Goal: Answer question/provide support: Share knowledge or assist other users

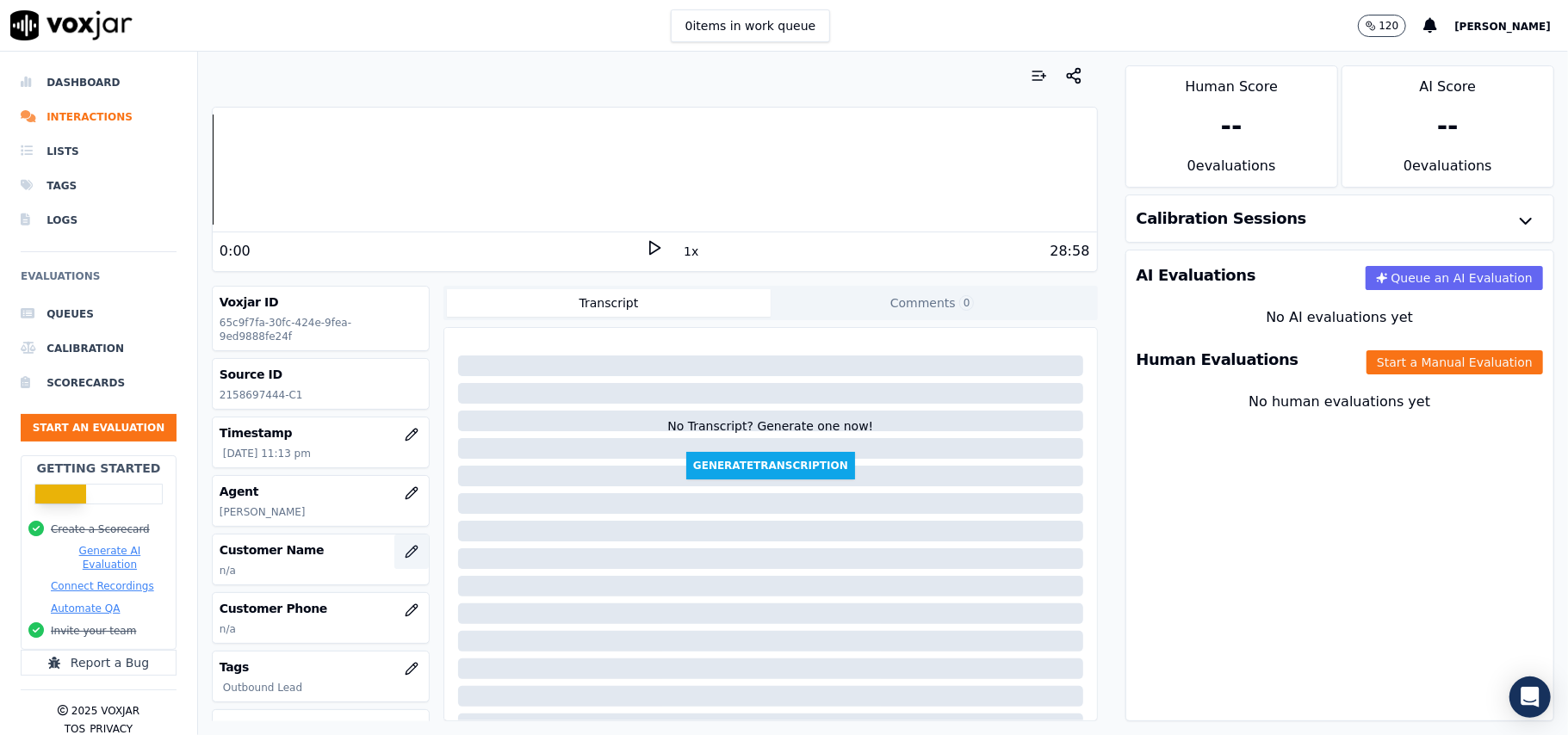
scroll to position [28, 0]
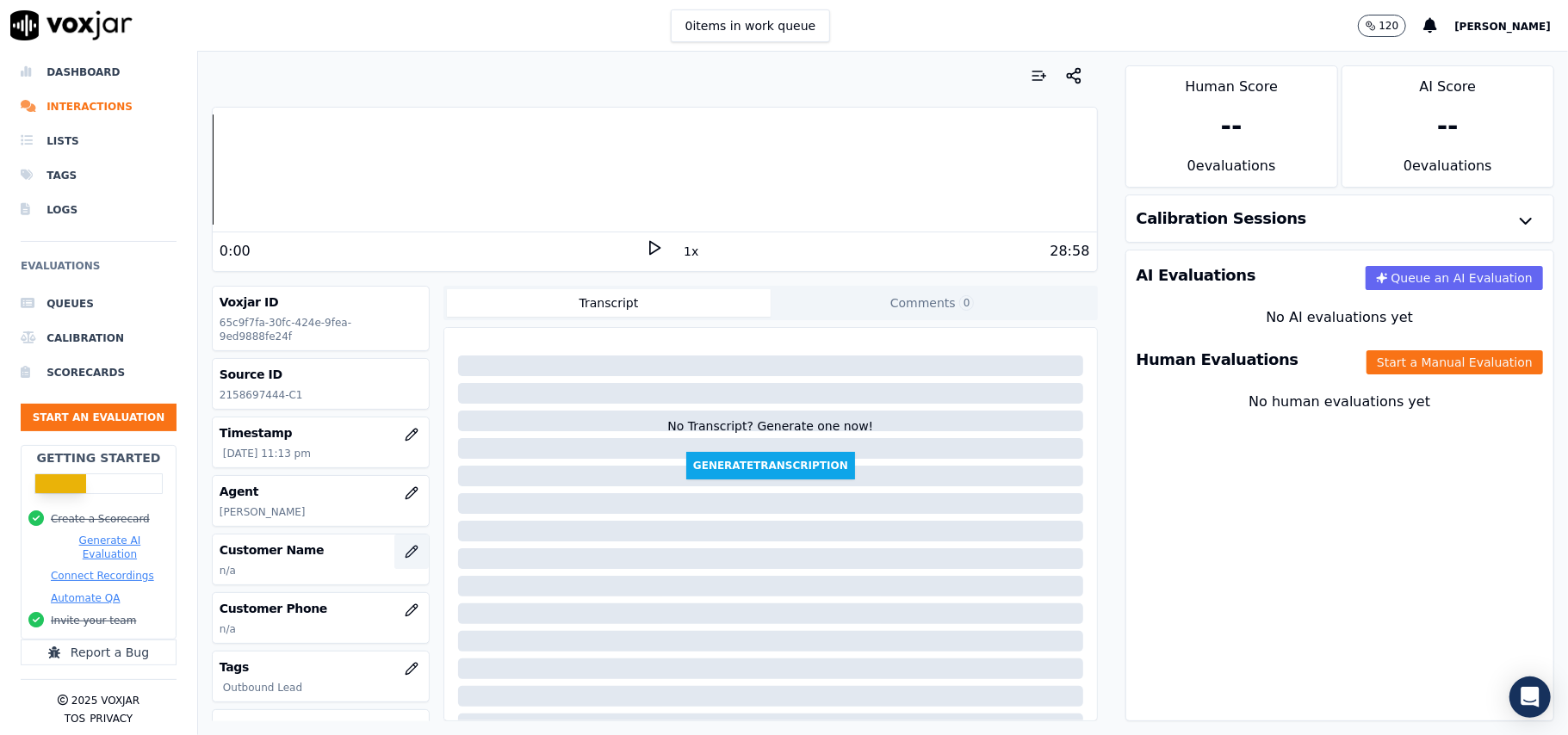
click at [404, 544] on icon "button" at bounding box center [411, 551] width 14 height 14
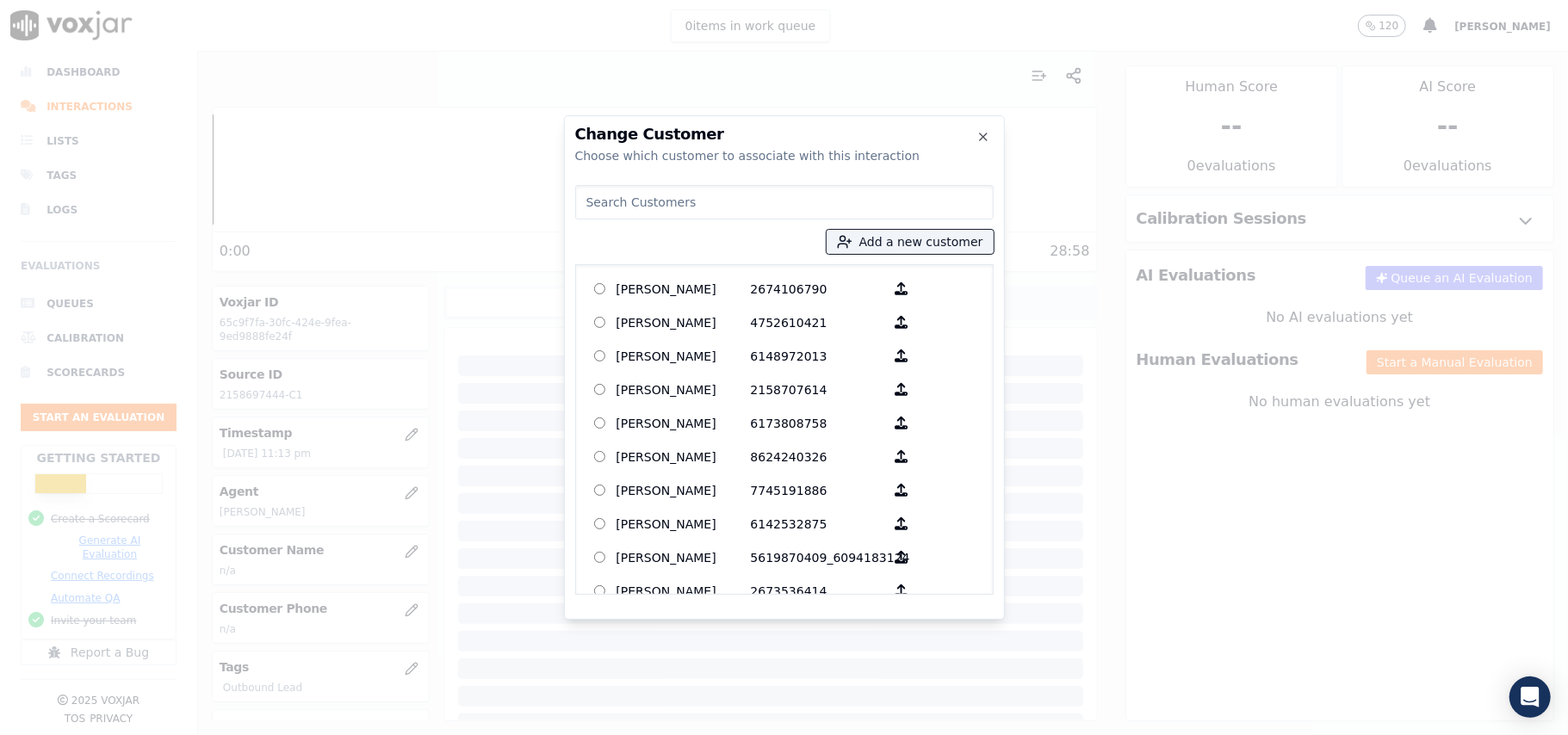
click at [294, 501] on div at bounding box center [784, 368] width 1568 height 735
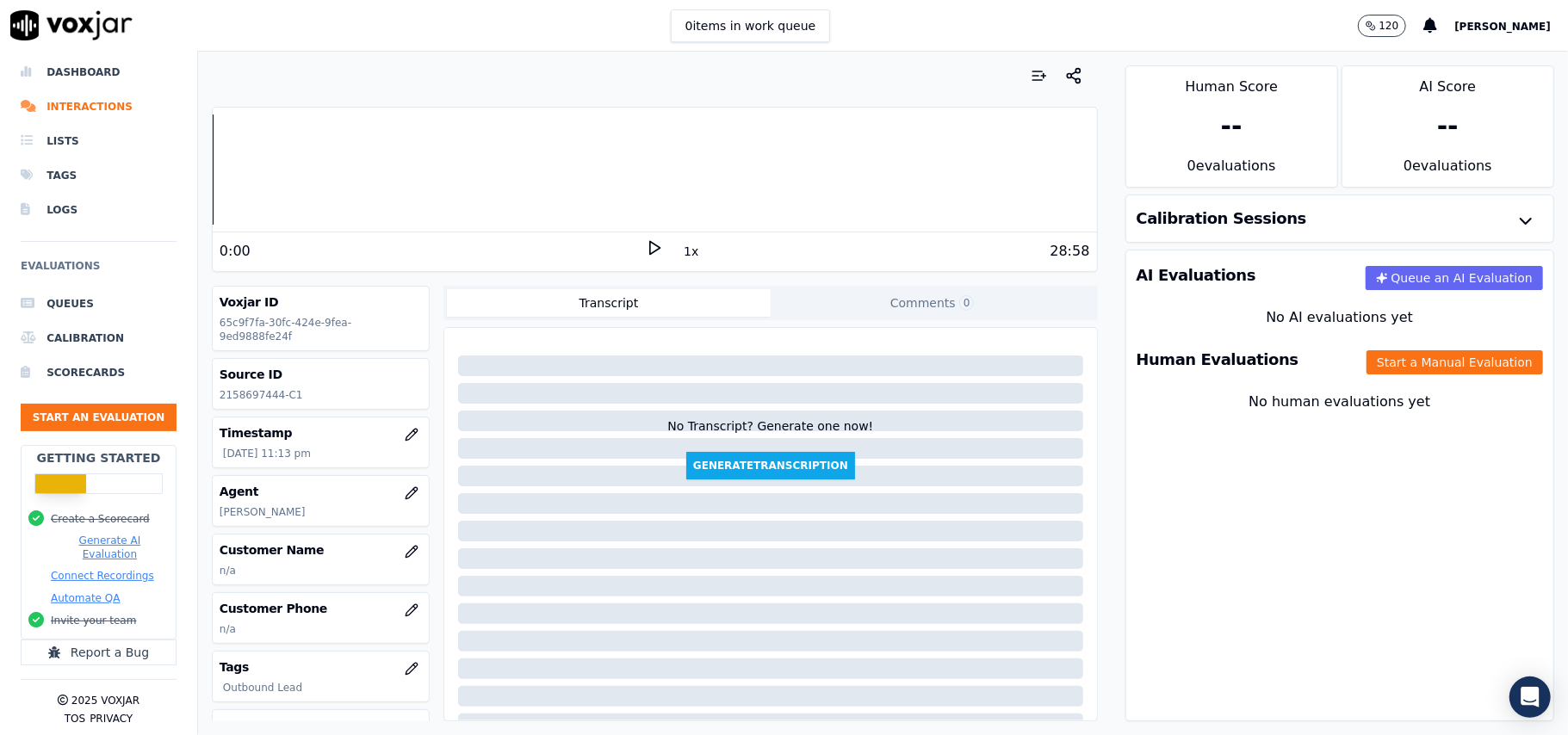
click at [255, 389] on p "2158697444-C1" at bounding box center [320, 395] width 203 height 14
copy p "2158697444"
click at [405, 488] on icon "button" at bounding box center [411, 493] width 11 height 11
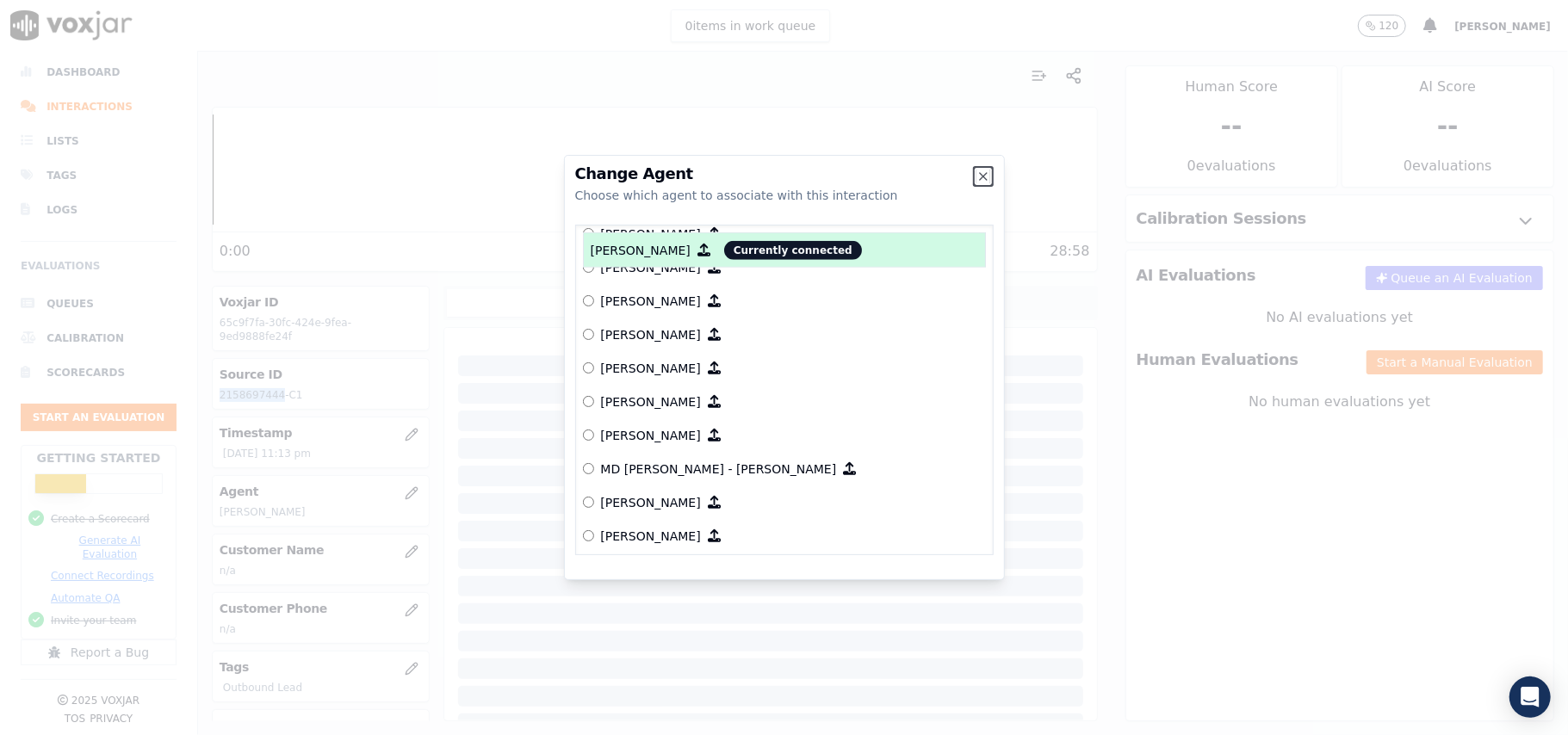
scroll to position [1274, 0]
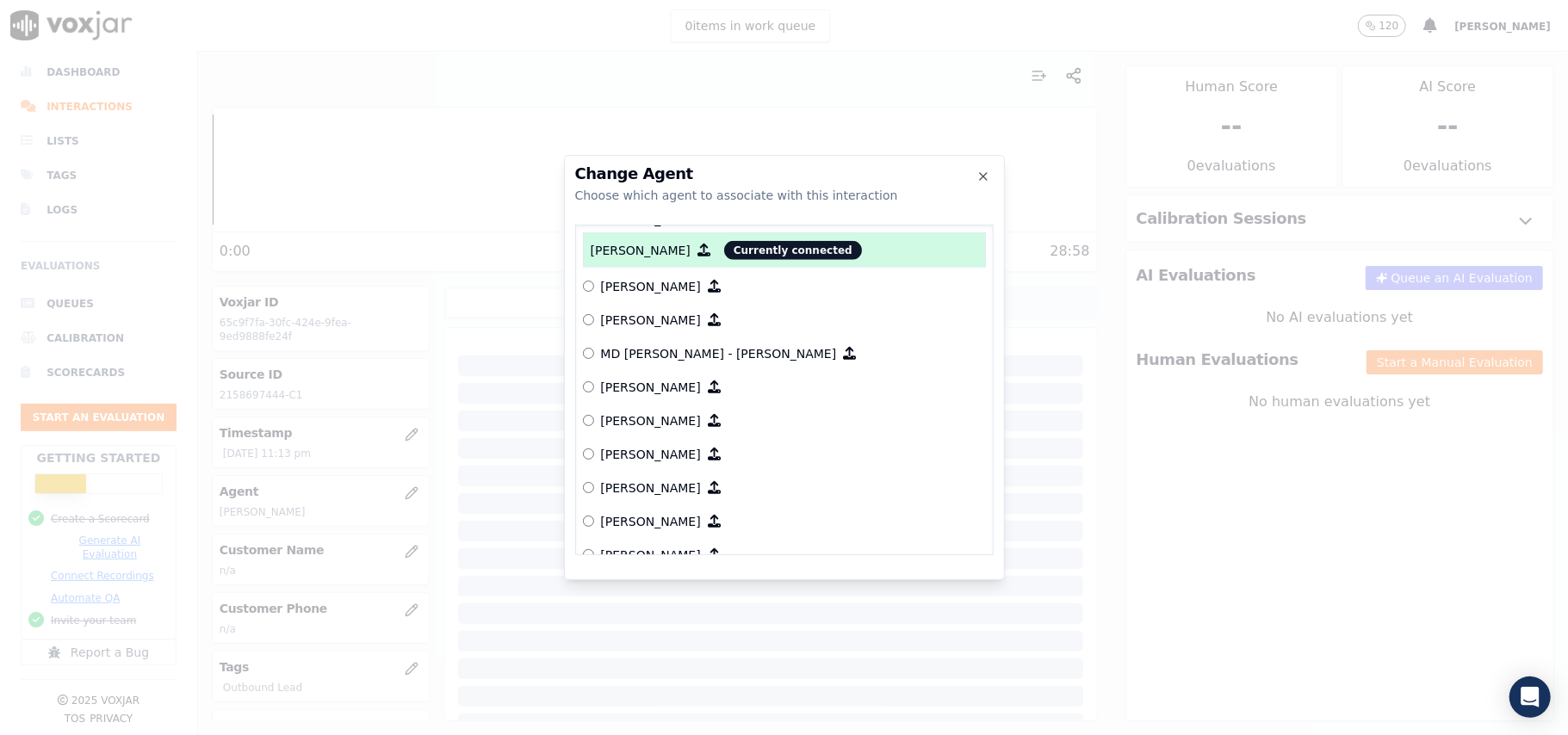
click at [645, 422] on p "[PERSON_NAME]" at bounding box center [650, 421] width 100 height 17
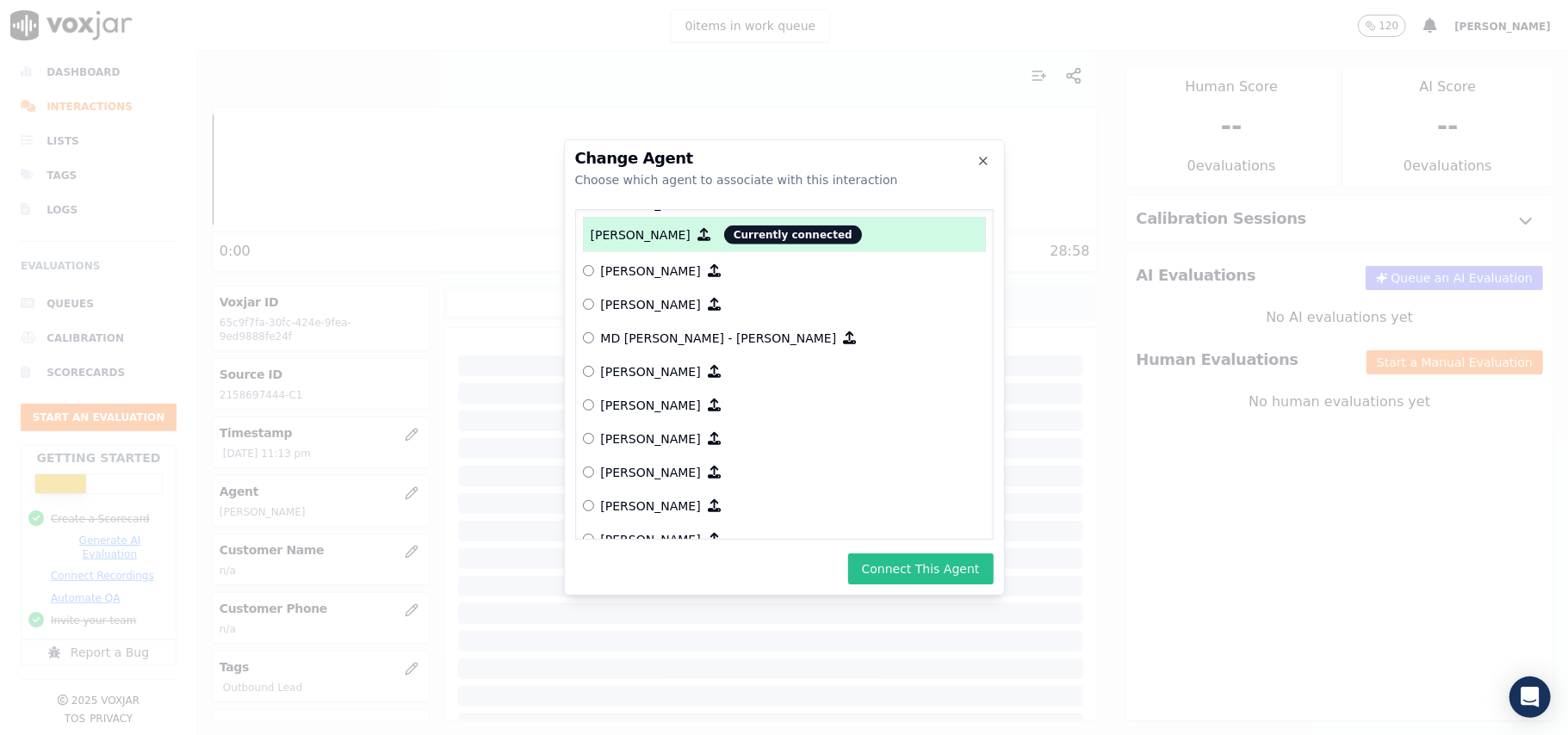
click at [894, 559] on button "Connect This Agent" at bounding box center [921, 569] width 146 height 31
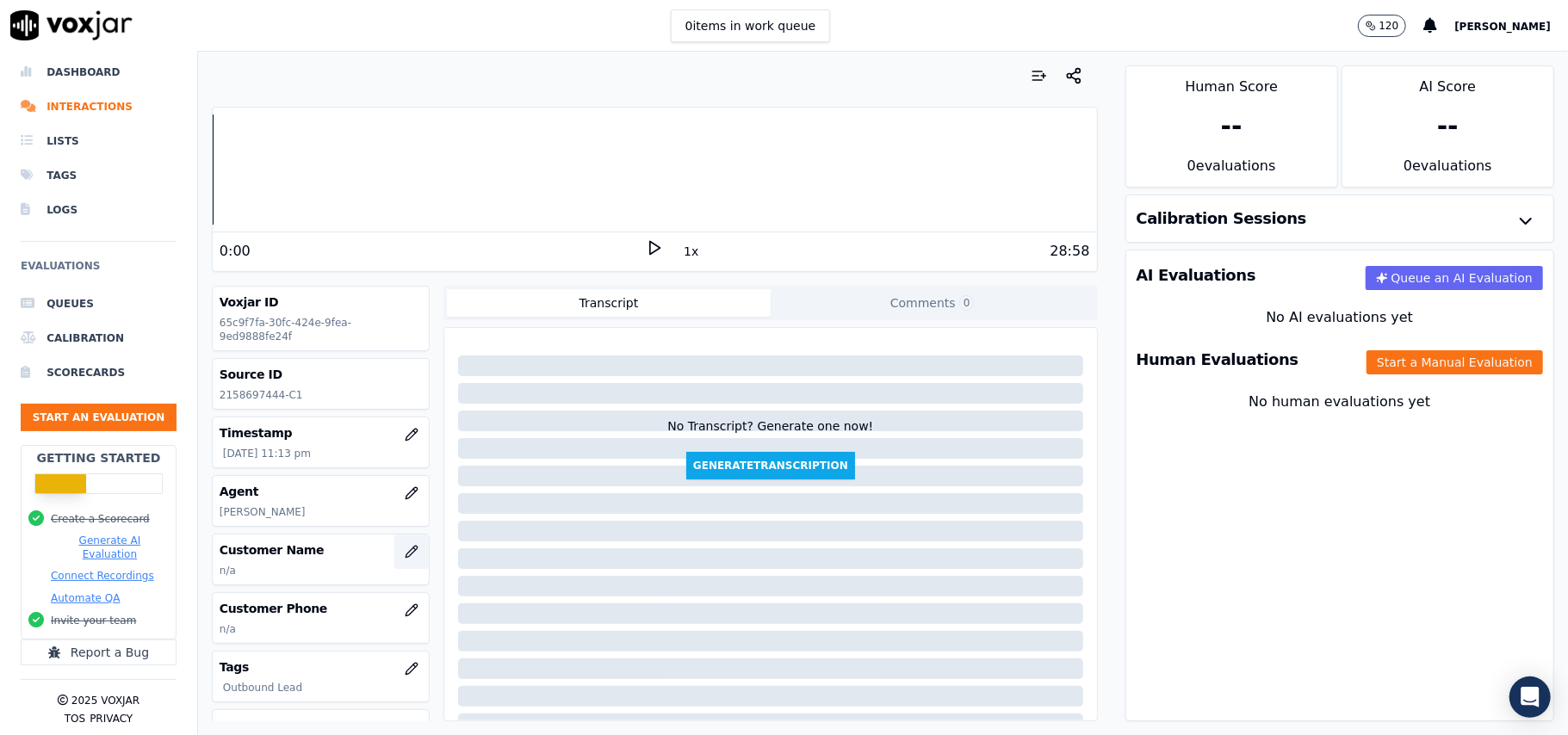
click at [414, 547] on icon "button" at bounding box center [414, 548] width 3 height 3
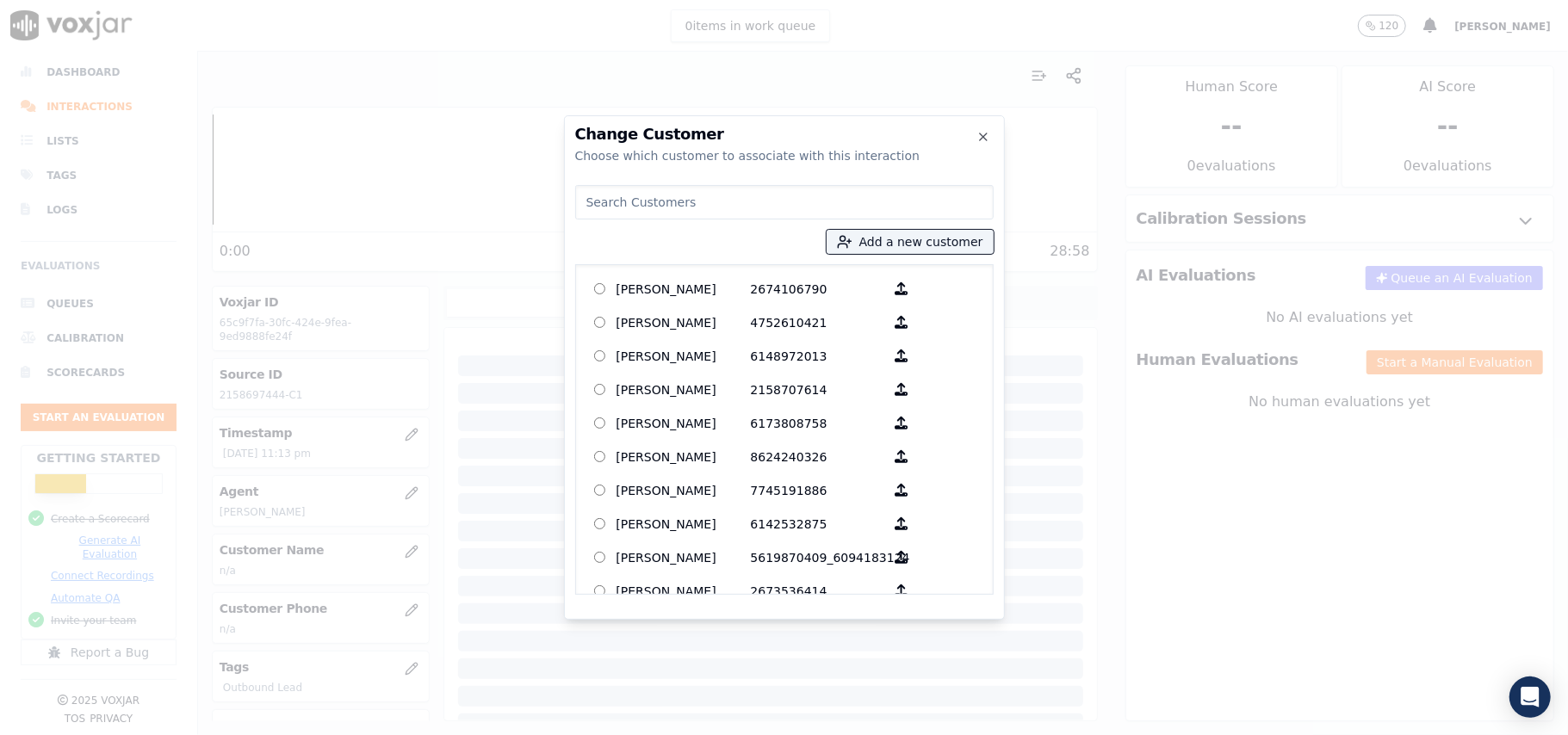
paste input "[PERSON_NAME] MADRES"
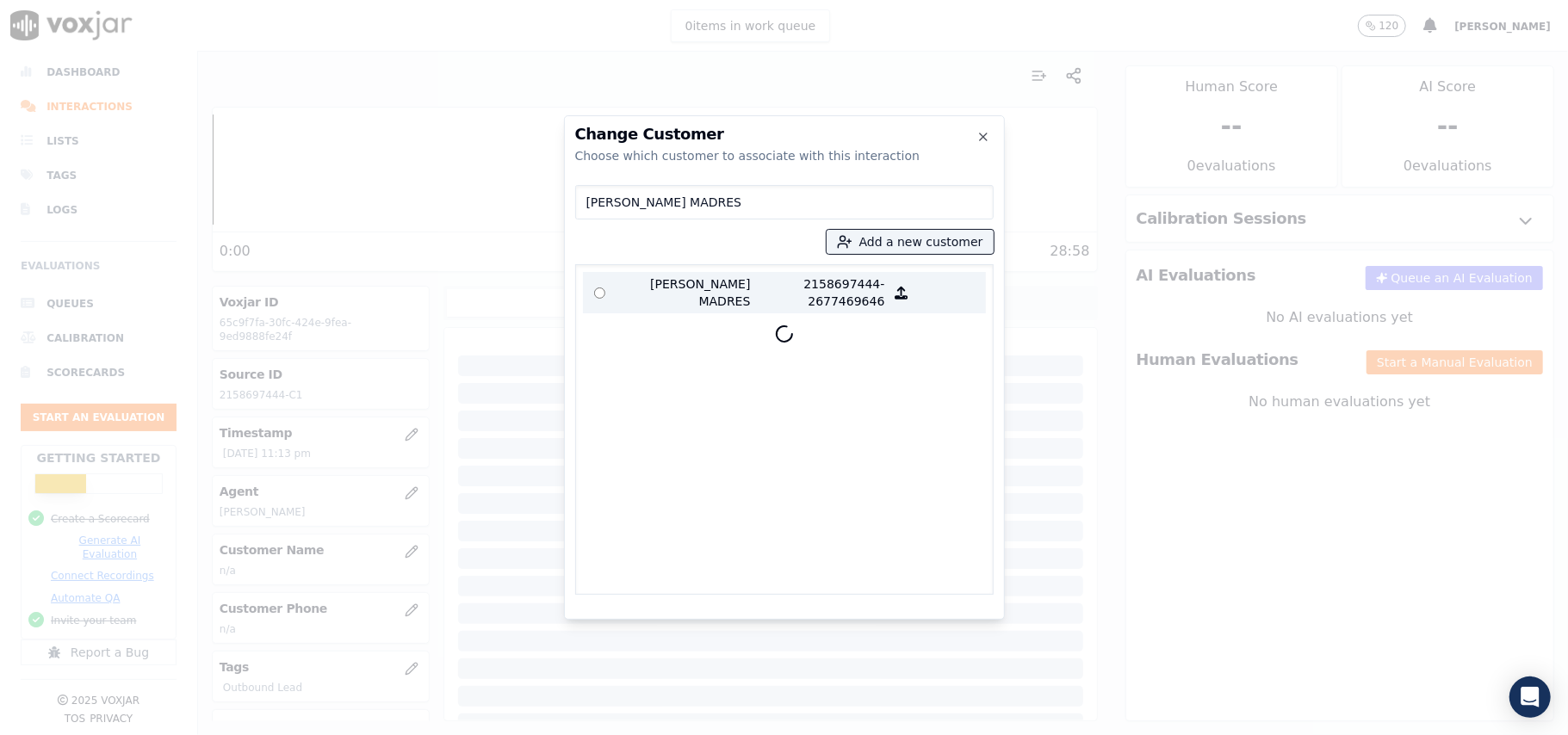
type input "[PERSON_NAME] MADRES"
click at [711, 301] on p "[PERSON_NAME] MADRES" at bounding box center [683, 292] width 134 height 35
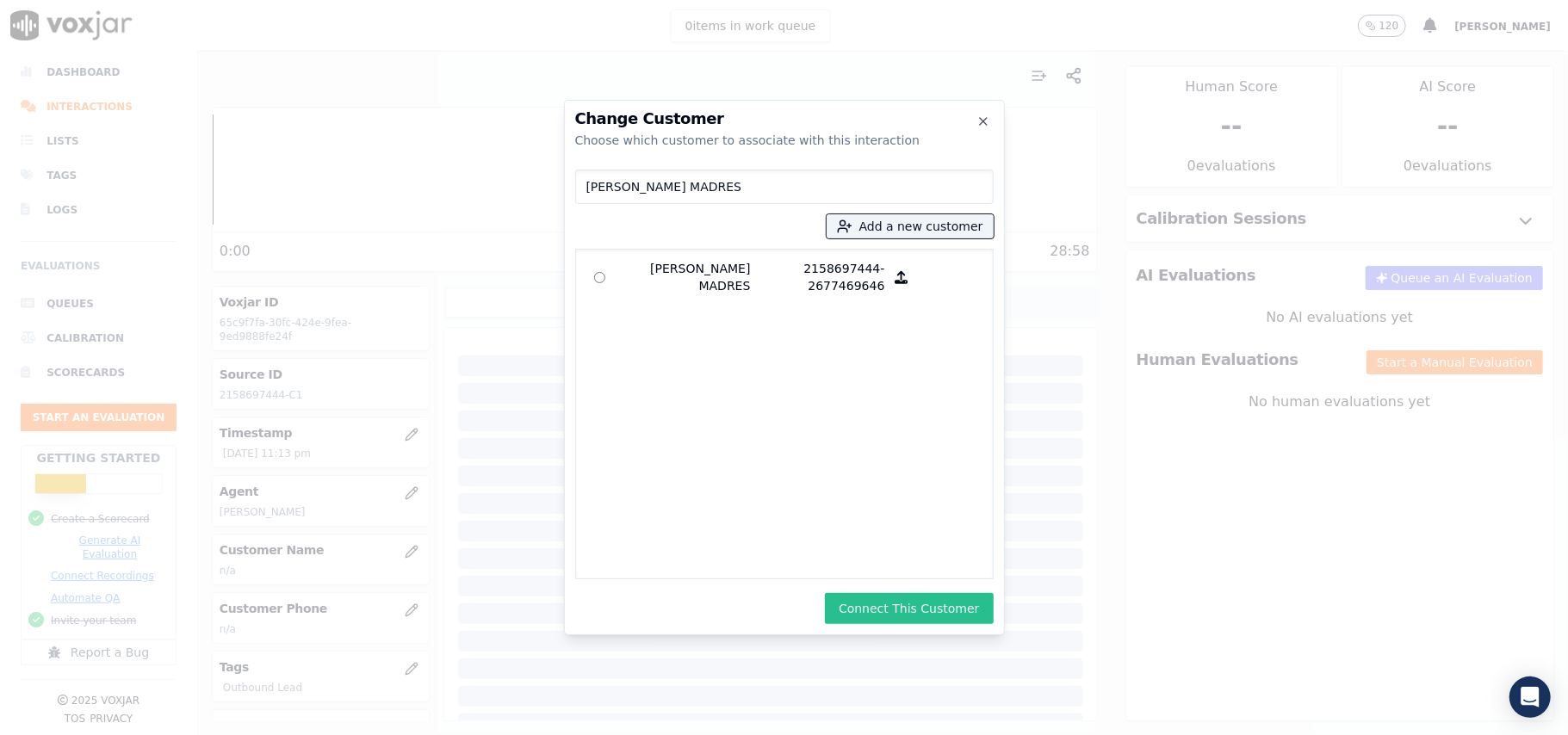
click at [883, 614] on button "Connect This Customer" at bounding box center [909, 609] width 168 height 31
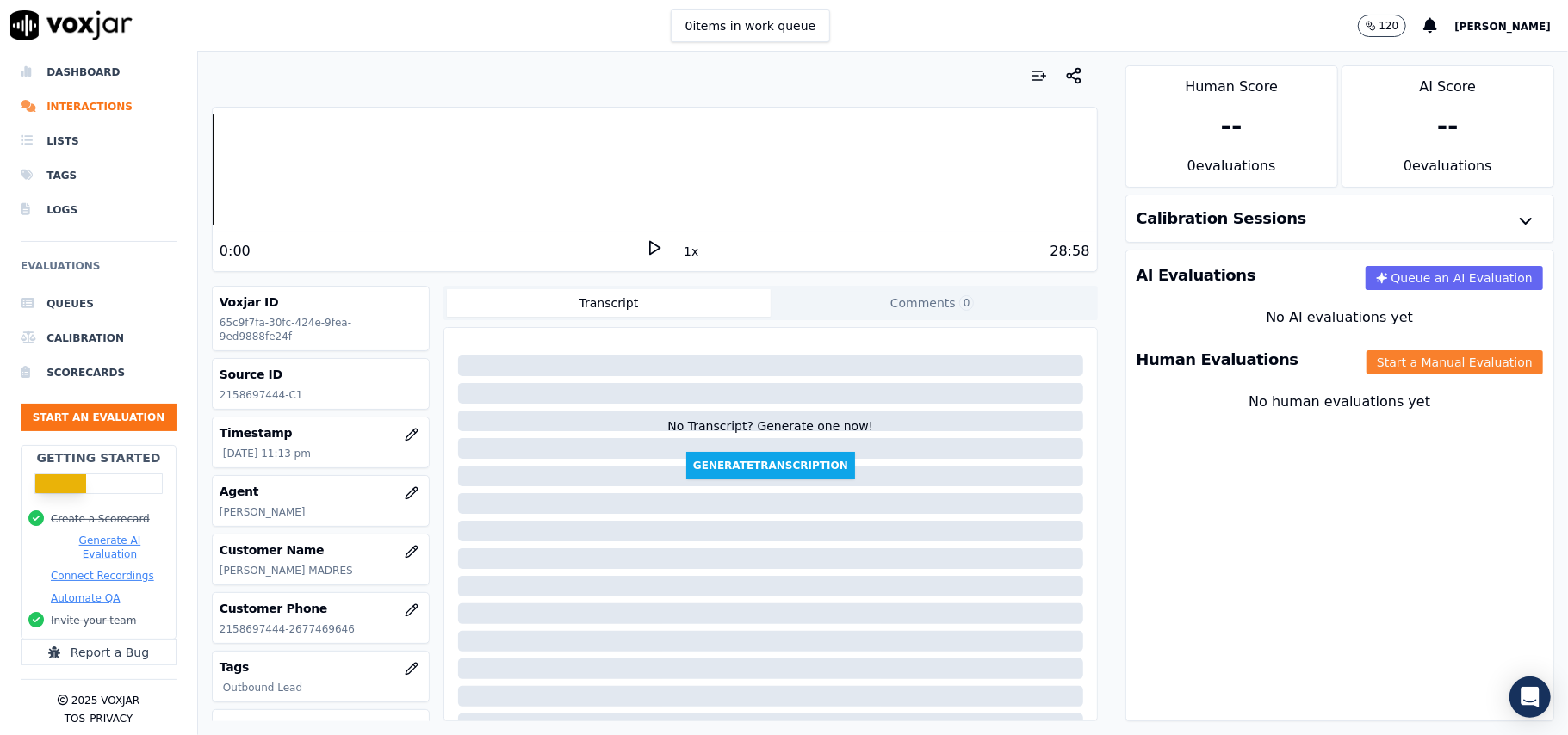
click at [1366, 368] on button "Start a Manual Evaluation" at bounding box center [1454, 362] width 177 height 24
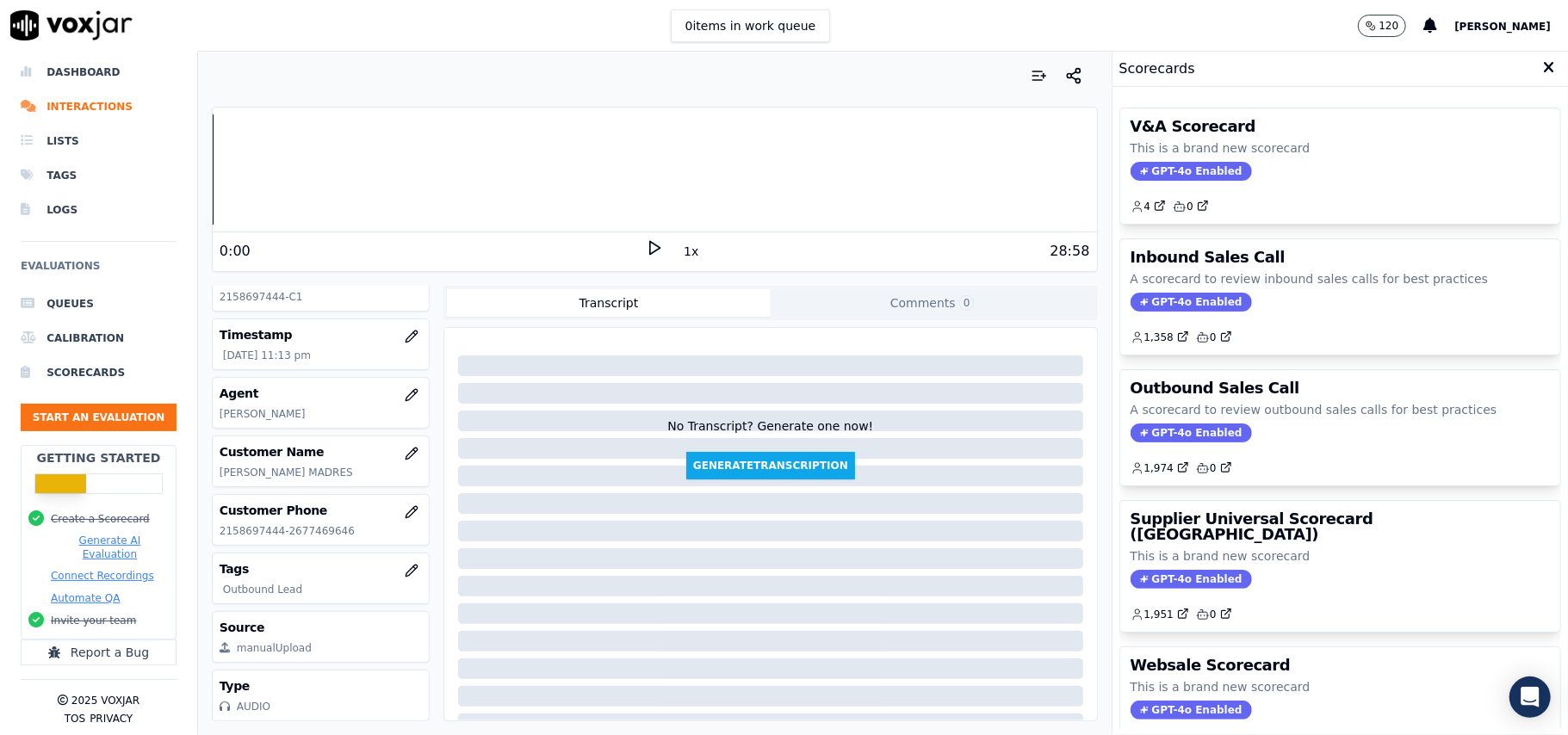
scroll to position [141, 0]
click at [405, 565] on icon "button" at bounding box center [411, 570] width 11 height 11
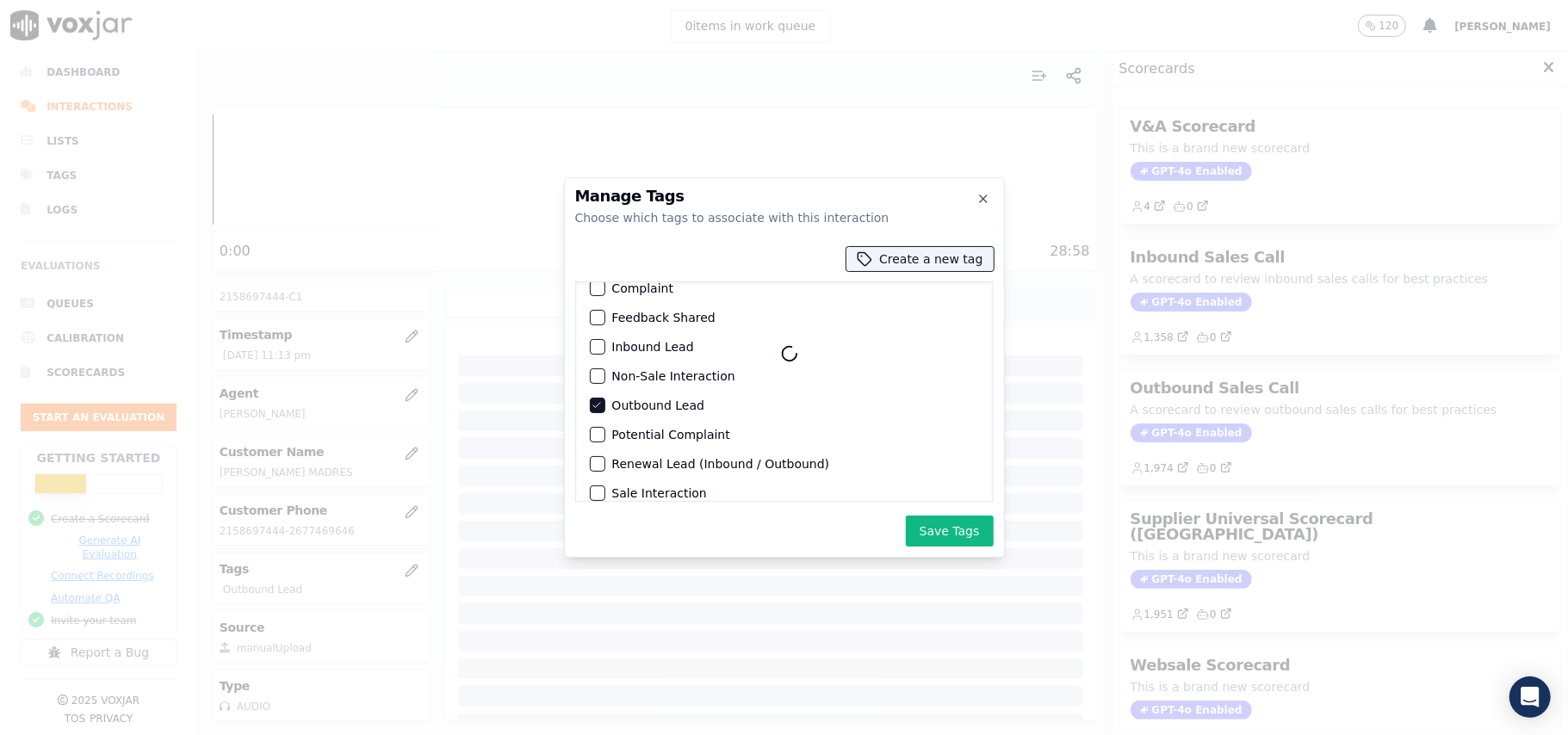
scroll to position [81, 0]
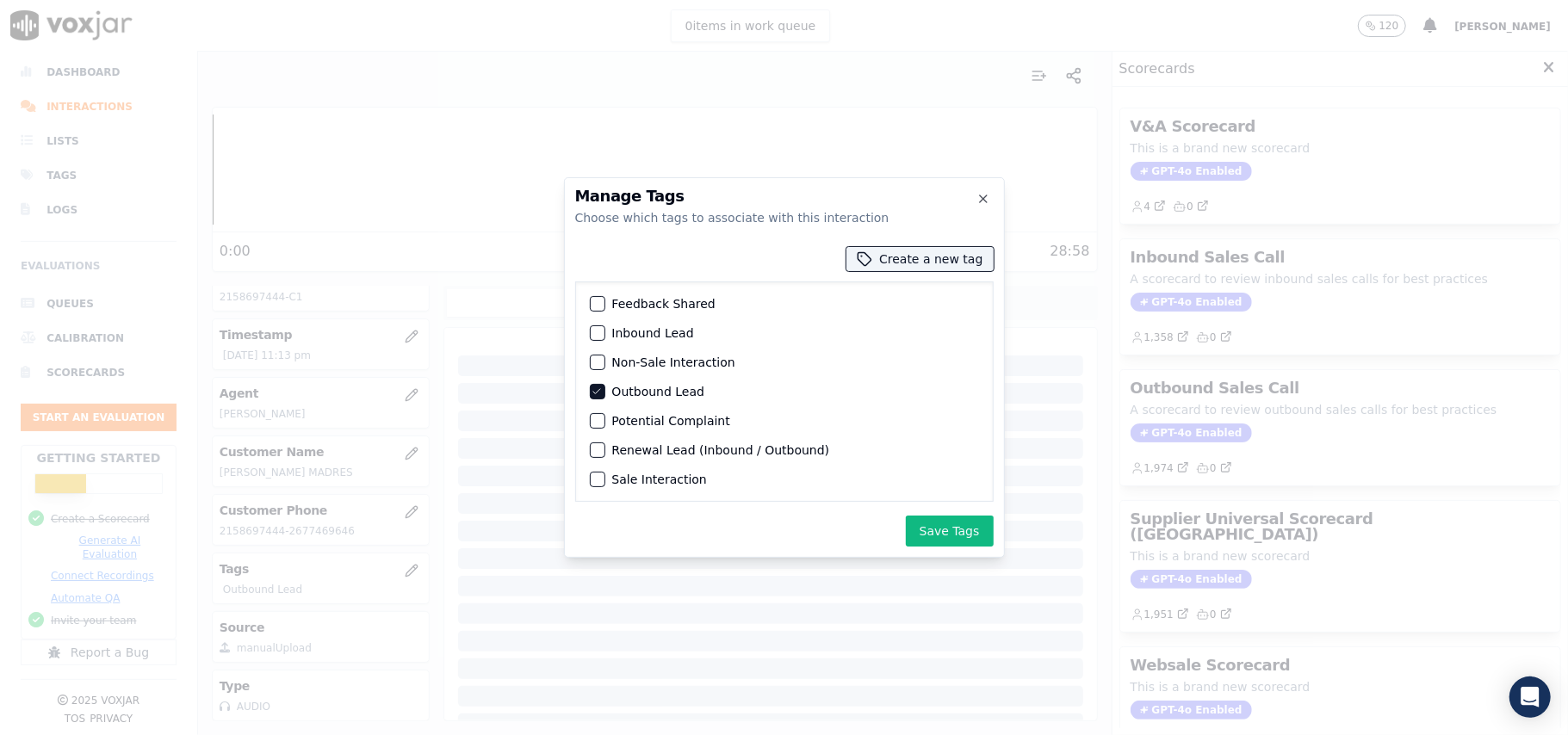
click at [603, 472] on button "Sale Interaction" at bounding box center [597, 479] width 16 height 16
click at [933, 525] on button "Save Tags" at bounding box center [950, 531] width 88 height 31
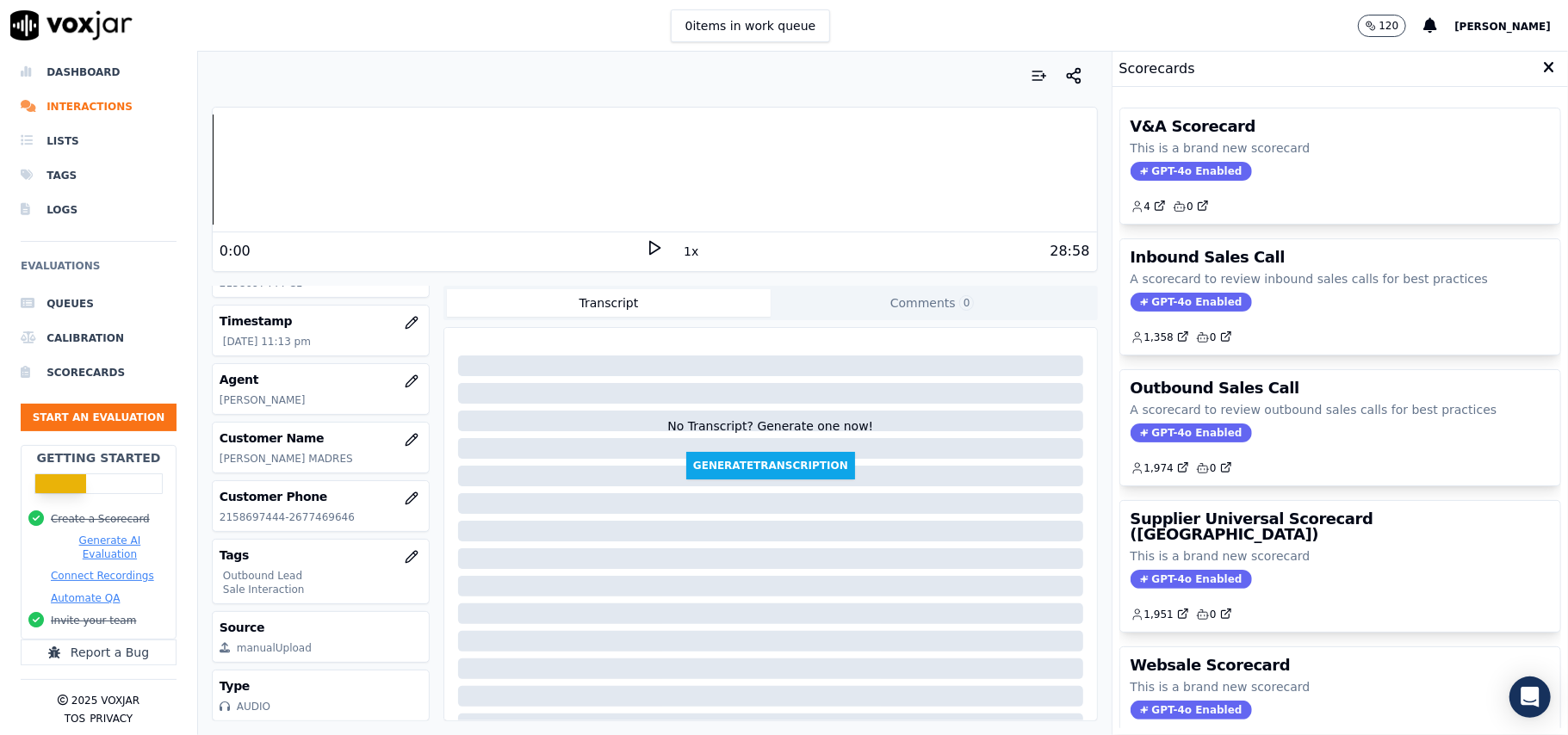
scroll to position [155, 0]
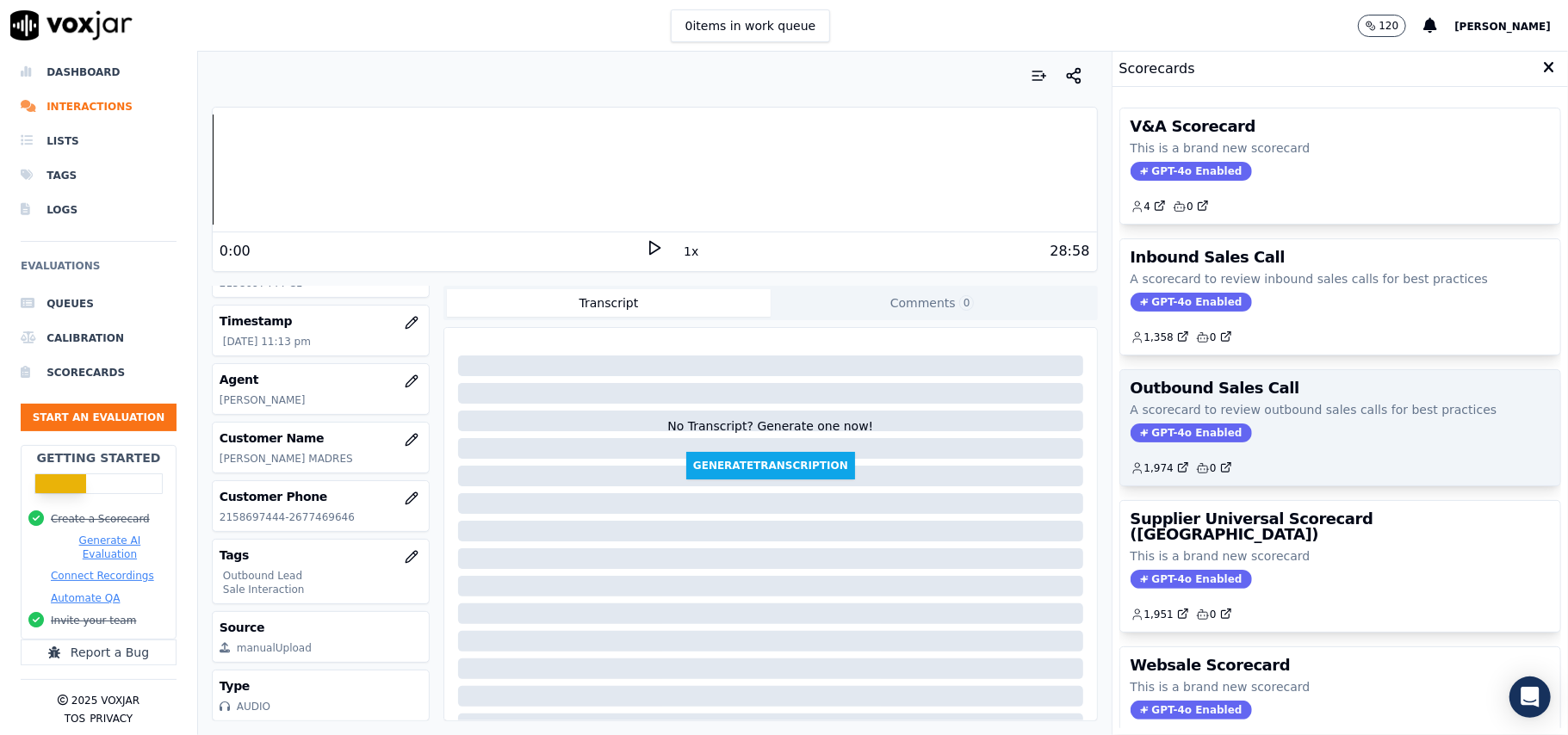
click at [1134, 427] on span "GPT-4o Enabled" at bounding box center [1191, 433] width 121 height 19
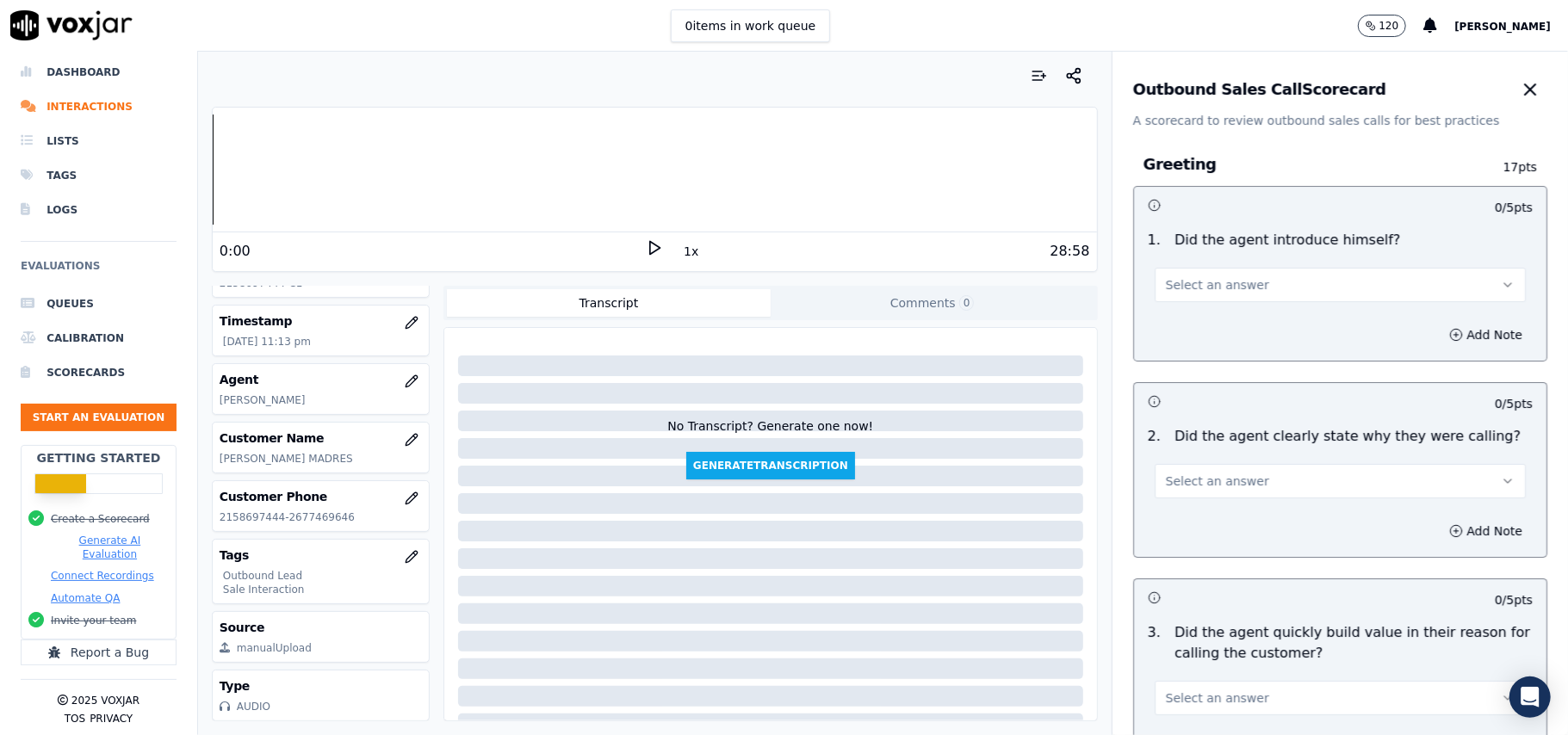
click at [1193, 292] on div "AI Evaluations Queue an AI Evaluation" at bounding box center [1340, 275] width 427 height 49
click at [1182, 288] on span "Select an answer" at bounding box center [1217, 284] width 104 height 17
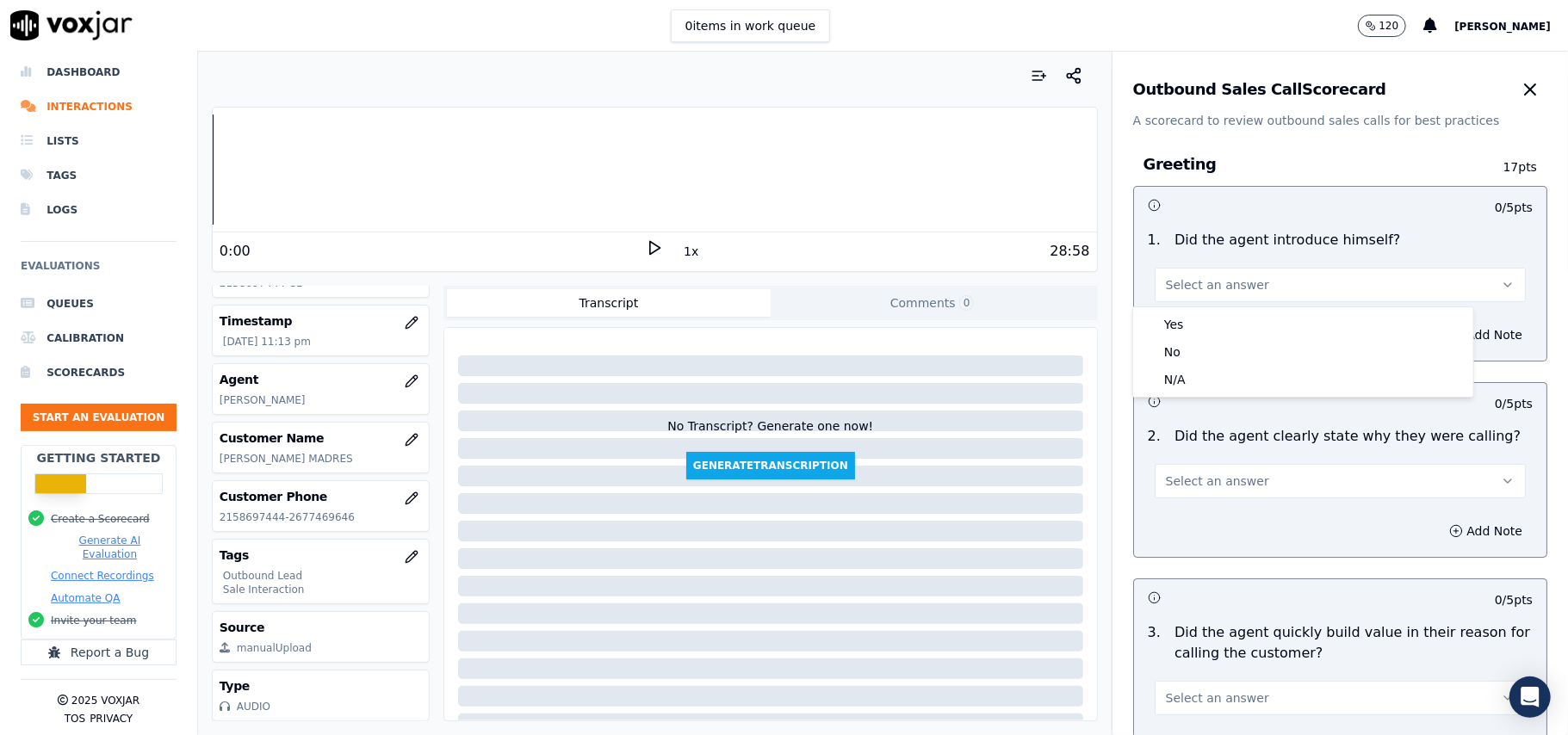
drag, startPoint x: 1172, startPoint y: 308, endPoint x: 1168, endPoint y: 325, distance: 17.5
click at [1171, 313] on div "Yes No N/A" at bounding box center [1303, 352] width 340 height 90
click at [1168, 325] on div "Yes" at bounding box center [1303, 324] width 333 height 27
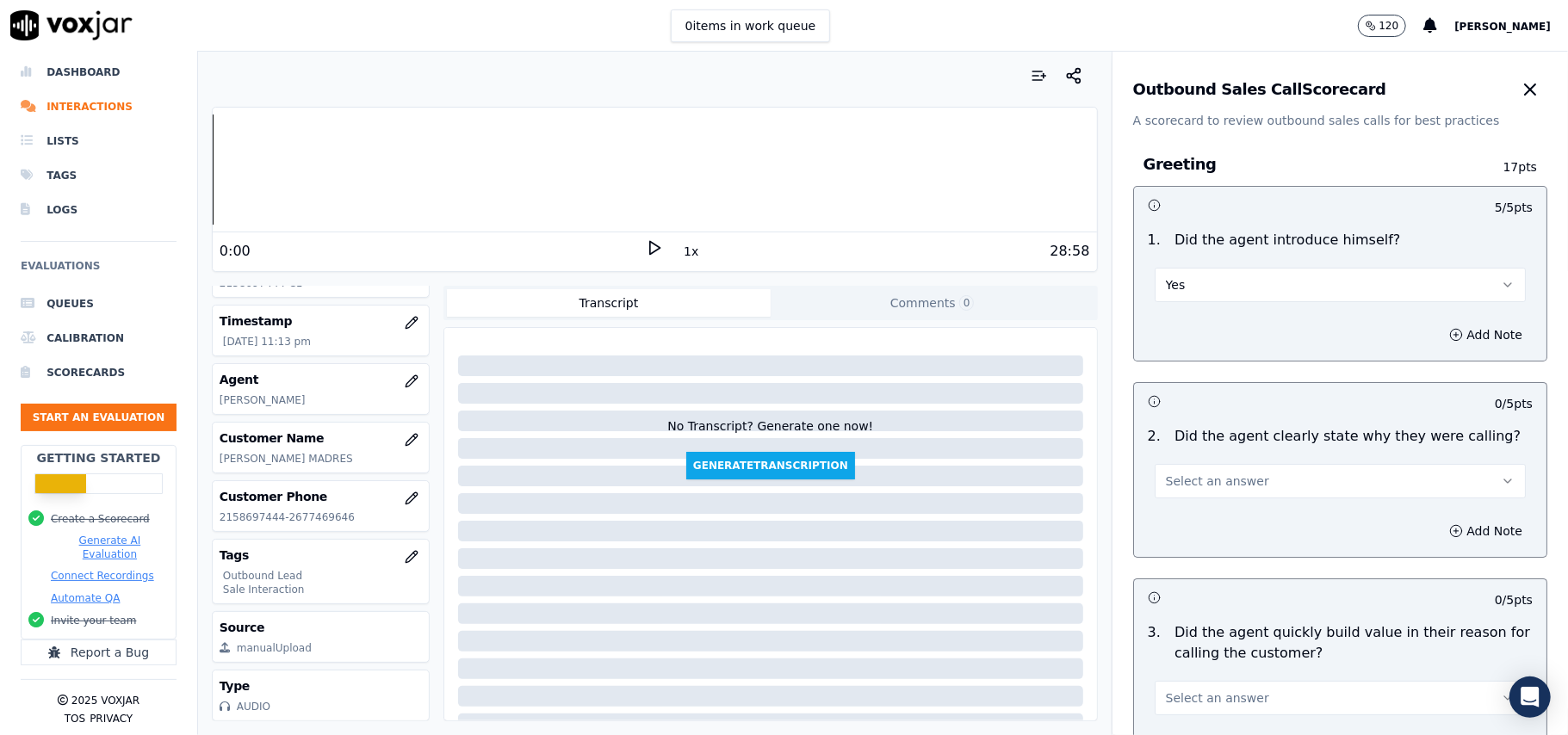
scroll to position [115, 0]
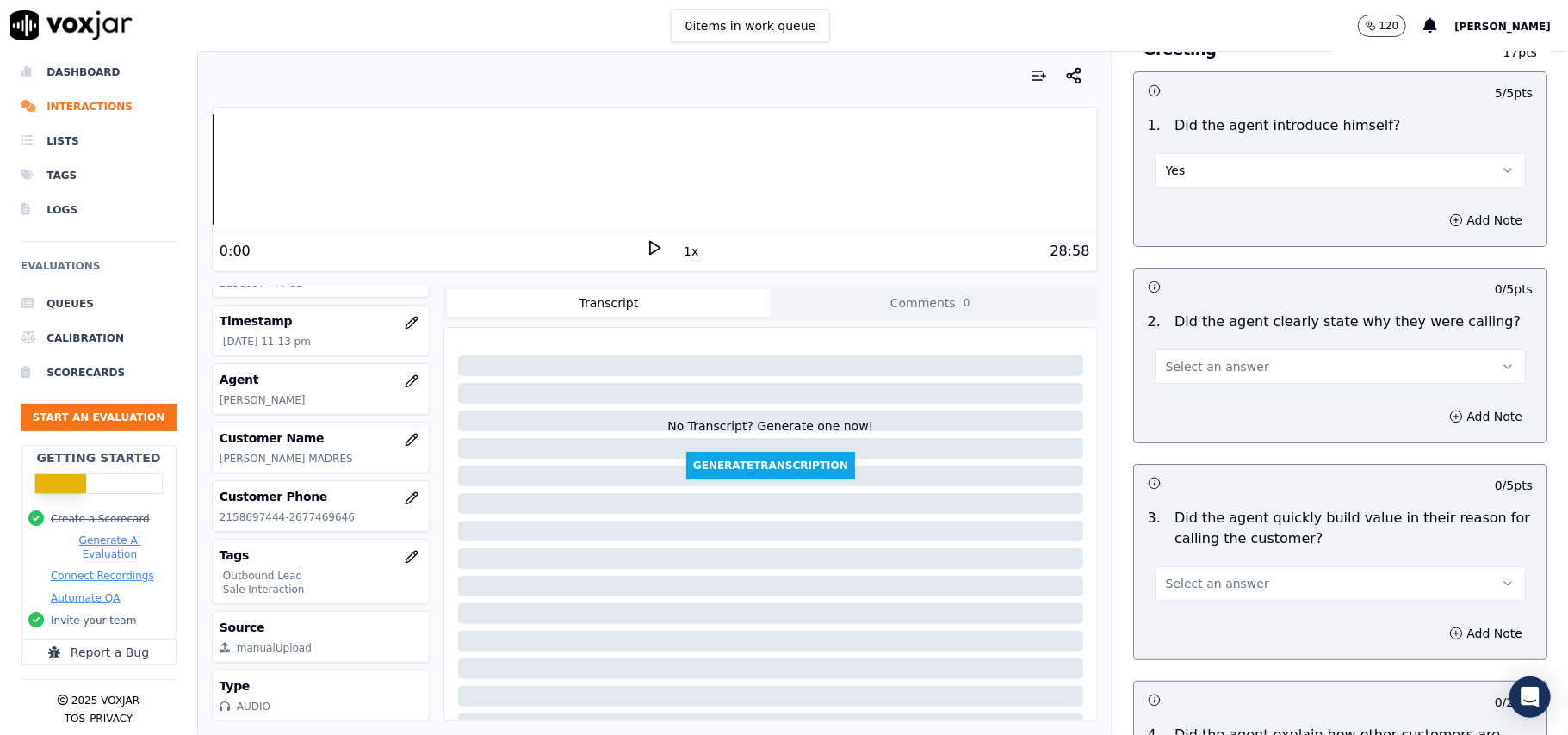
click at [1195, 363] on span "Select an answer" at bounding box center [1217, 367] width 104 height 17
click at [1198, 408] on div "Yes" at bounding box center [1303, 406] width 333 height 27
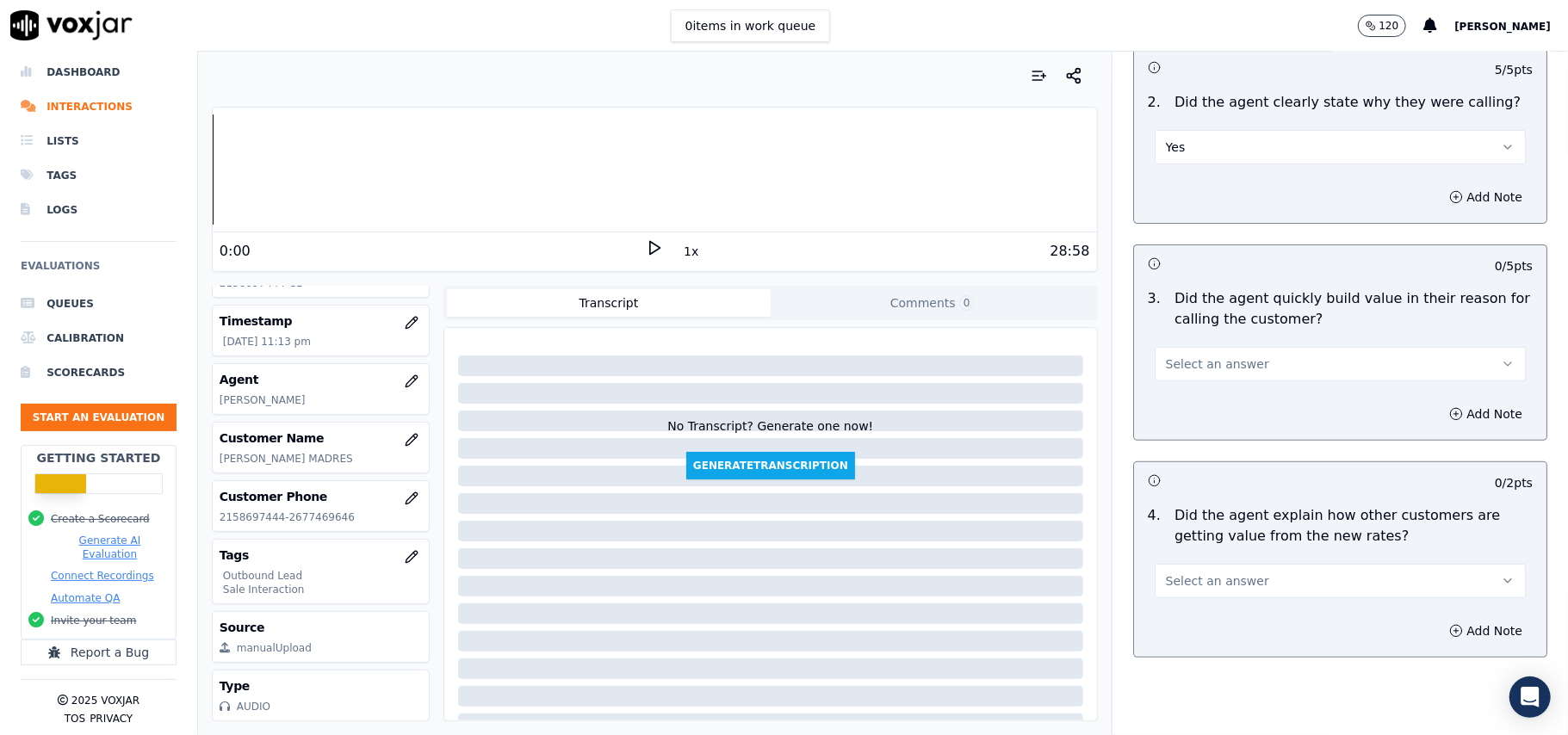
scroll to position [345, 0]
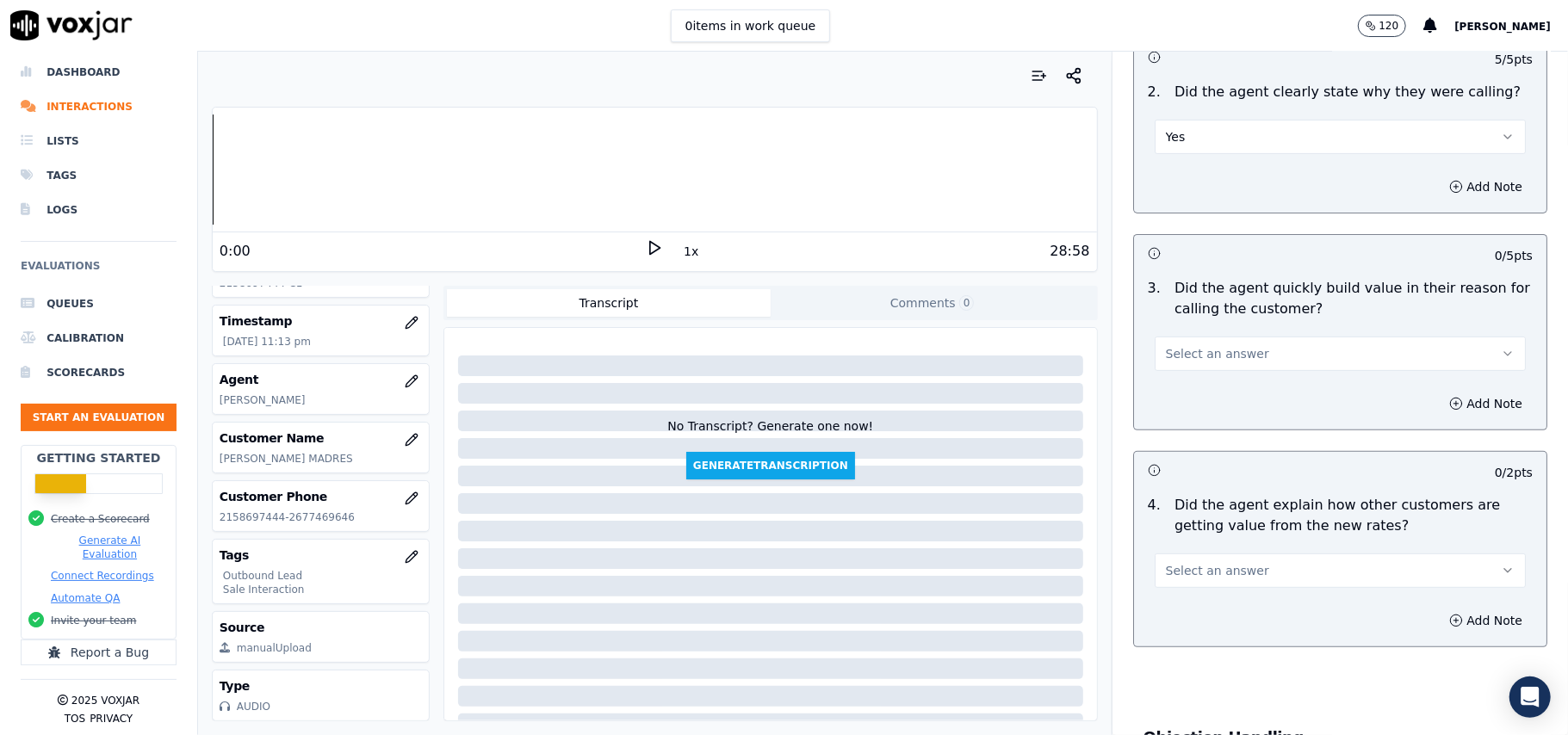
click at [1217, 348] on span "Select an answer" at bounding box center [1217, 354] width 104 height 17
click at [1210, 390] on div "Yes" at bounding box center [1303, 394] width 333 height 27
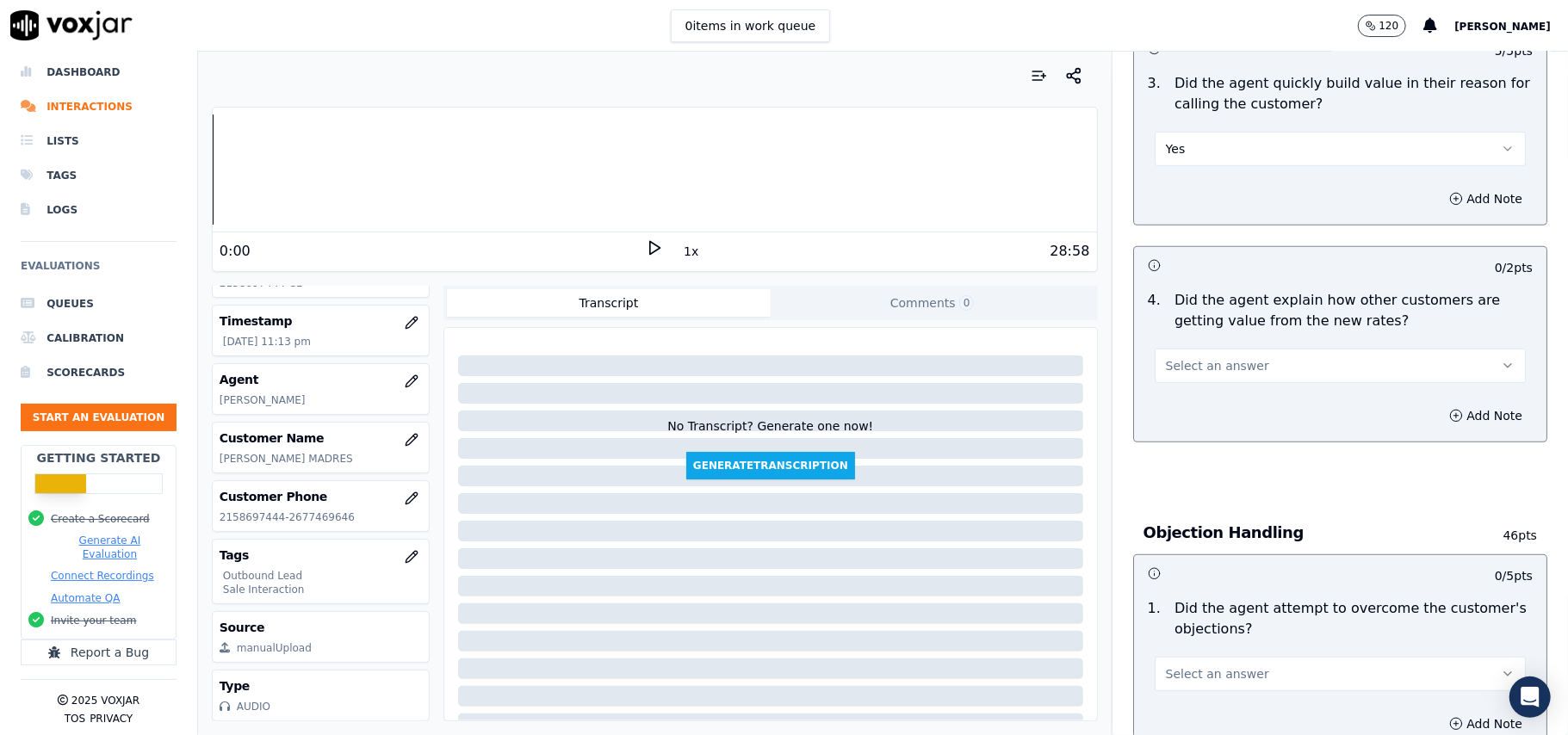
scroll to position [573, 0]
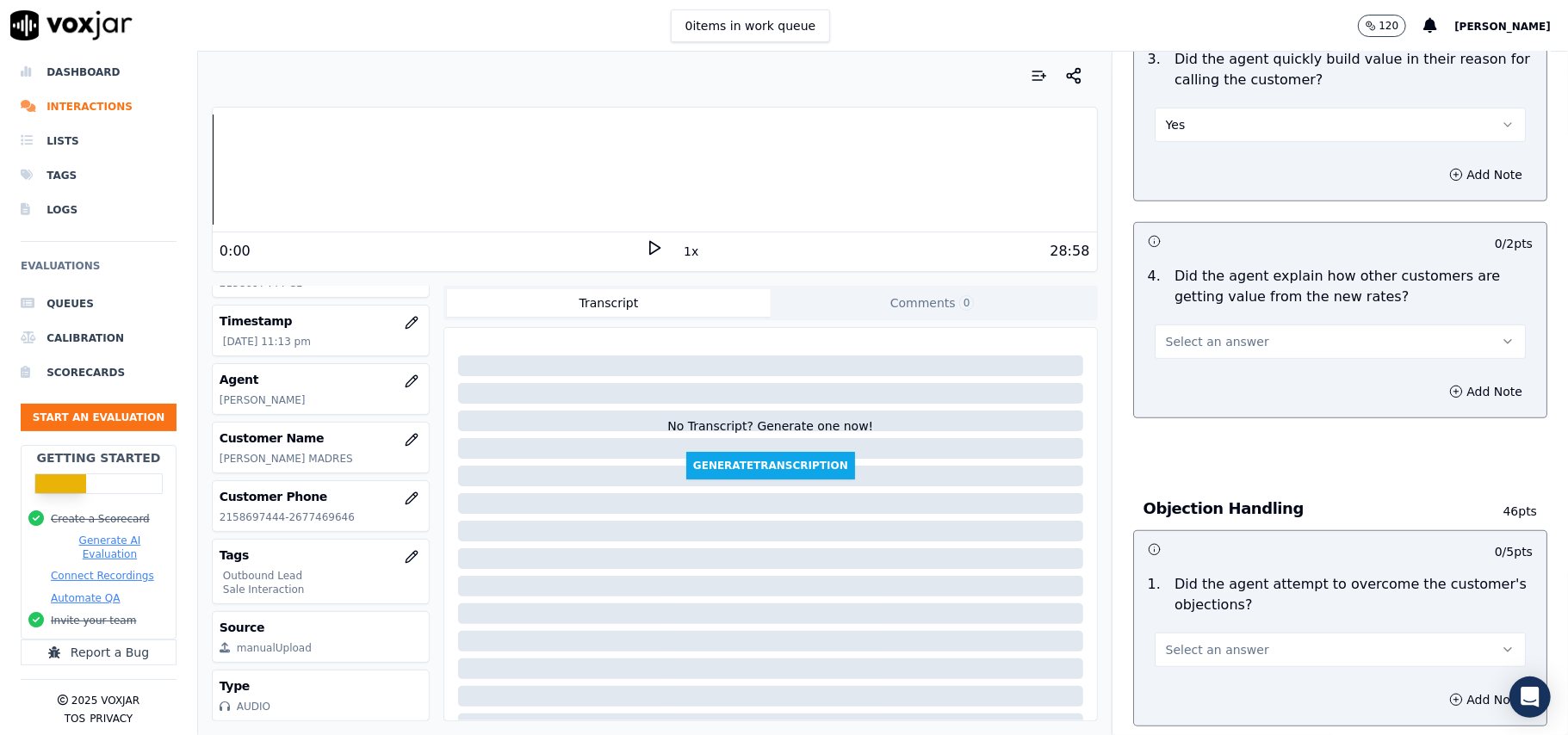
click at [1210, 343] on span "Select an answer" at bounding box center [1217, 341] width 104 height 17
click at [1207, 394] on div "Yes" at bounding box center [1303, 382] width 333 height 27
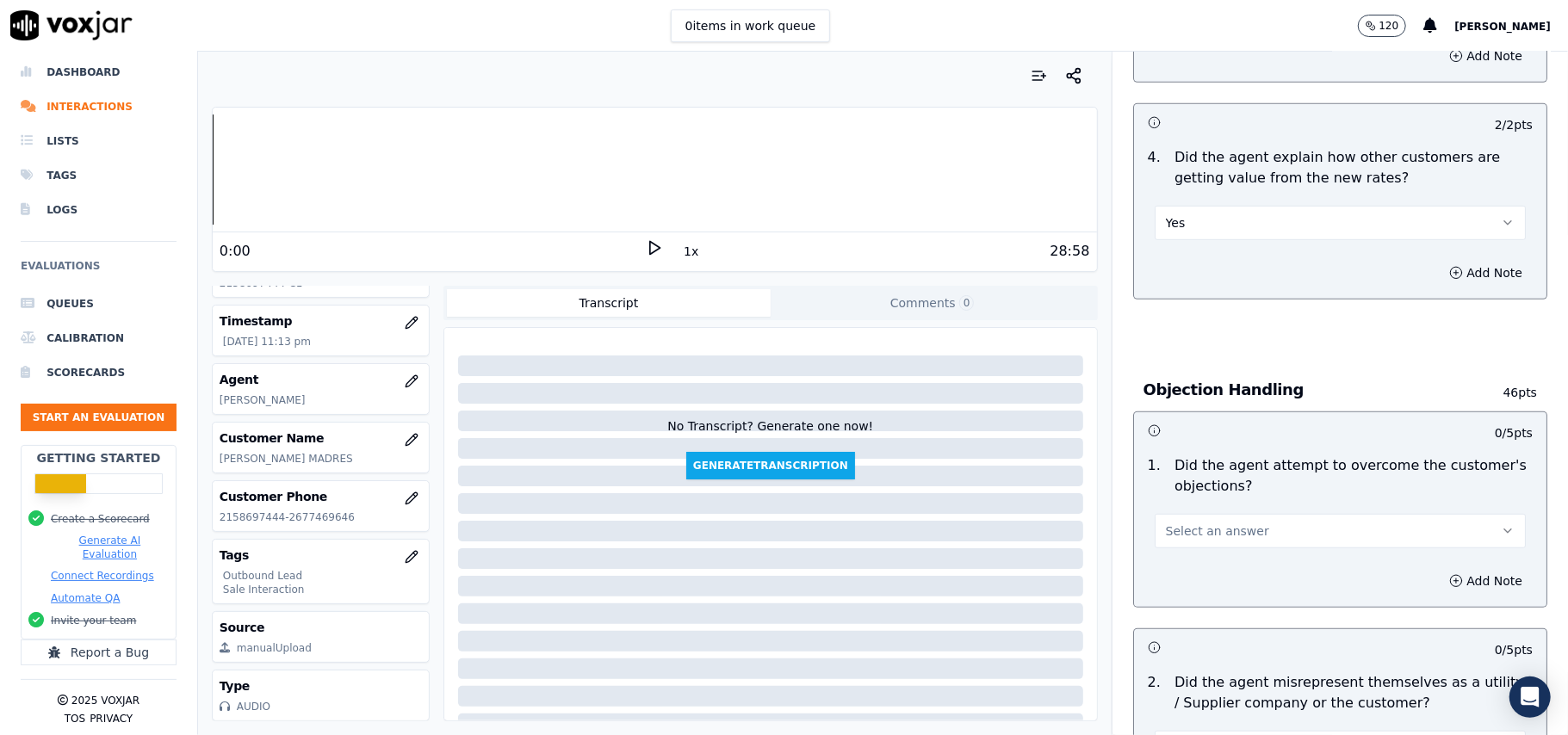
scroll to position [803, 0]
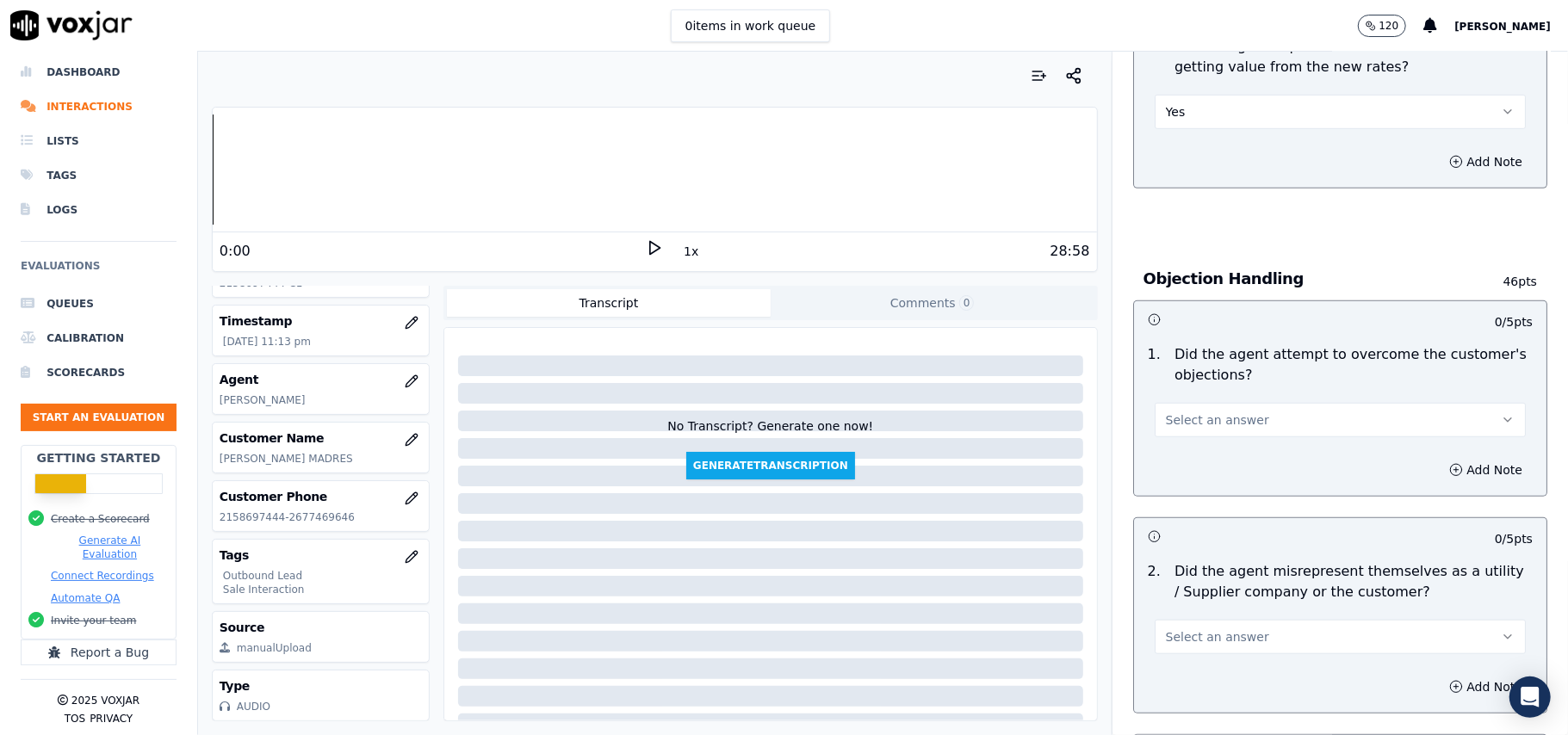
click at [1207, 407] on button "Select an answer" at bounding box center [1340, 420] width 371 height 35
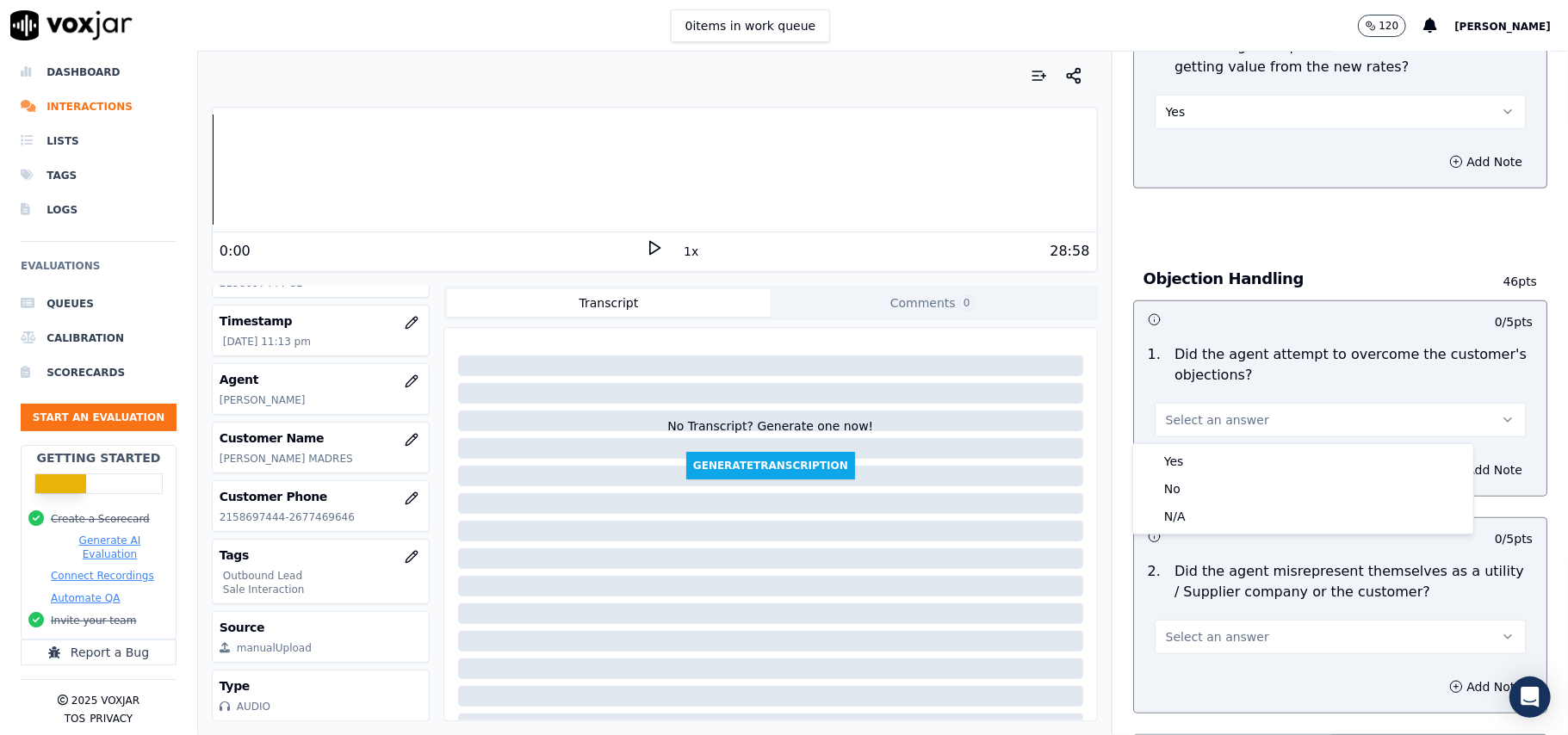
click at [1207, 444] on div "Yes No N/A" at bounding box center [1303, 489] width 342 height 92
click at [1203, 461] on div "Yes" at bounding box center [1303, 461] width 333 height 27
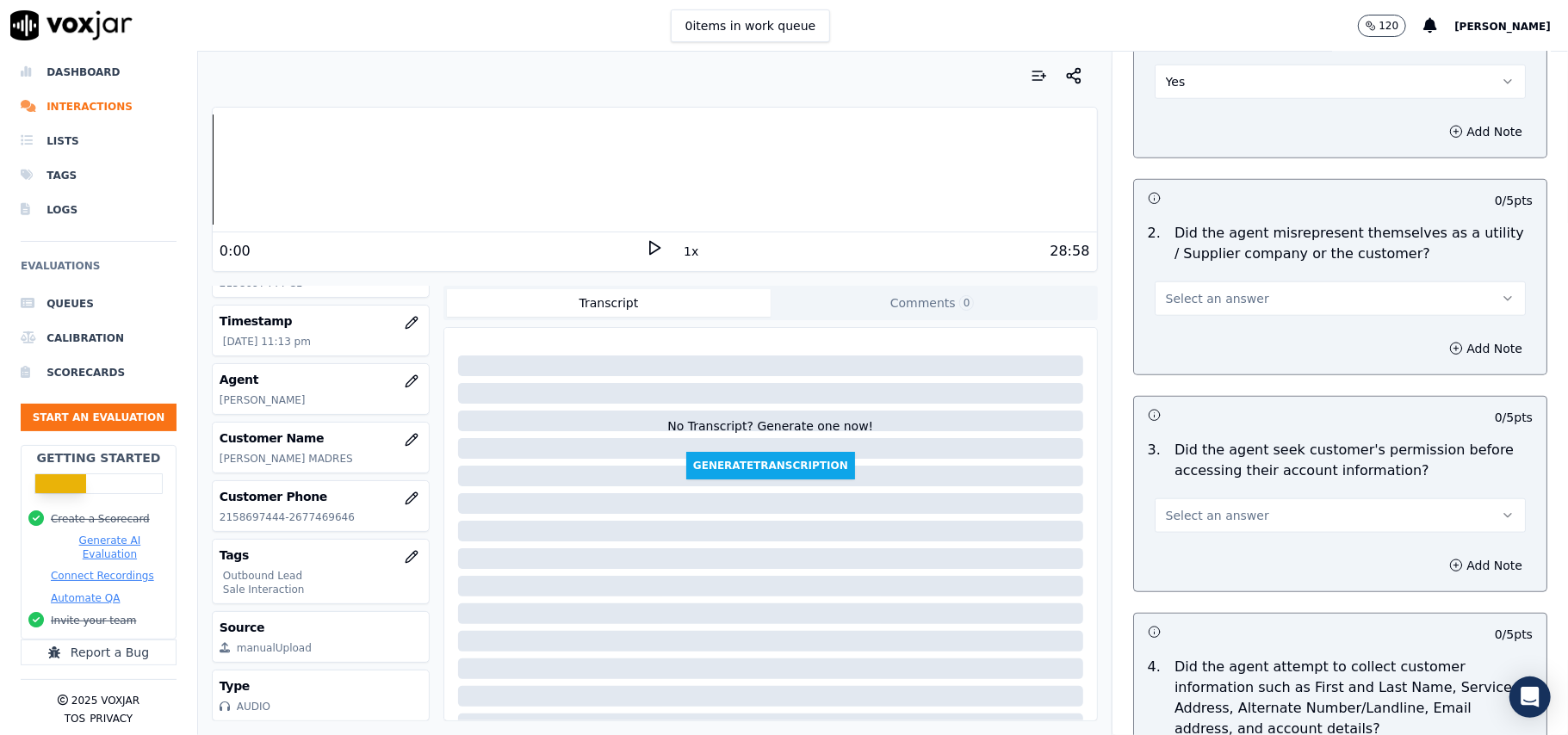
scroll to position [1147, 0]
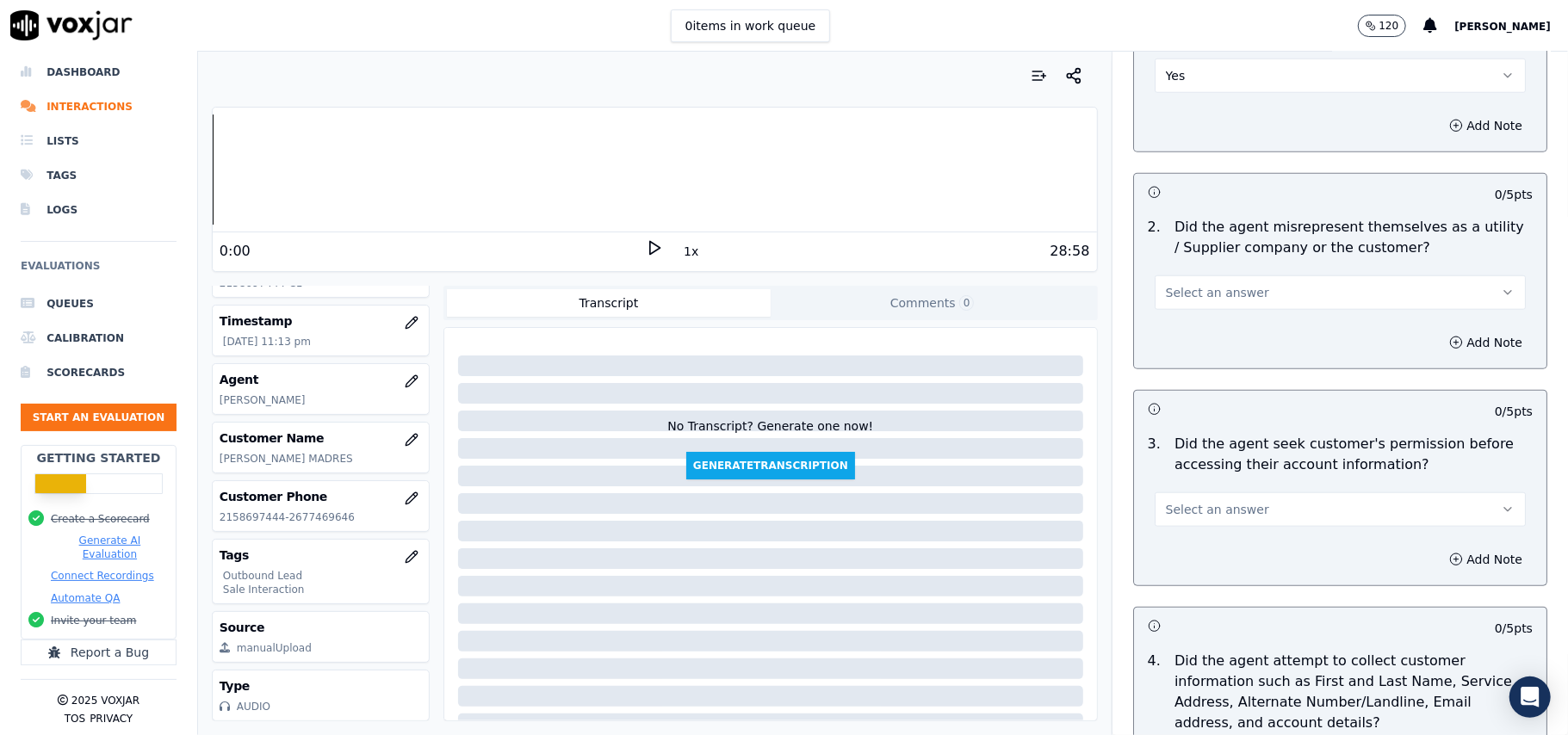
click at [1198, 284] on button "Select an answer" at bounding box center [1340, 292] width 371 height 35
click at [1185, 365] on div "No" at bounding box center [1303, 362] width 333 height 27
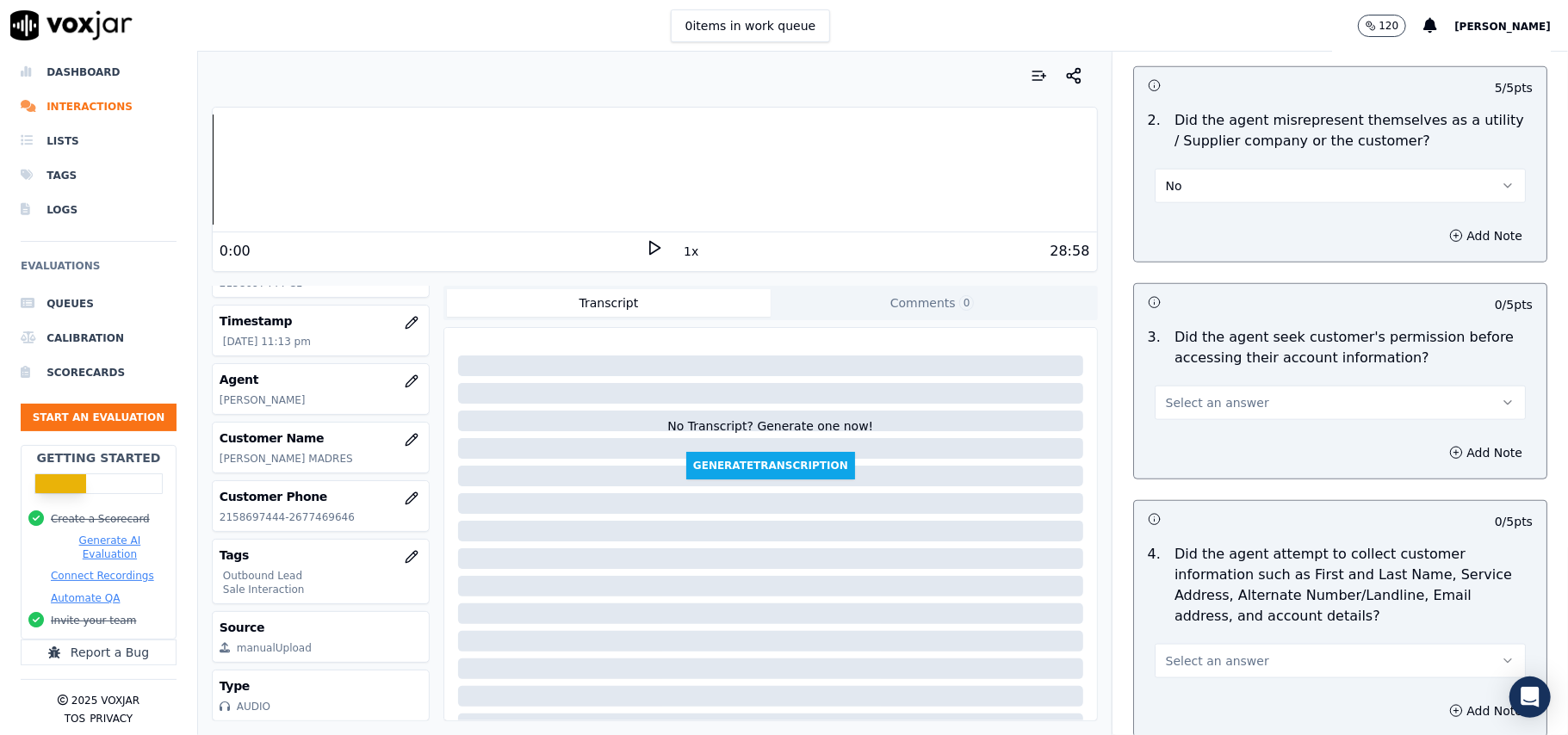
scroll to position [1377, 0]
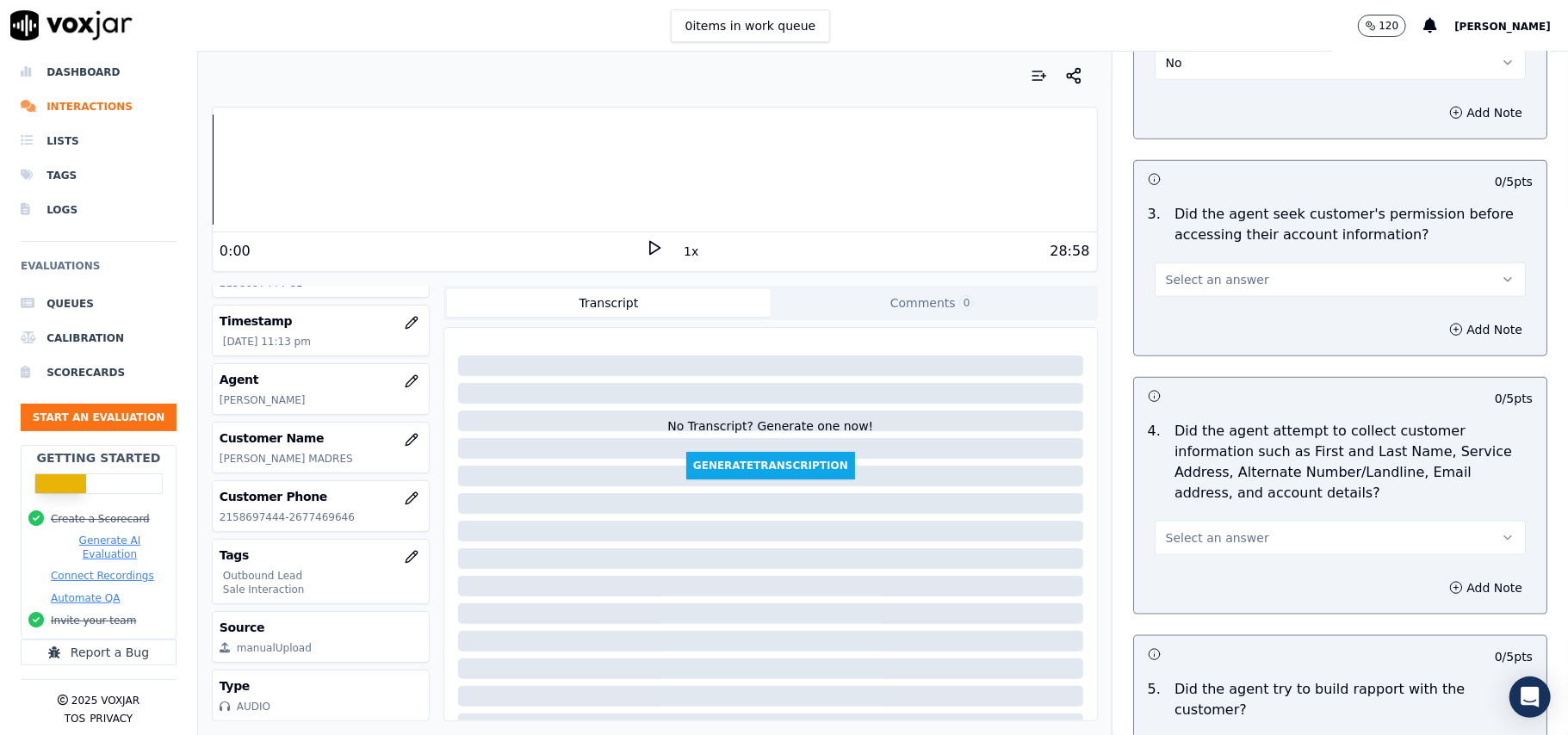
click at [1220, 282] on span "Select an answer" at bounding box center [1217, 280] width 104 height 17
click at [1213, 317] on div "Yes" at bounding box center [1303, 323] width 333 height 27
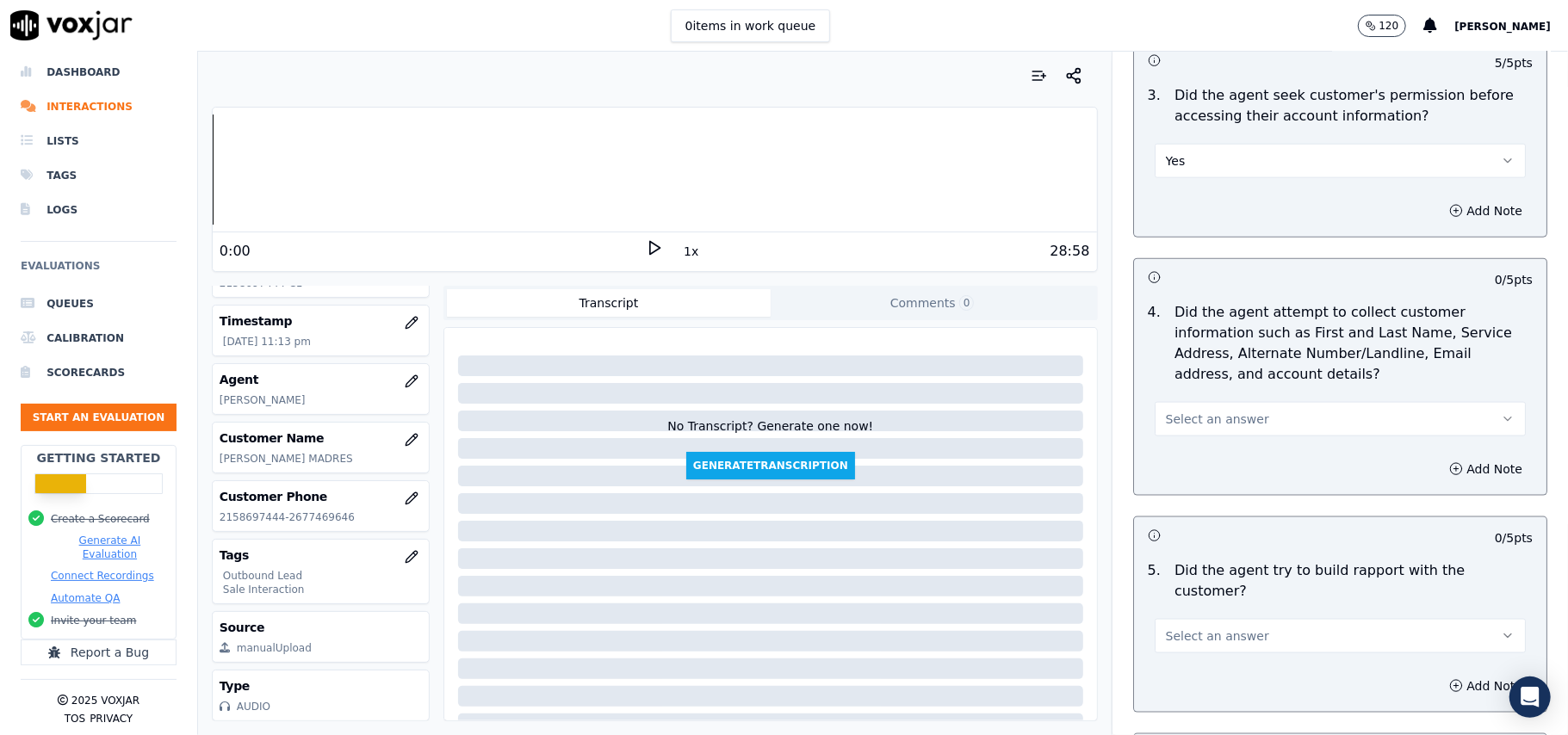
scroll to position [1606, 0]
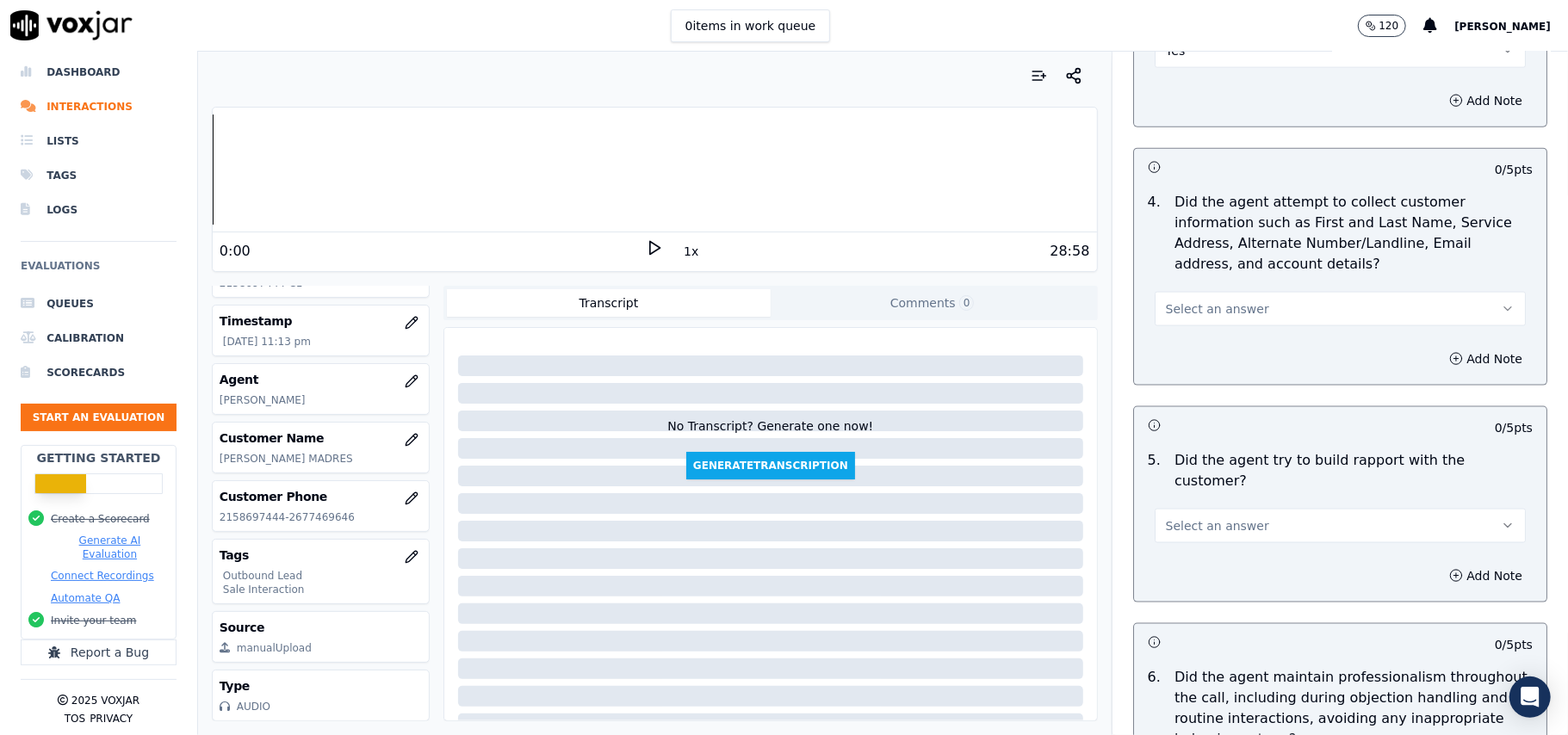
click at [1212, 318] on span "Select an answer" at bounding box center [1217, 309] width 104 height 17
click at [1195, 351] on div "Yes" at bounding box center [1303, 352] width 333 height 27
click at [1195, 303] on button "Yes" at bounding box center [1340, 309] width 371 height 35
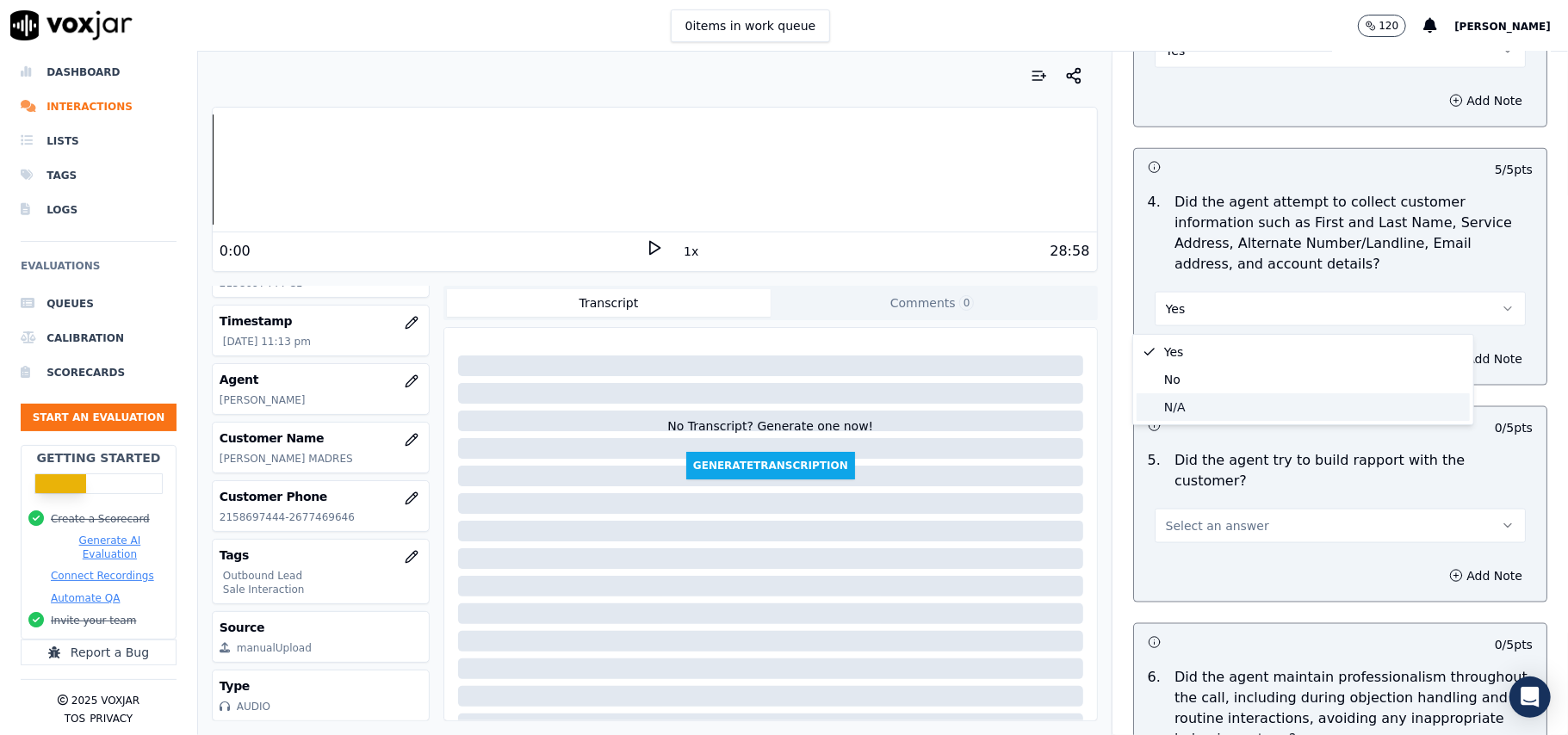
click at [1195, 413] on div "N/A" at bounding box center [1303, 407] width 333 height 27
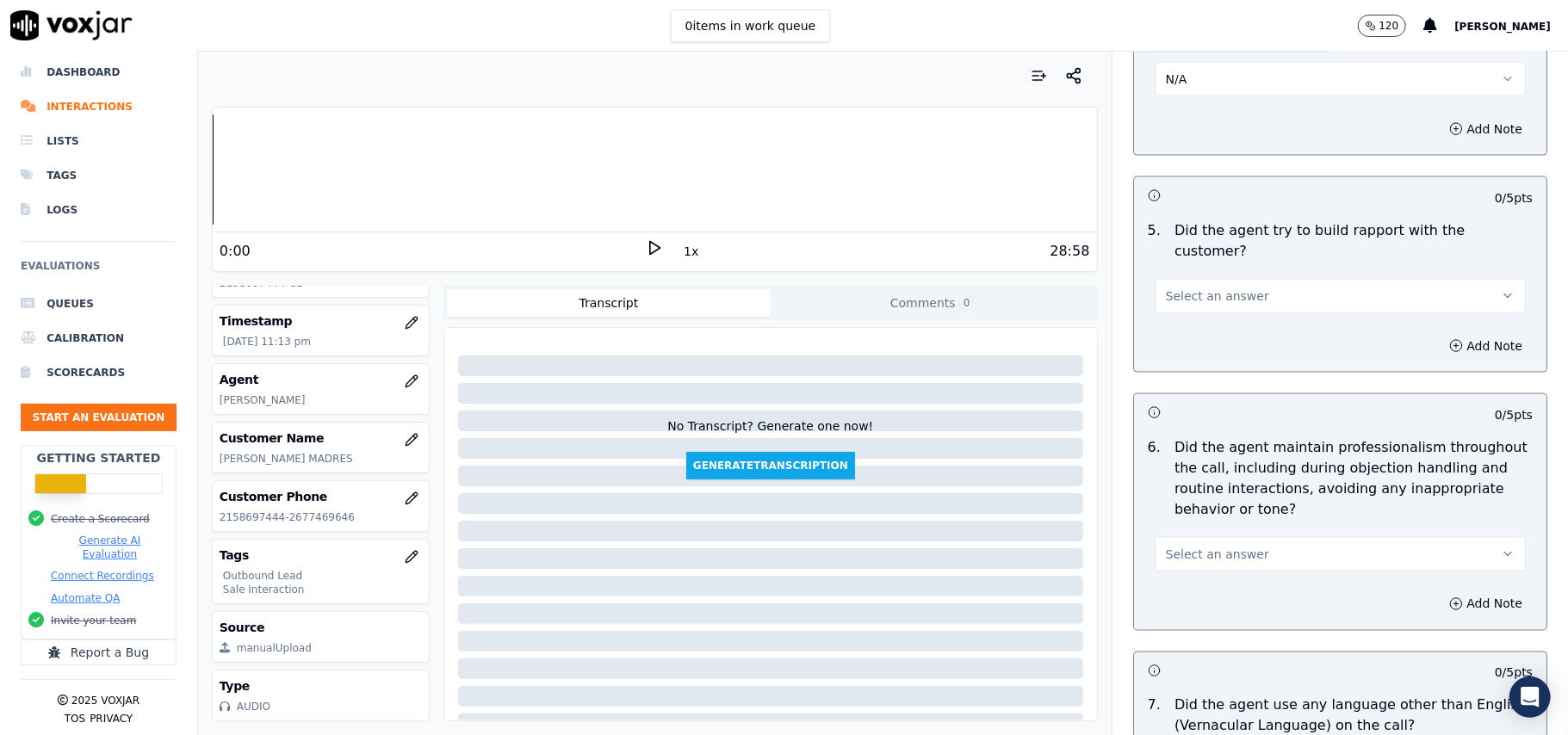
click at [1220, 290] on button "Select an answer" at bounding box center [1340, 296] width 371 height 35
click at [1216, 318] on div "Yes" at bounding box center [1303, 319] width 333 height 27
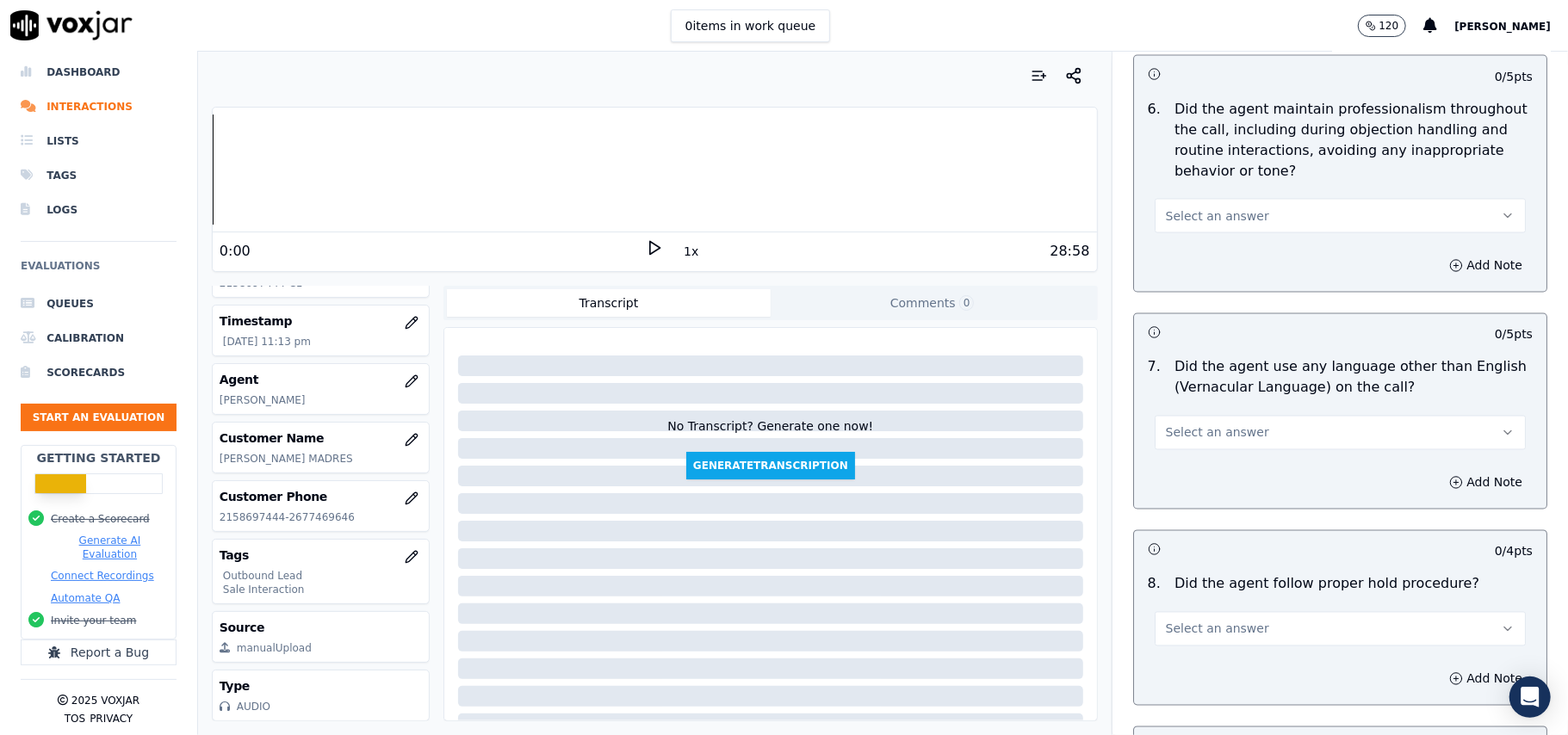
scroll to position [2180, 0]
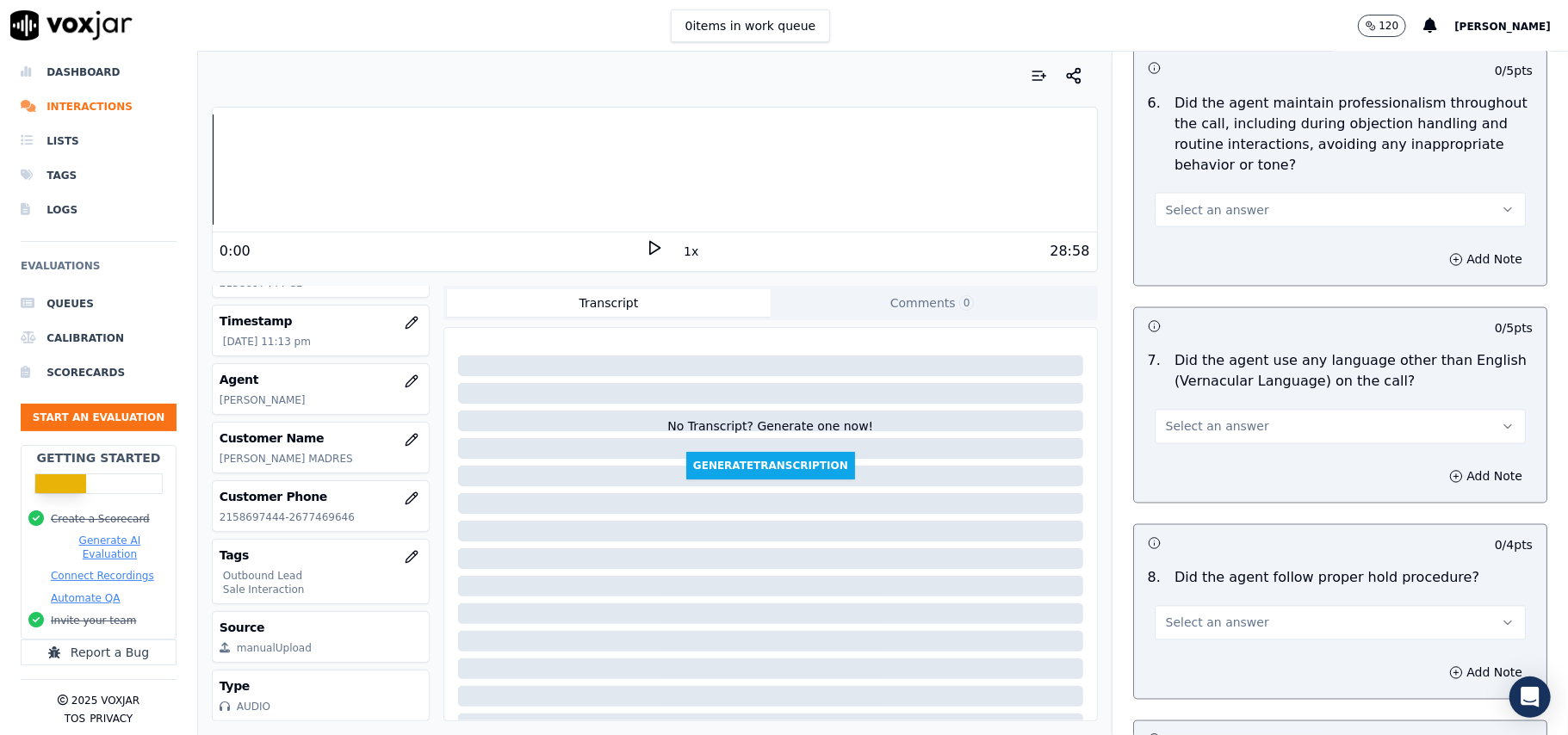
click at [1228, 192] on button "Select an answer" at bounding box center [1340, 210] width 371 height 35
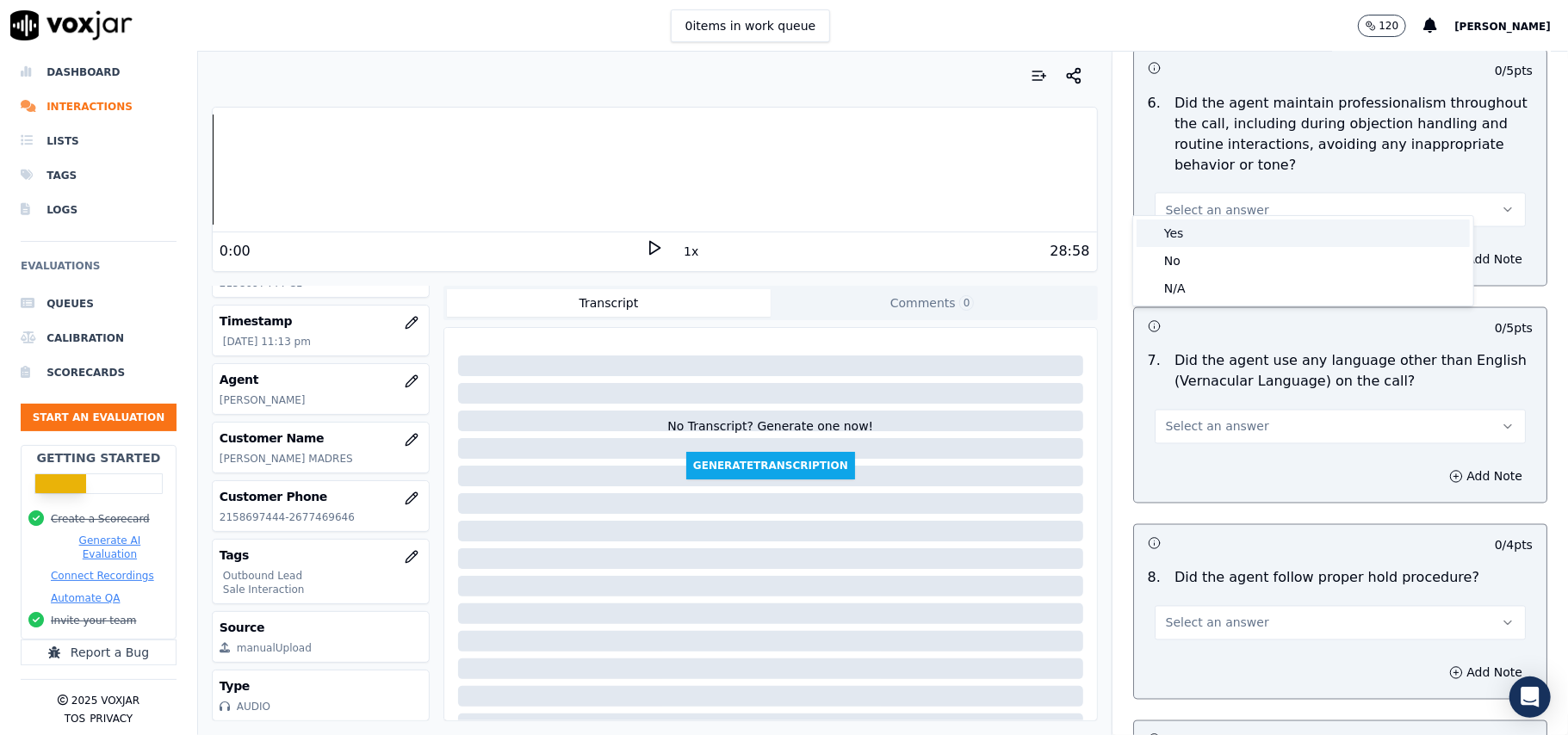
click at [1226, 220] on div "Yes" at bounding box center [1303, 233] width 333 height 27
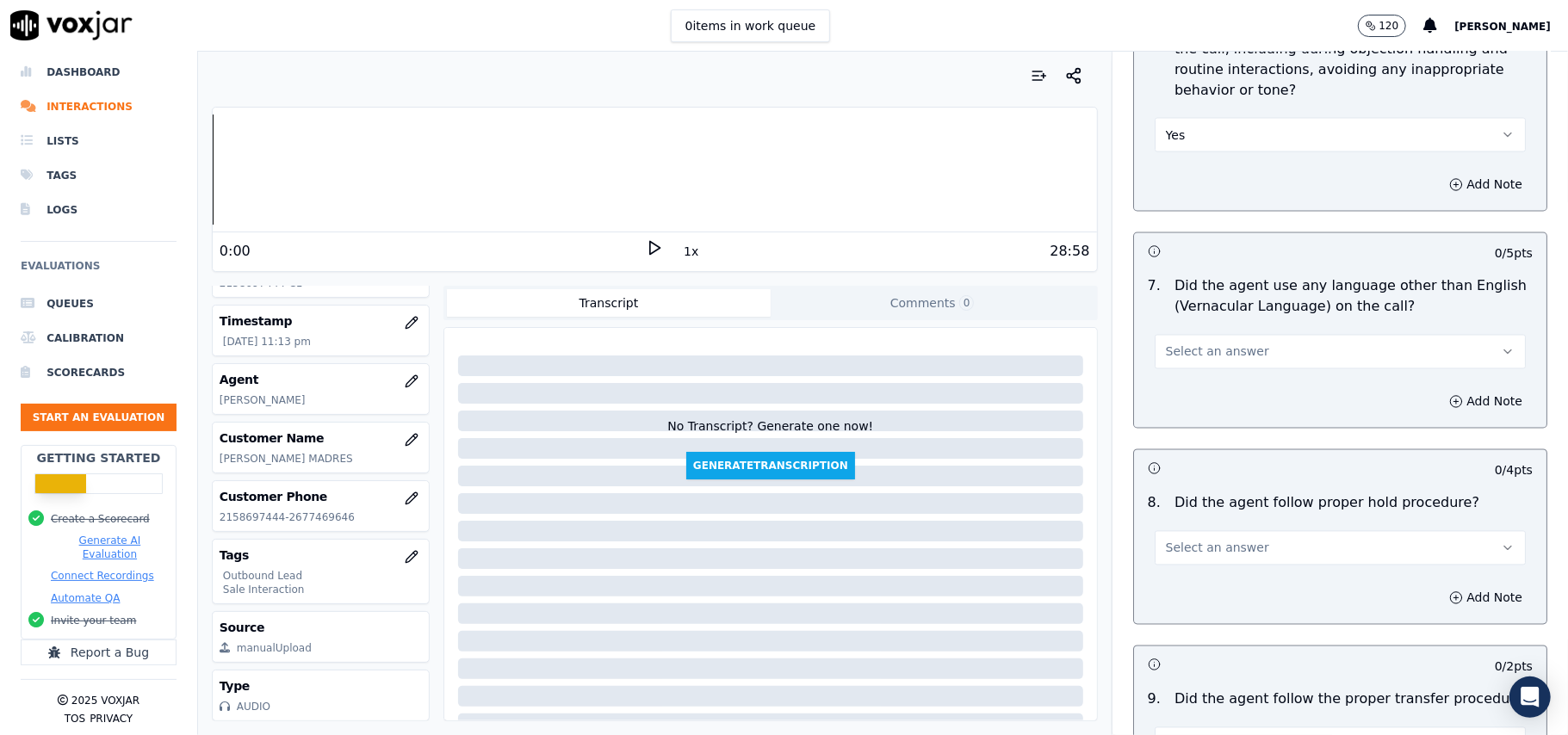
scroll to position [2295, 0]
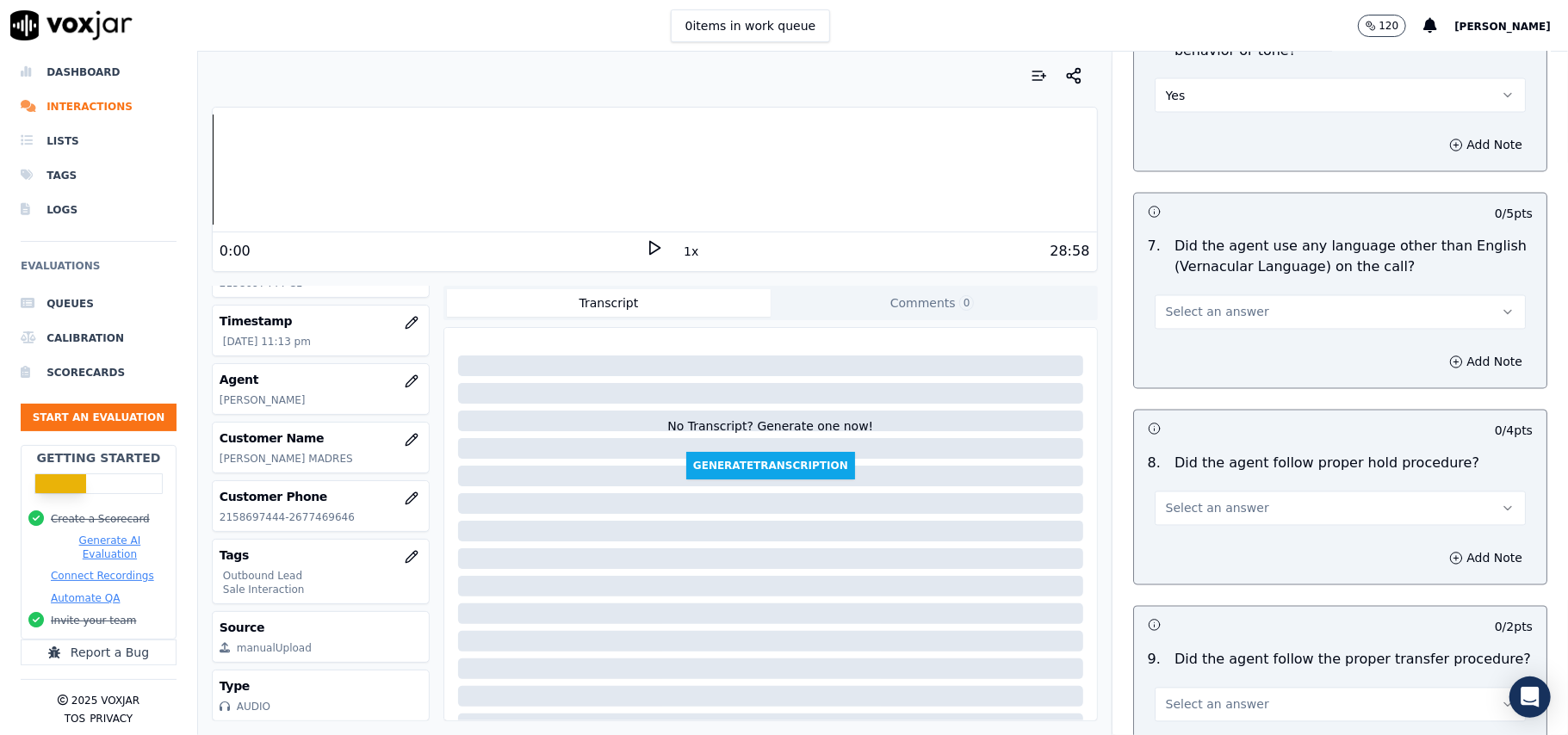
click at [1227, 303] on span "Select an answer" at bounding box center [1217, 312] width 104 height 17
click at [1195, 366] on div "No" at bounding box center [1303, 364] width 333 height 27
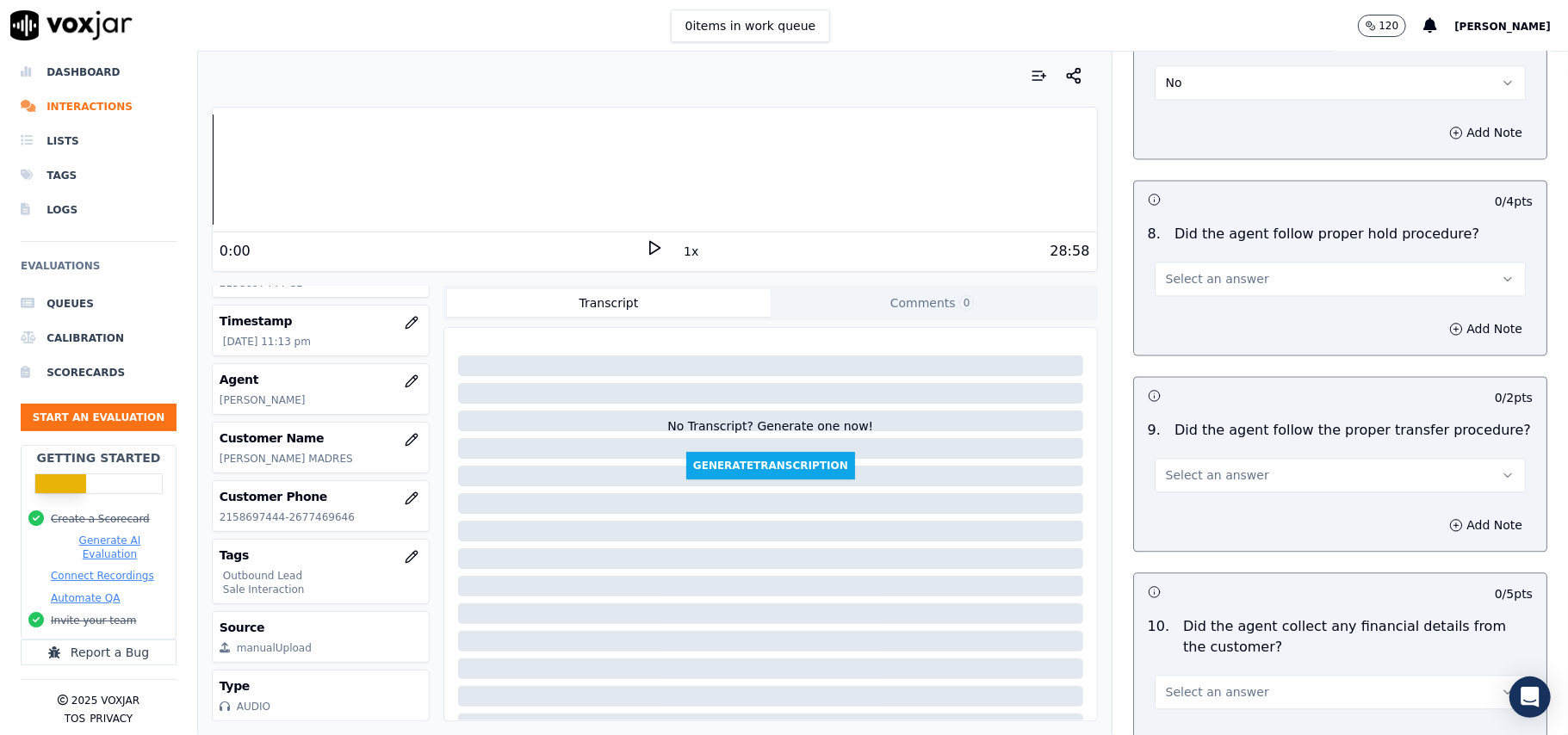
click at [1214, 270] on span "Select an answer" at bounding box center [1217, 279] width 104 height 17
click at [1217, 300] on div "Yes" at bounding box center [1303, 303] width 333 height 27
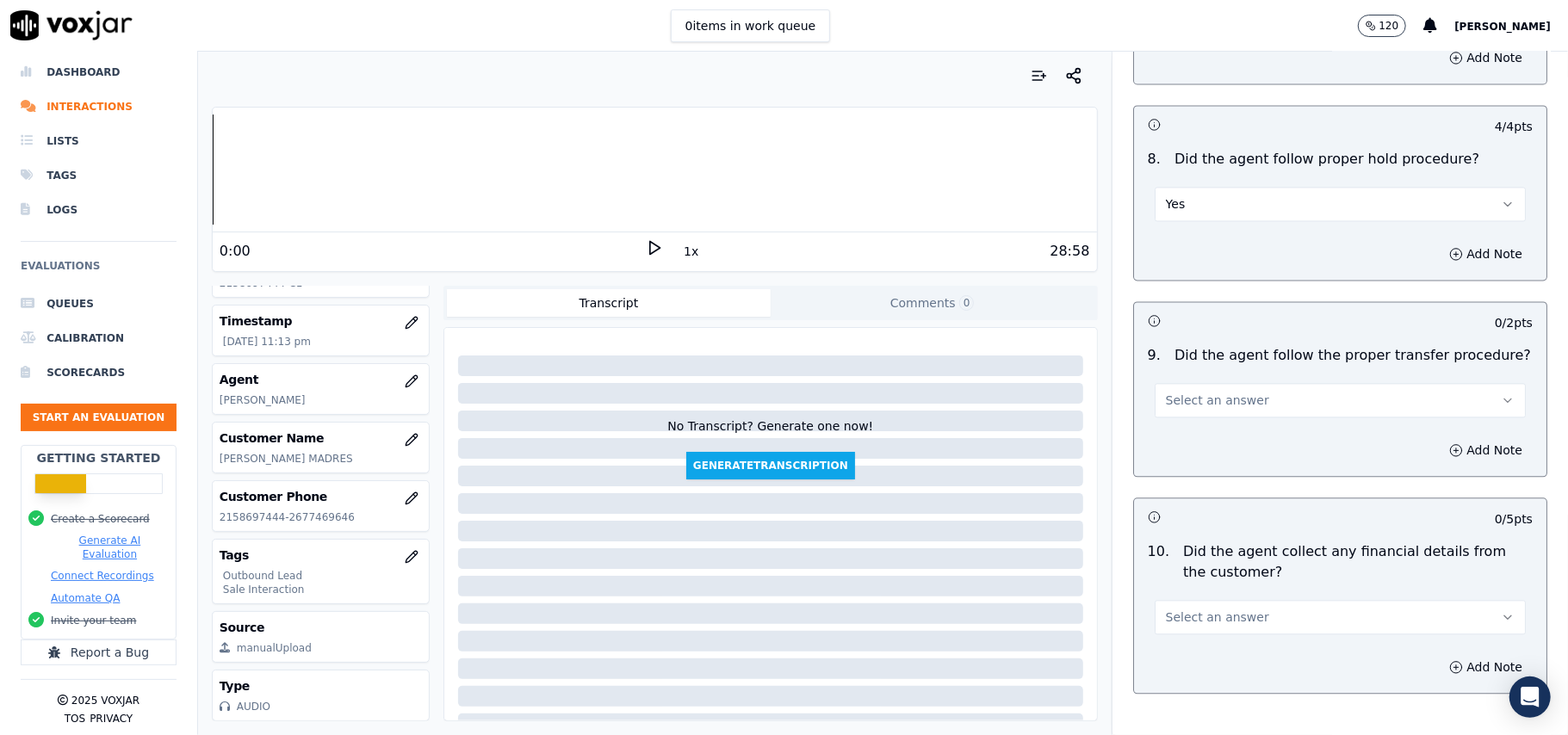
scroll to position [2638, 0]
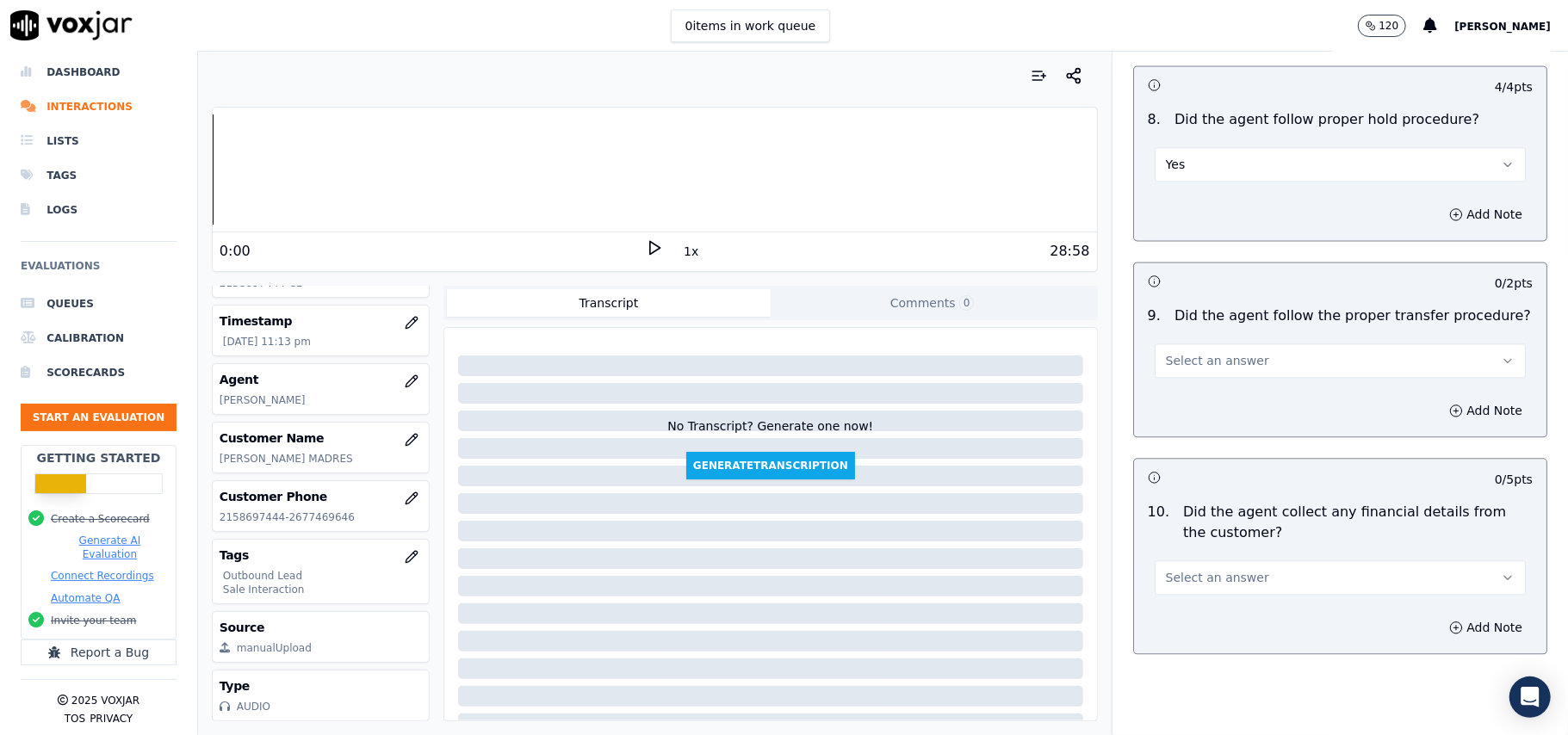
click at [1244, 345] on button "Select an answer" at bounding box center [1340, 361] width 371 height 35
click at [1228, 376] on div "Yes" at bounding box center [1303, 386] width 333 height 27
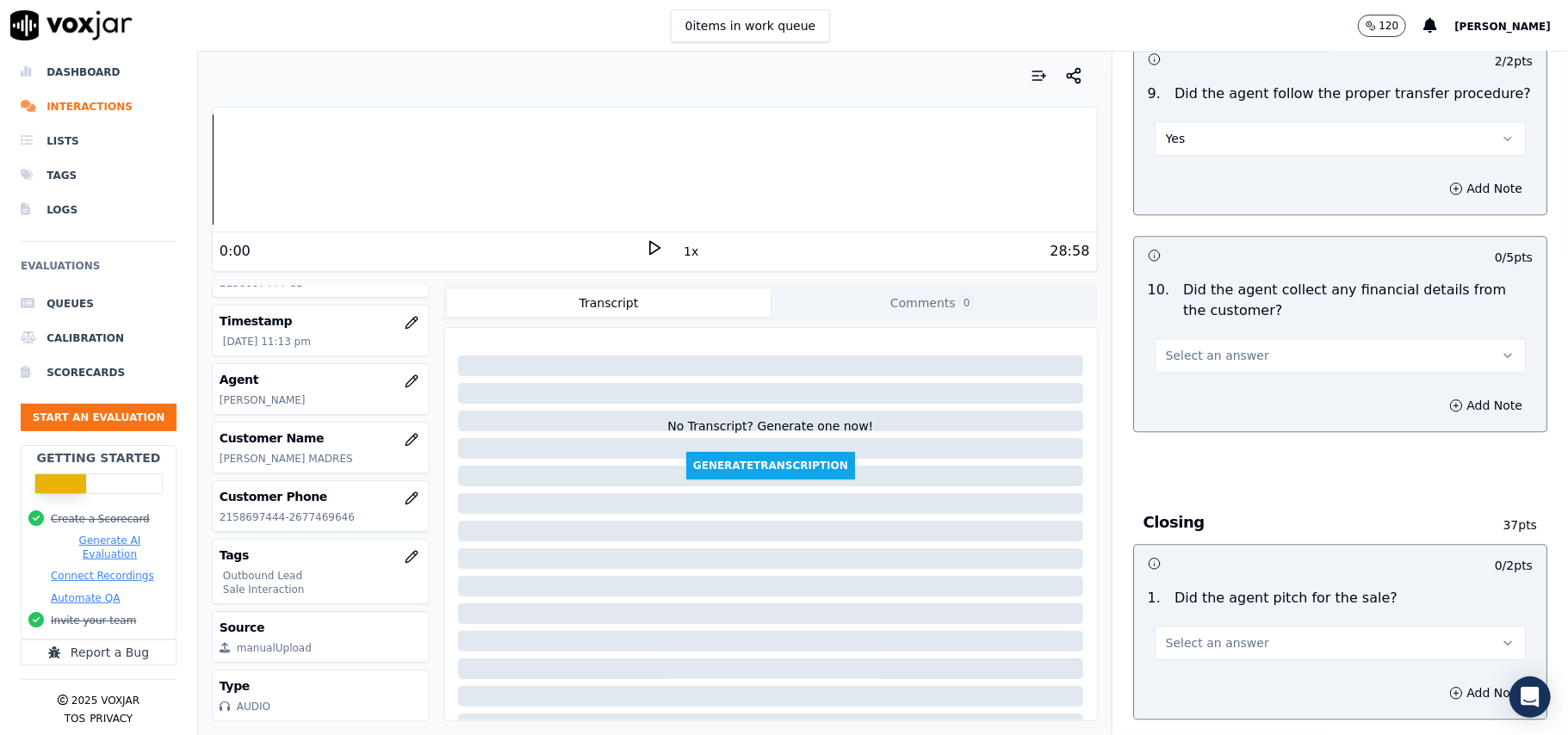
scroll to position [2869, 0]
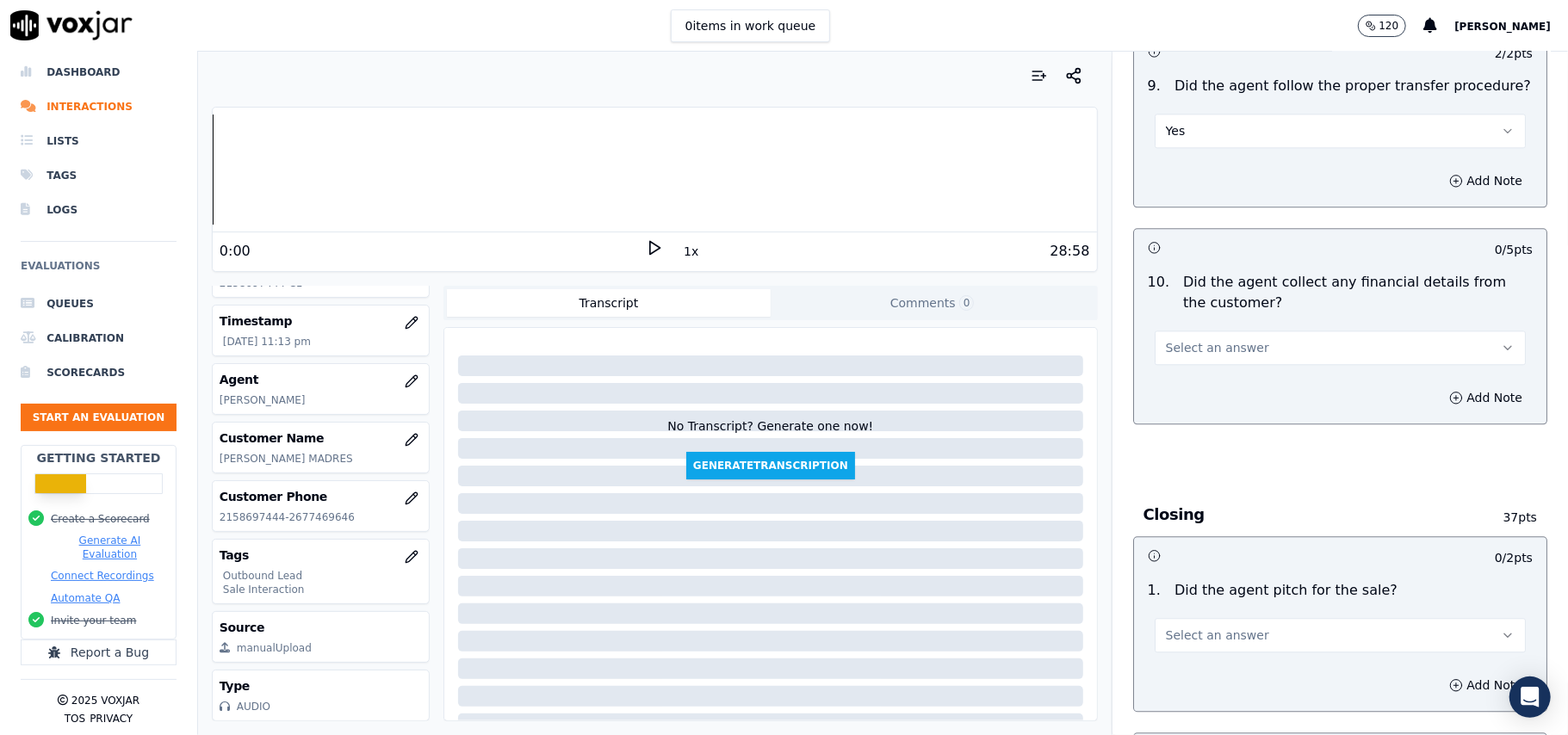
click at [1237, 341] on button "Select an answer" at bounding box center [1340, 348] width 371 height 35
click at [1224, 375] on div "Yes" at bounding box center [1303, 374] width 333 height 27
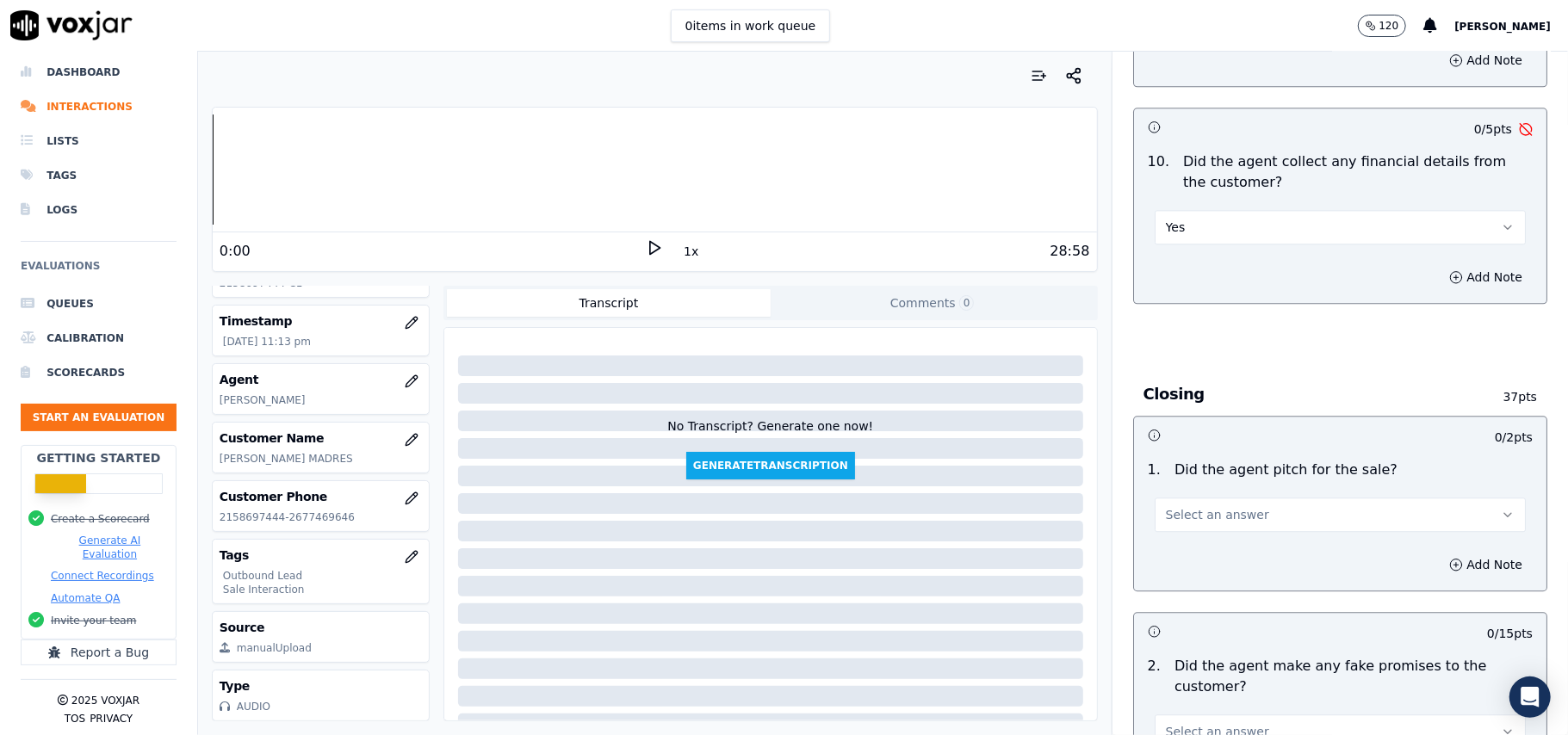
scroll to position [3099, 0]
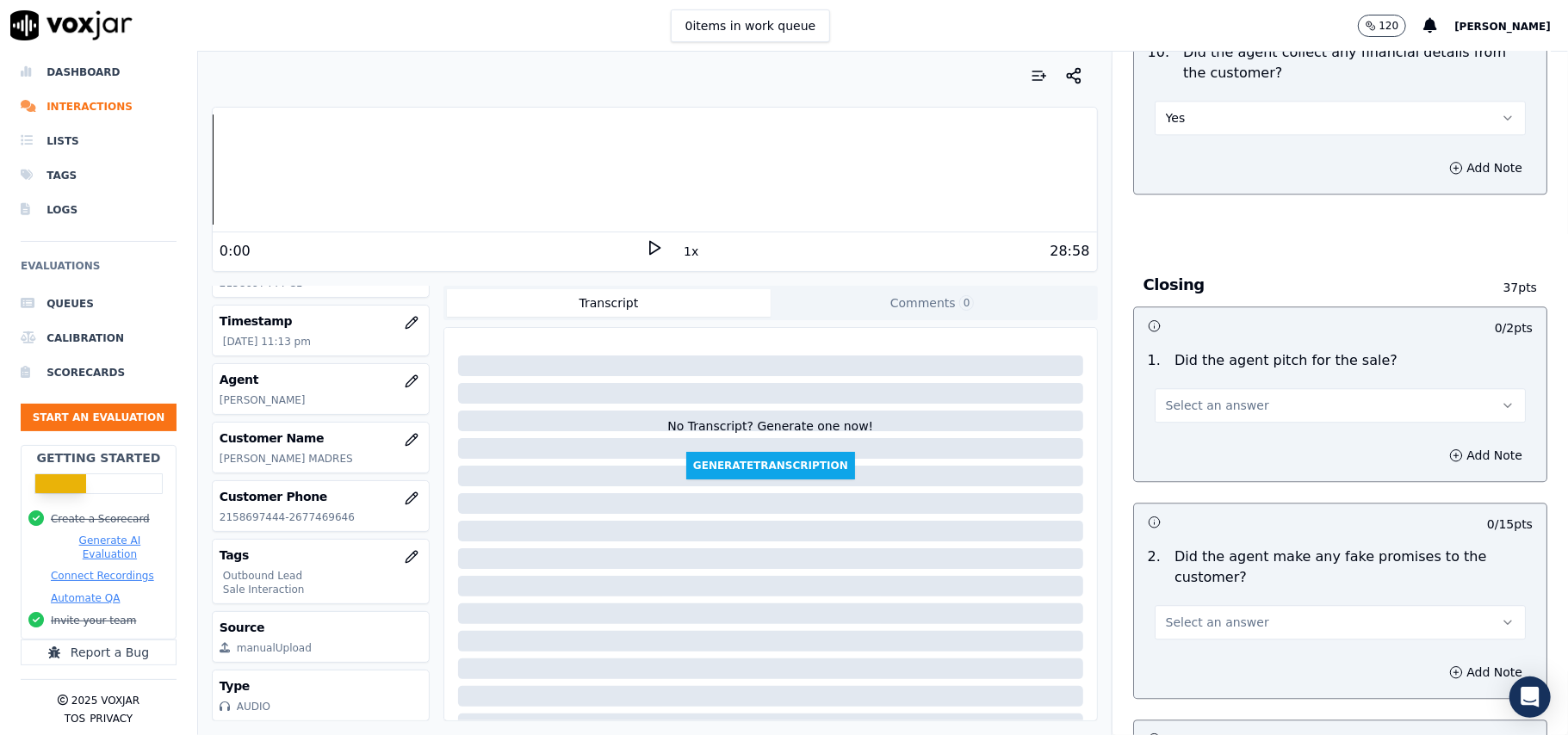
click at [1220, 110] on button "Yes" at bounding box center [1340, 118] width 371 height 35
click at [1204, 167] on div "No" at bounding box center [1303, 171] width 333 height 27
click at [1261, 389] on button "Select an answer" at bounding box center [1340, 406] width 371 height 35
click at [1241, 432] on div "Yes" at bounding box center [1303, 432] width 333 height 27
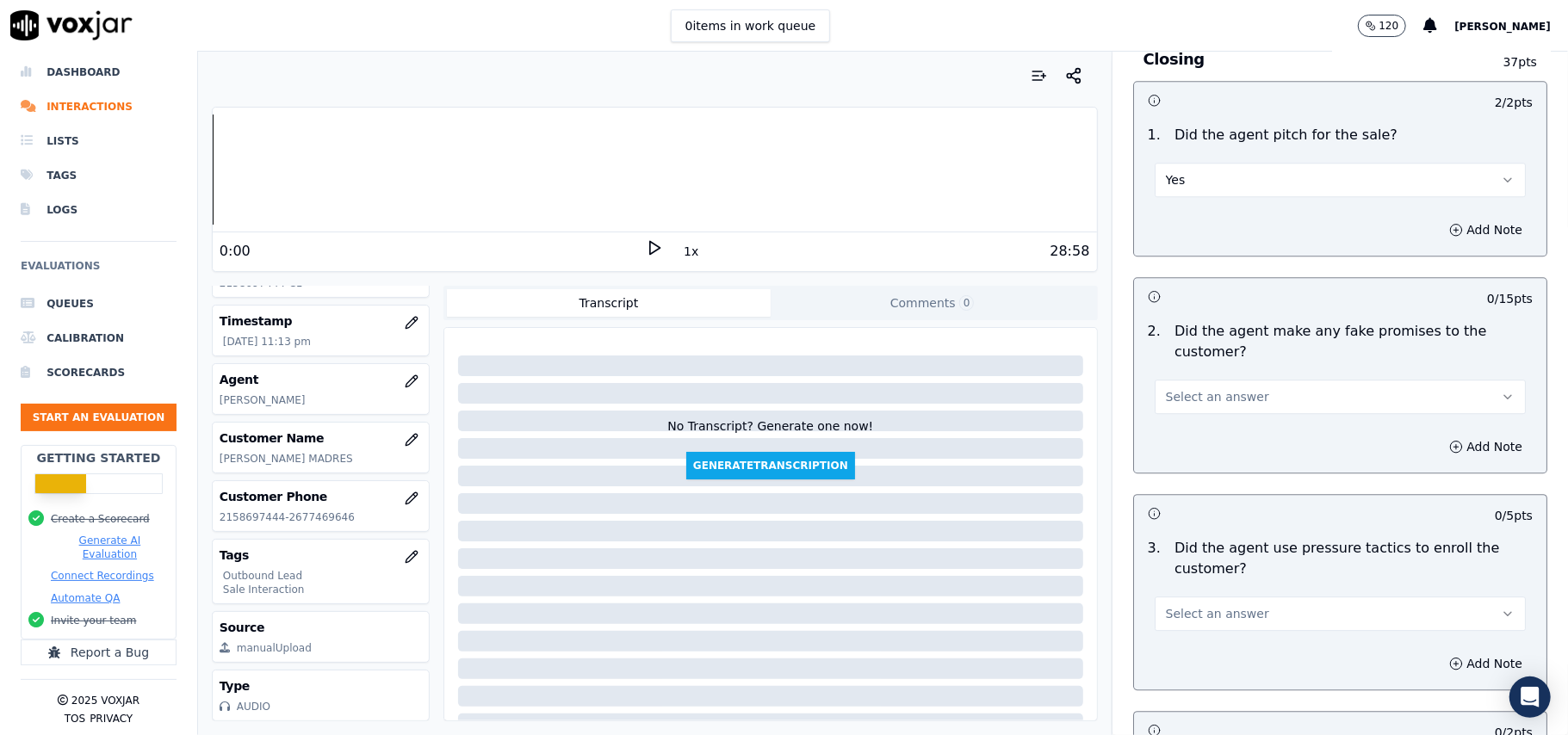
scroll to position [3327, 0]
click at [1218, 385] on span "Select an answer" at bounding box center [1217, 393] width 104 height 17
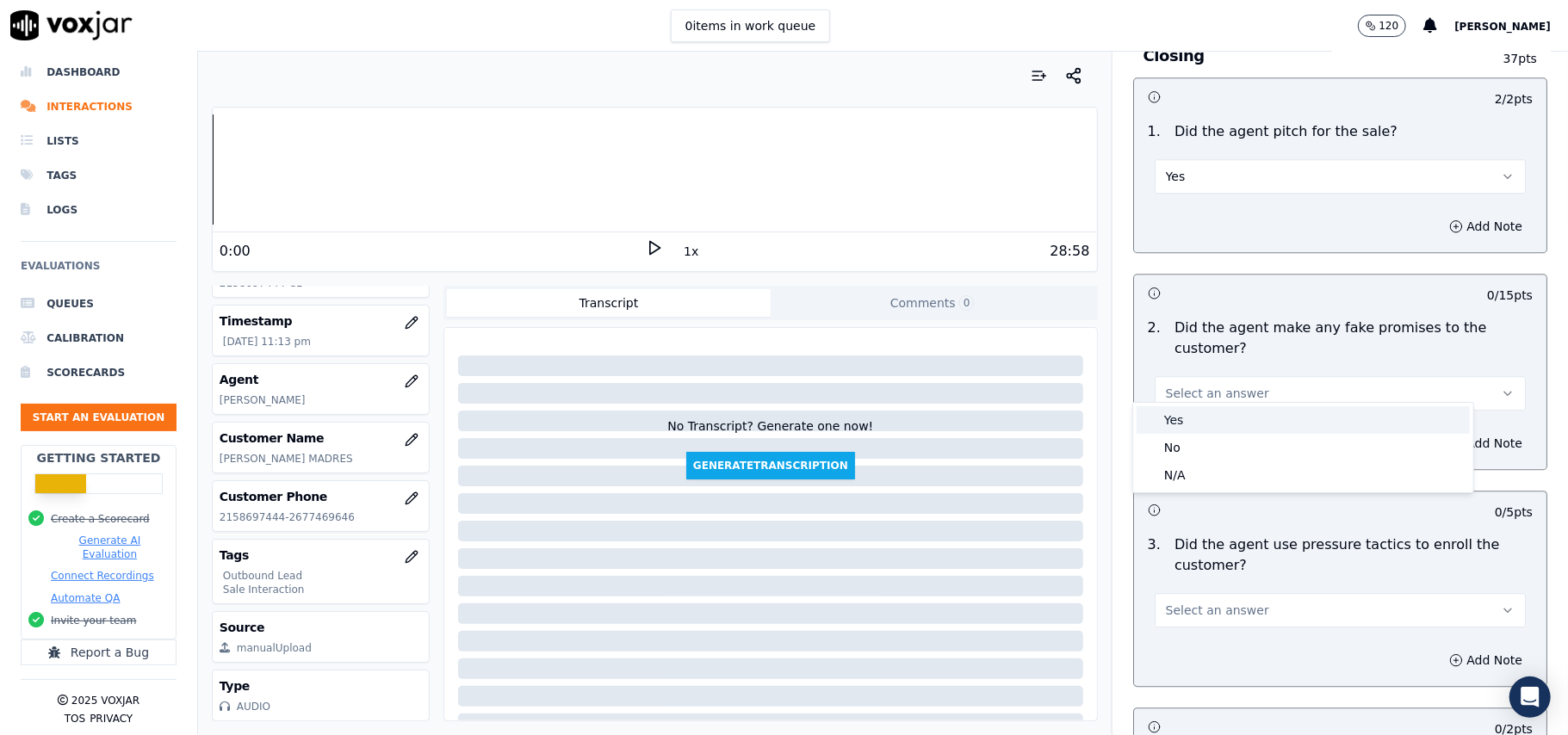
click at [1209, 417] on div "Yes" at bounding box center [1303, 420] width 333 height 27
click at [1209, 389] on button "Yes" at bounding box center [1340, 393] width 371 height 35
click at [1195, 441] on div "No" at bounding box center [1303, 447] width 333 height 27
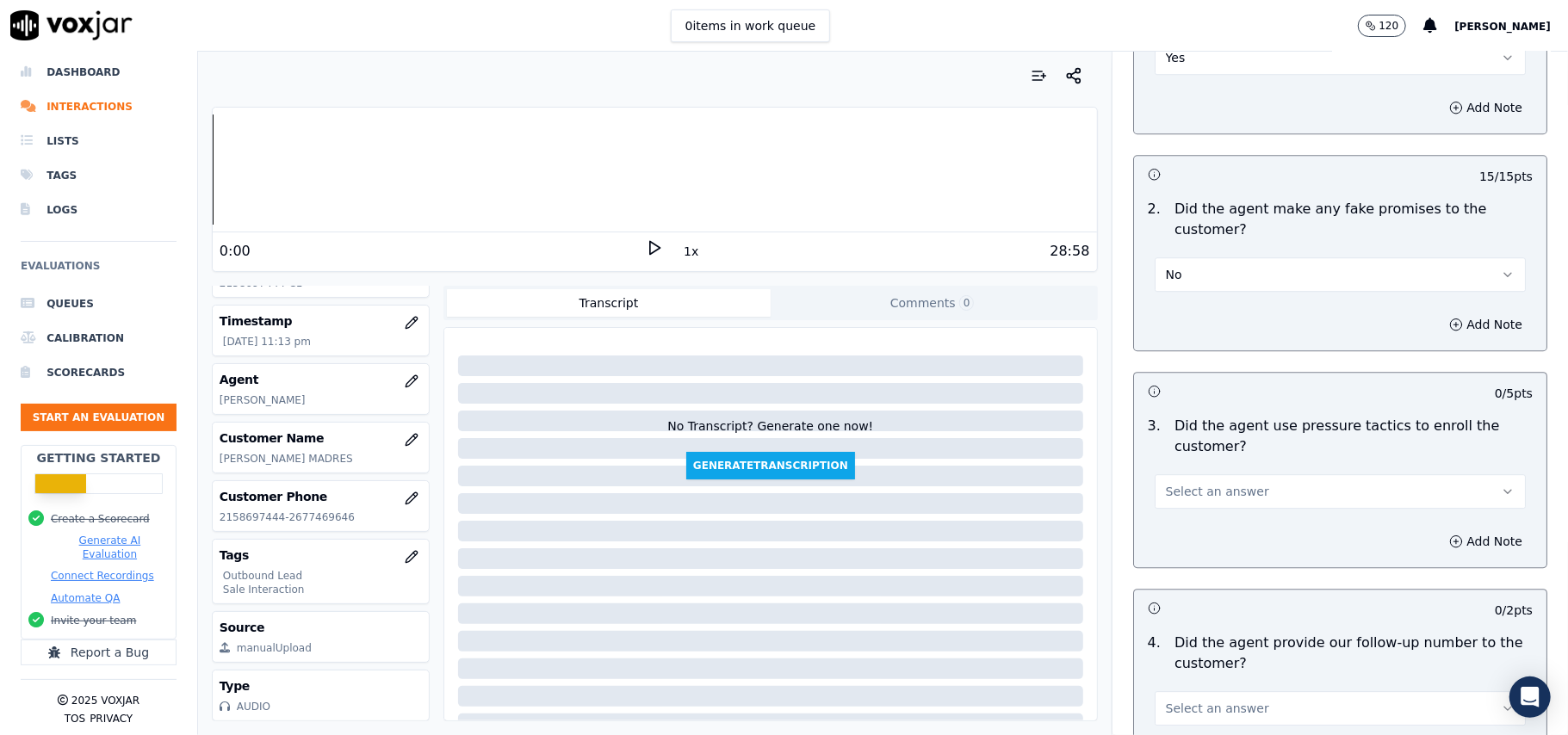
scroll to position [3557, 0]
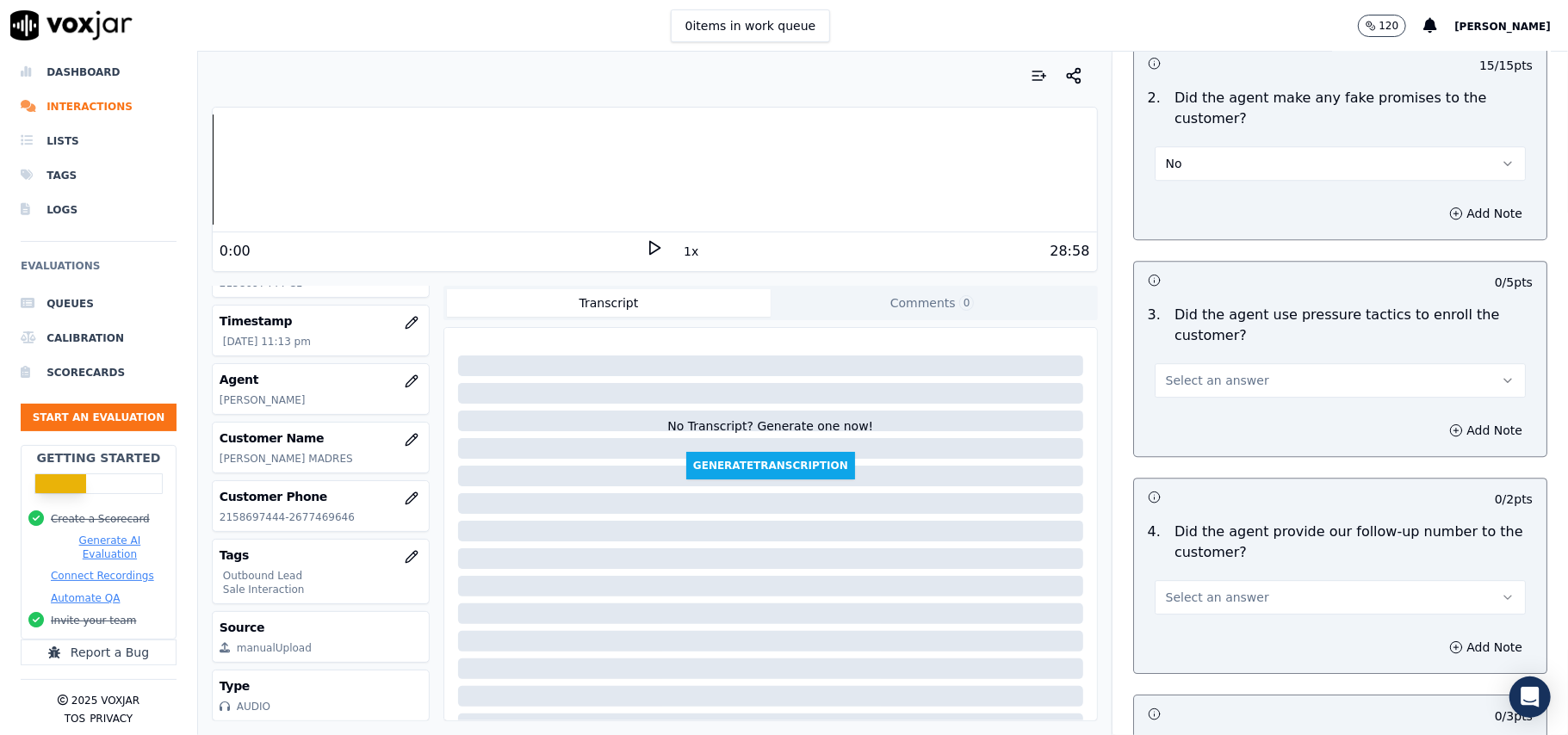
click at [1228, 360] on div "Select an answer" at bounding box center [1340, 378] width 371 height 38
click at [1220, 382] on button "Select an answer" at bounding box center [1340, 380] width 371 height 35
drag, startPoint x: 1193, startPoint y: 443, endPoint x: 1297, endPoint y: 338, distance: 147.8
click at [1193, 444] on div "No" at bounding box center [1303, 435] width 333 height 27
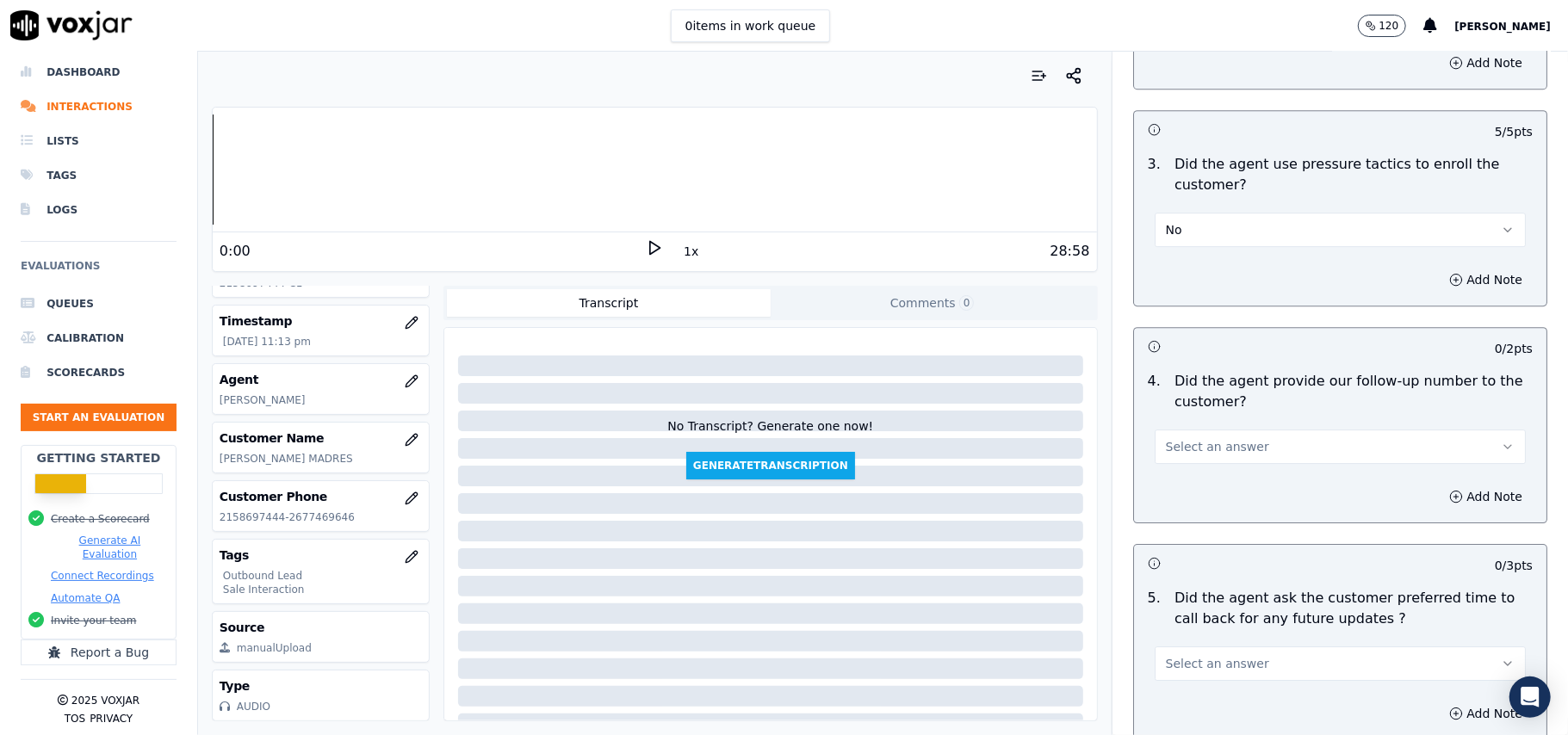
scroll to position [3901, 0]
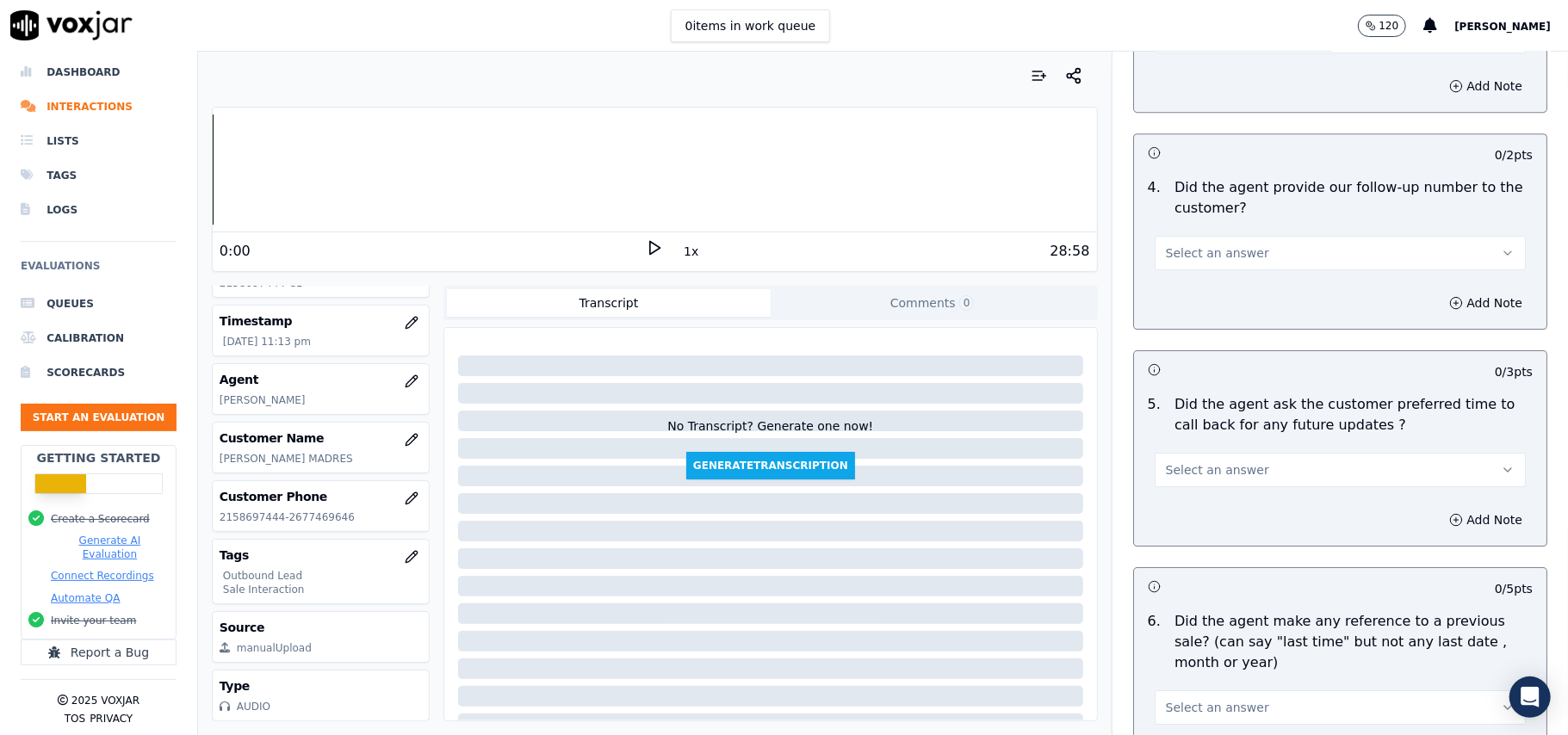
click at [1248, 236] on button "Select an answer" at bounding box center [1340, 253] width 371 height 35
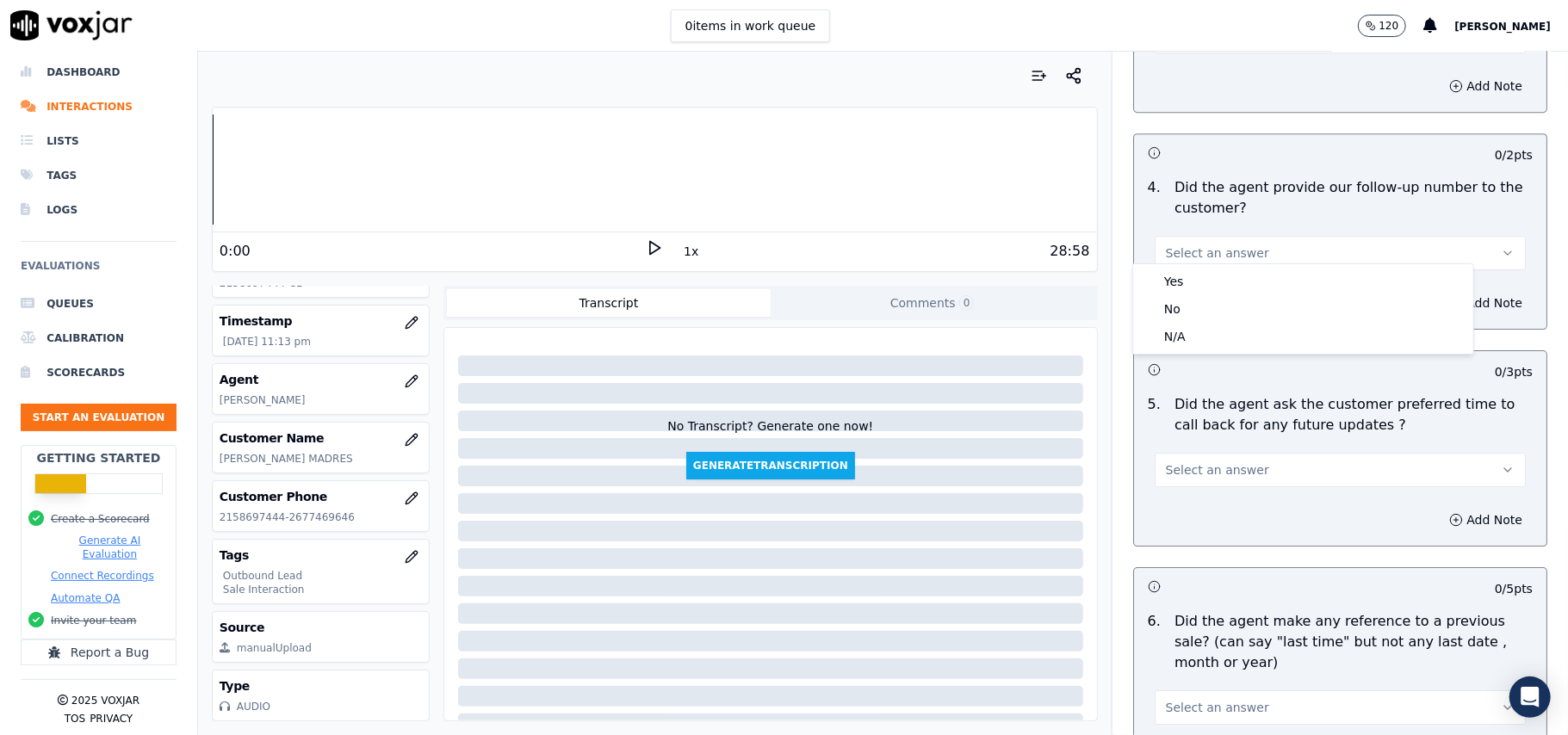
click at [1240, 265] on div "Yes No N/A" at bounding box center [1303, 309] width 340 height 90
click at [1252, 275] on div "Yes" at bounding box center [1303, 281] width 333 height 27
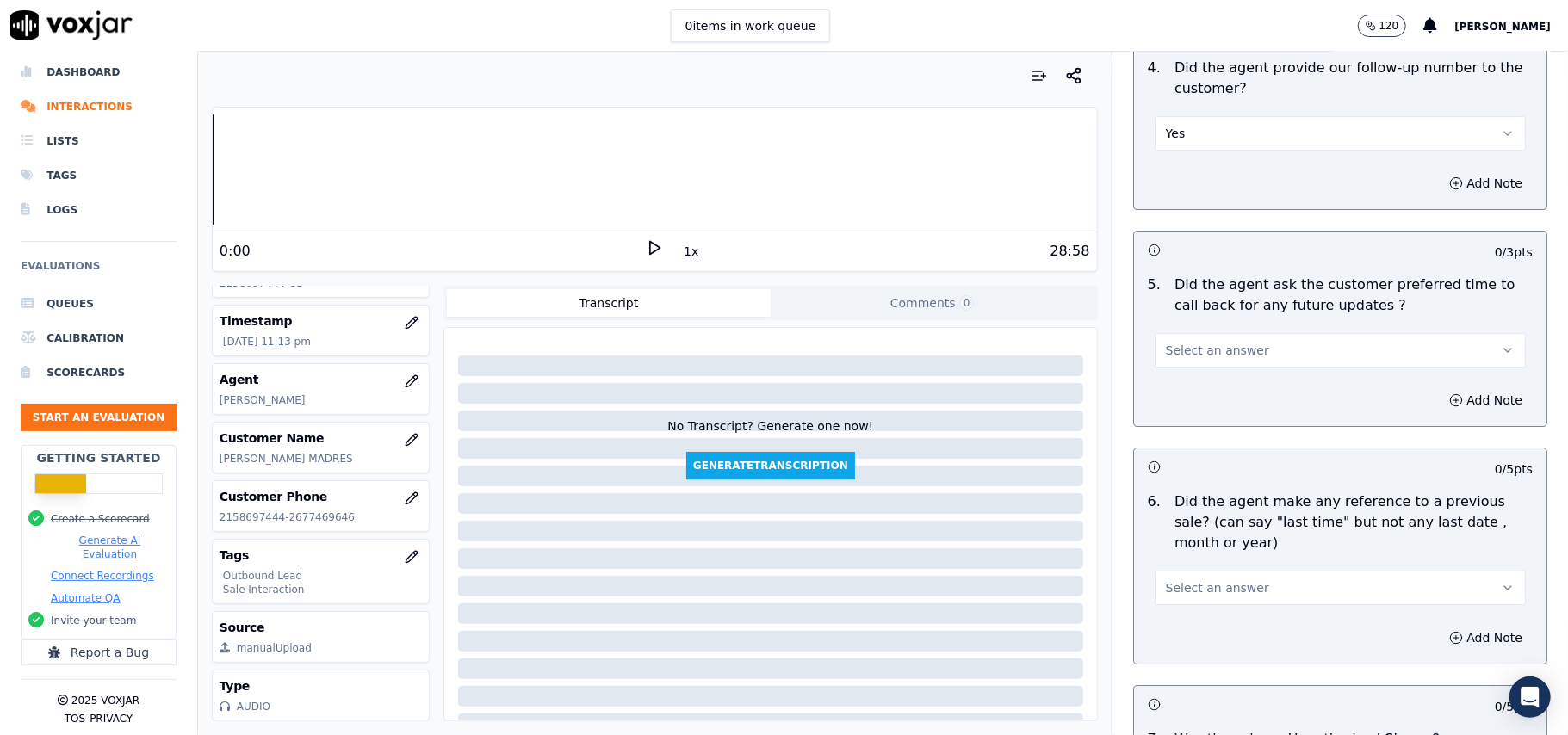
scroll to position [4130, 0]
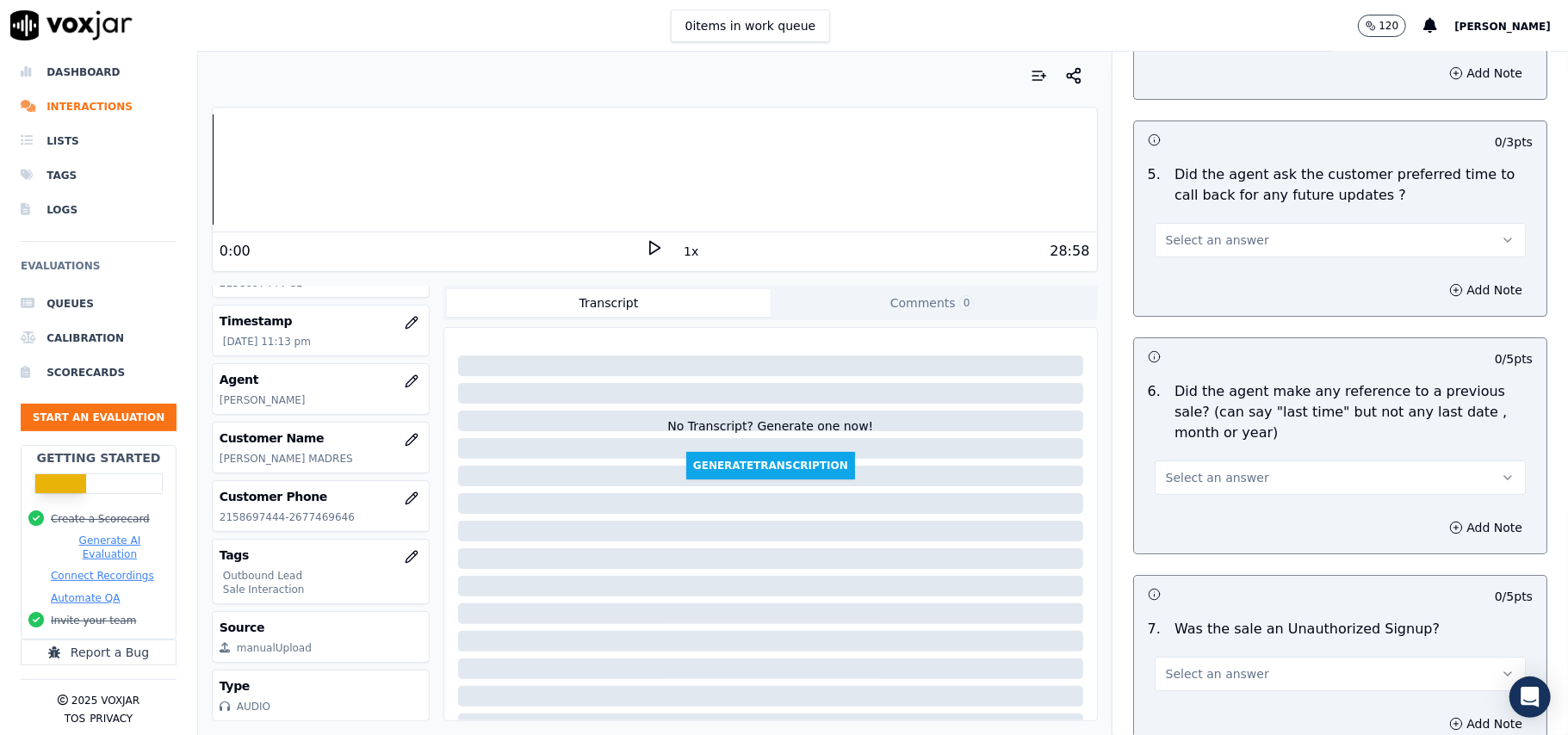
click at [1240, 228] on button "Select an answer" at bounding box center [1340, 240] width 371 height 35
click at [1240, 260] on div "Yes" at bounding box center [1303, 269] width 333 height 27
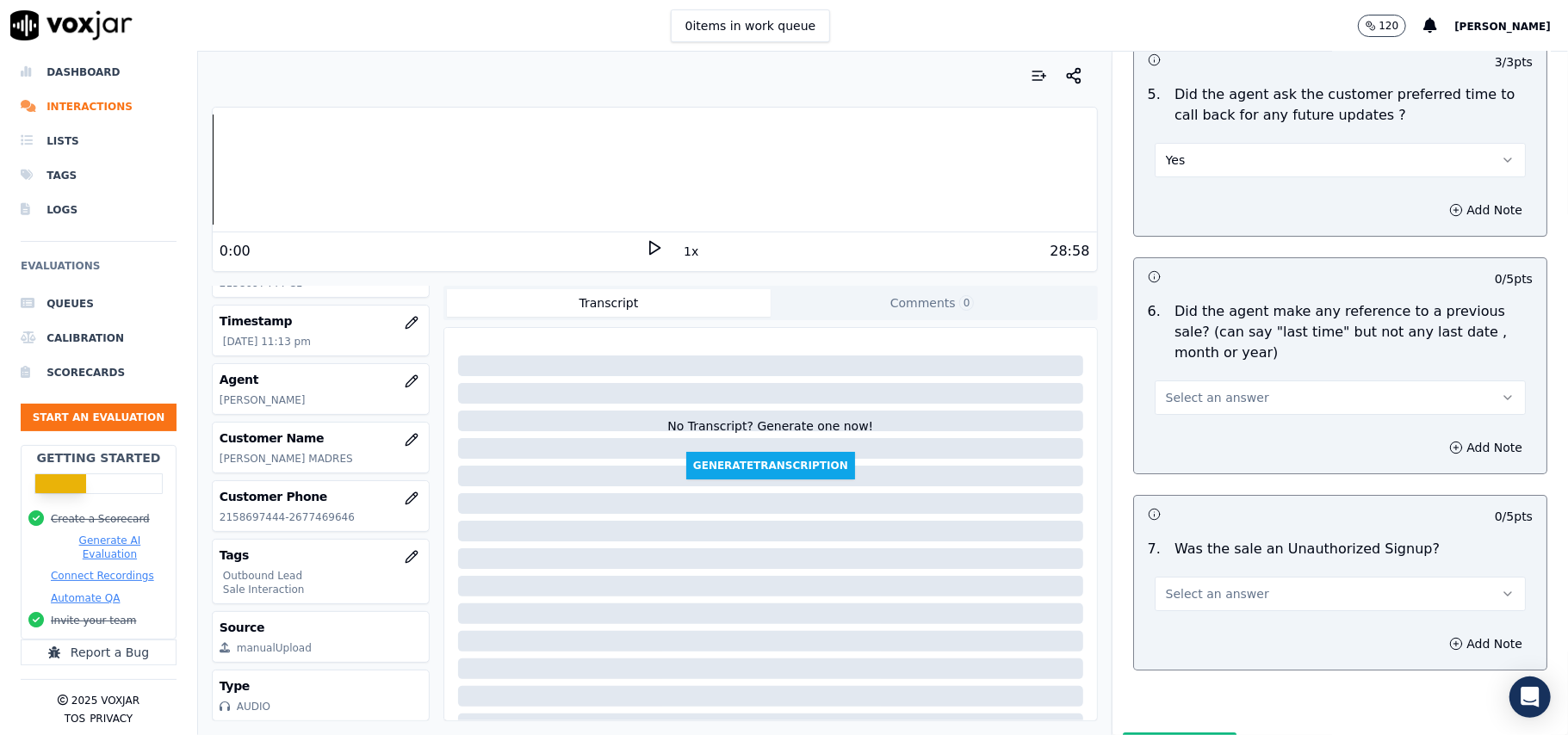
scroll to position [4245, 0]
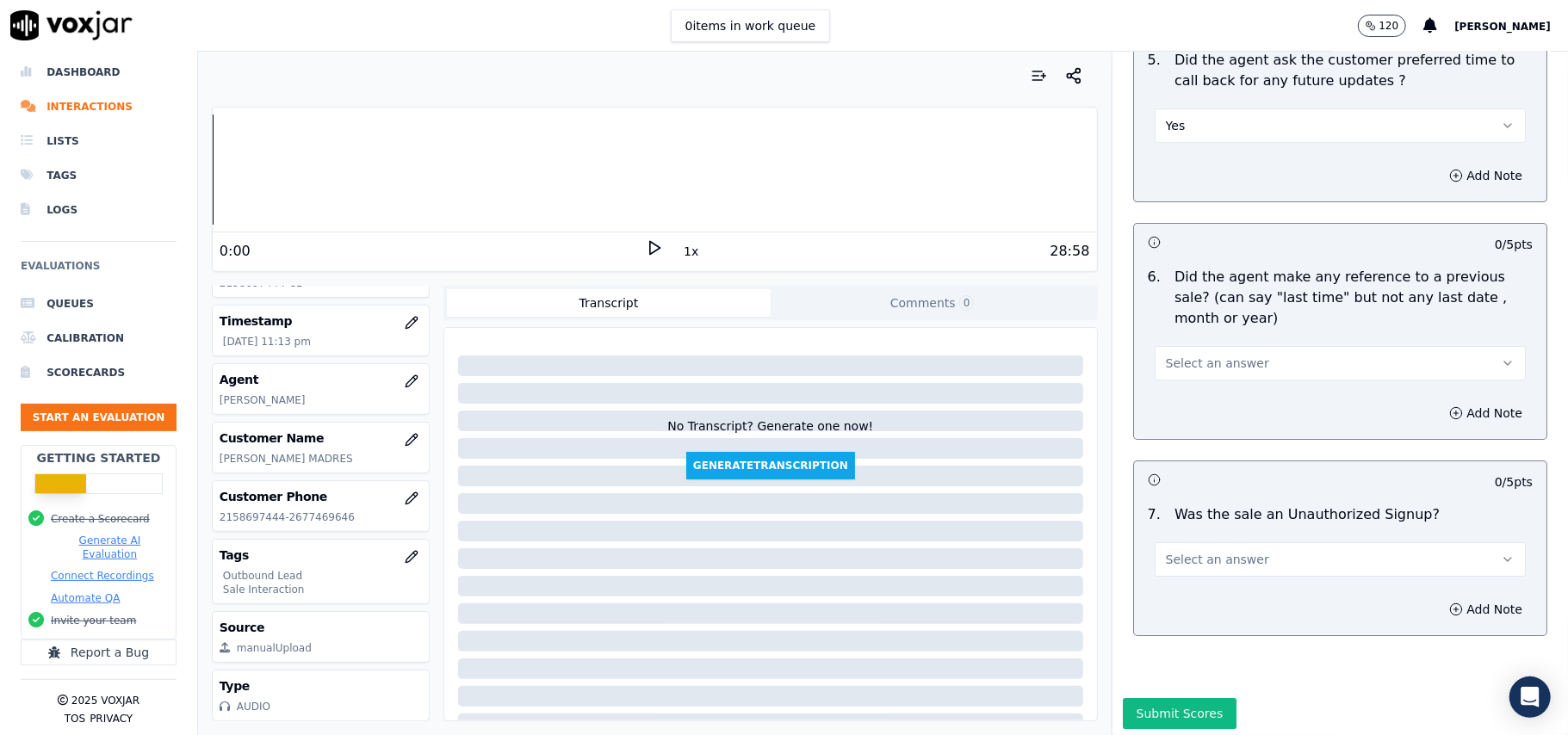
click at [1192, 365] on button "Select an answer" at bounding box center [1340, 364] width 371 height 35
click at [1173, 417] on div "No" at bounding box center [1303, 420] width 333 height 27
click at [1195, 559] on button "Select an answer" at bounding box center [1340, 560] width 371 height 35
click at [1185, 620] on div "No" at bounding box center [1303, 617] width 333 height 27
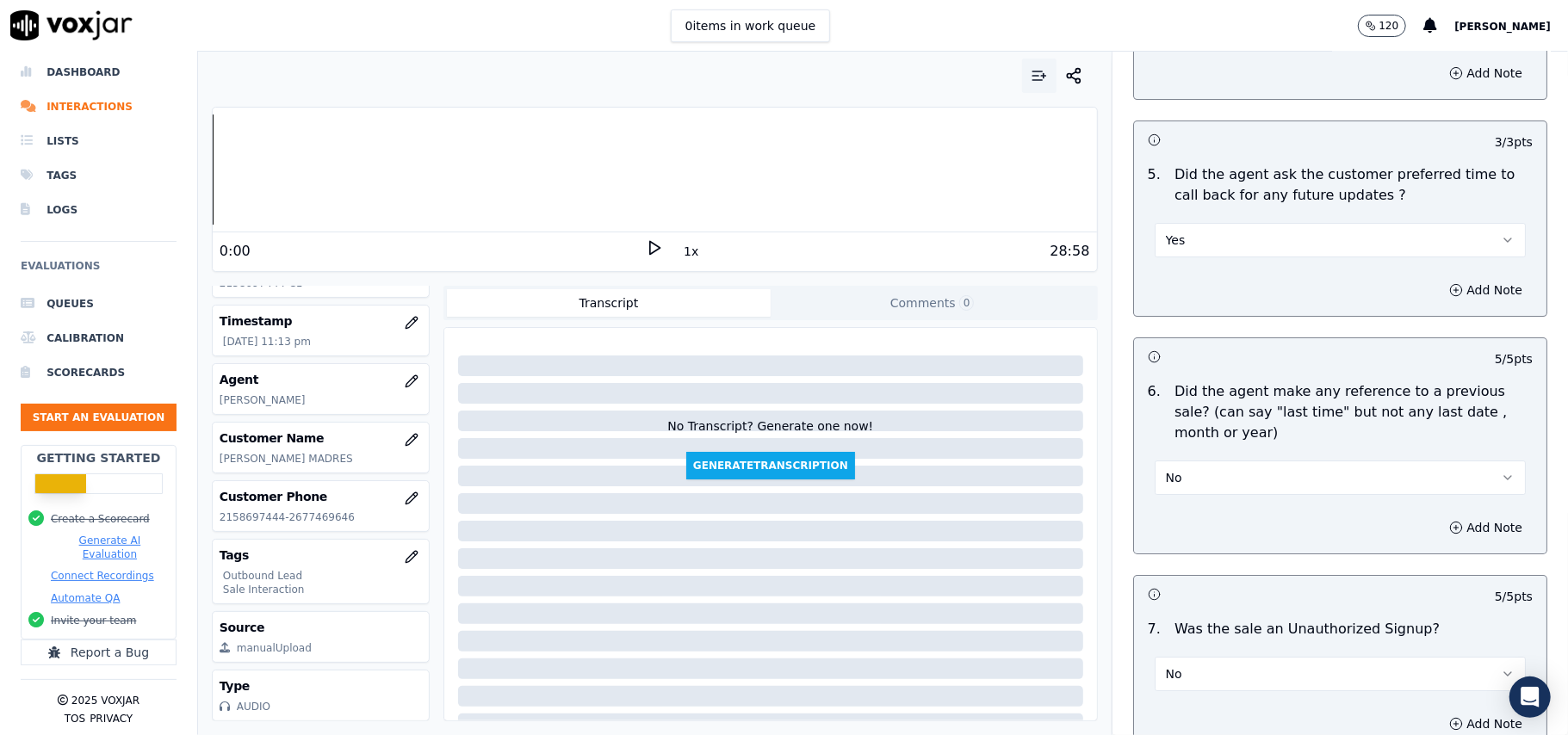
scroll to position [1900, 0]
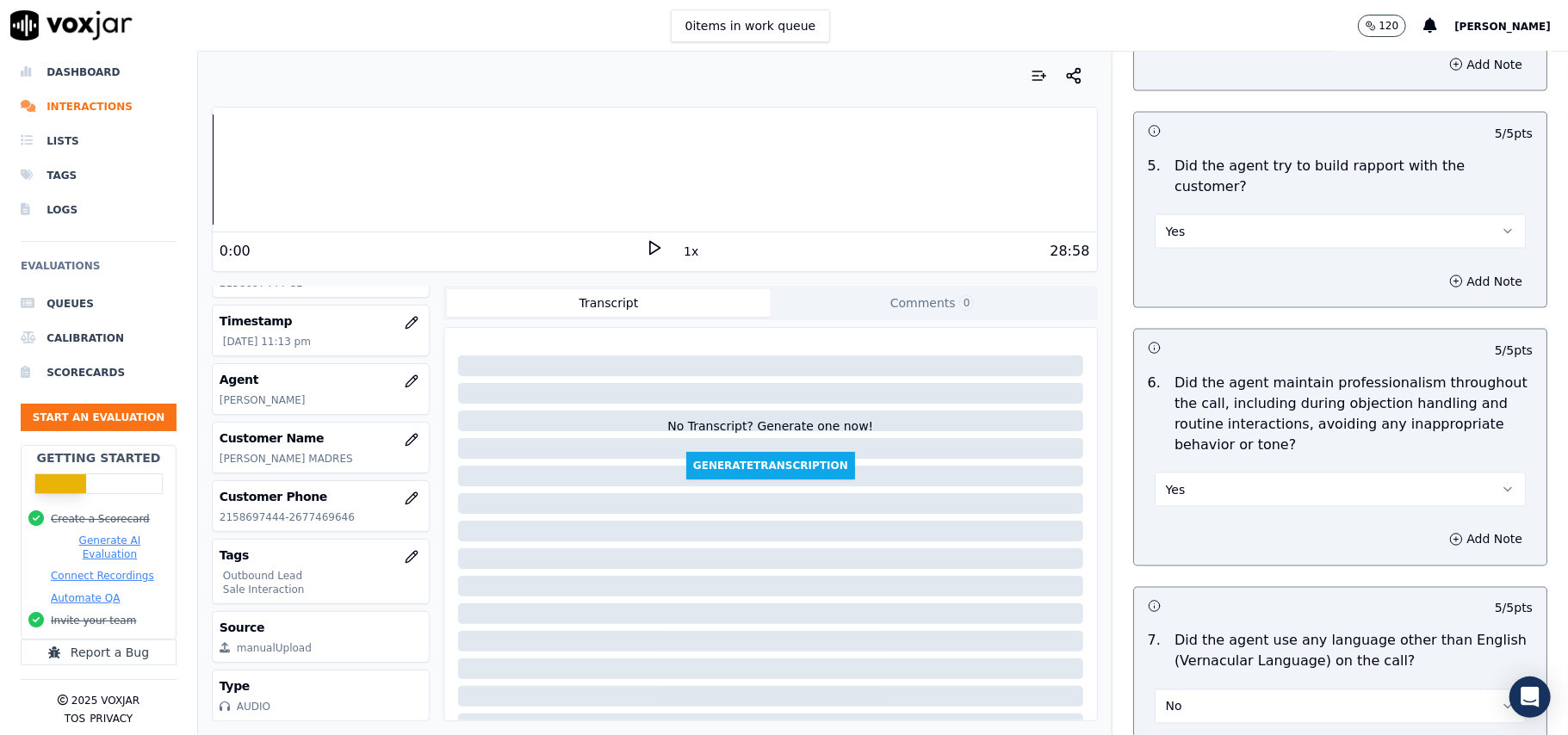
click at [1297, 473] on button "Yes" at bounding box center [1340, 490] width 371 height 35
click at [1223, 537] on div "No" at bounding box center [1303, 542] width 333 height 27
click at [1439, 528] on button "Add Note" at bounding box center [1485, 540] width 94 height 24
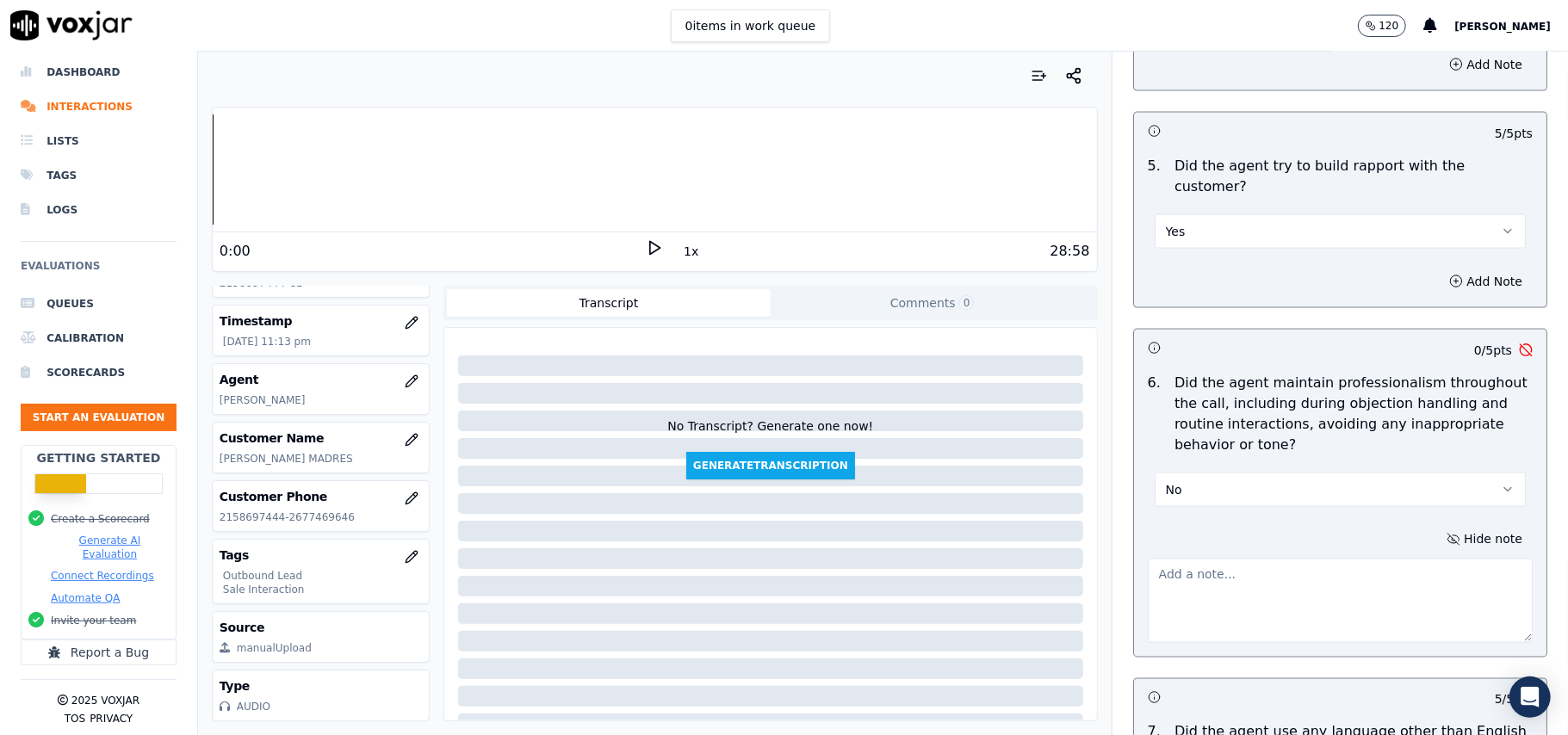
click at [1176, 576] on textarea at bounding box center [1341, 600] width 385 height 84
paste textarea "@24:50 - When the customer hung up the line, the agent was found using profanit…"
click at [1178, 559] on textarea "@24:50 - When the customer hung up the line, the agent was found using profanit…" at bounding box center [1341, 600] width 385 height 84
type textarea "@24:50 - When the customer hung up the line, the agent was found using profanit…"
click at [1258, 517] on div "Hide note @24:50 - When the customer hung up the line, the agent was found usin…" at bounding box center [1341, 586] width 413 height 143
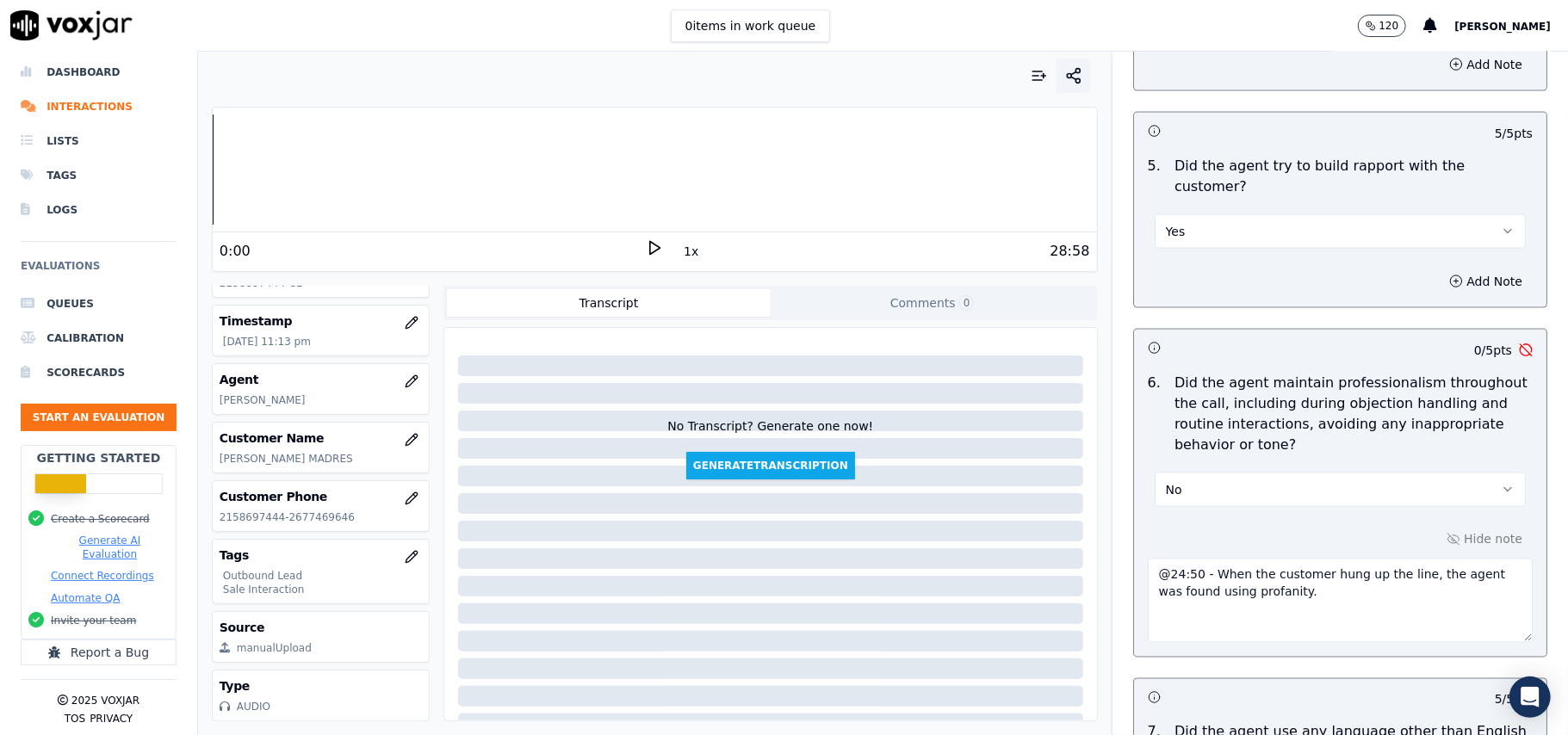
scroll to position [2272, 0]
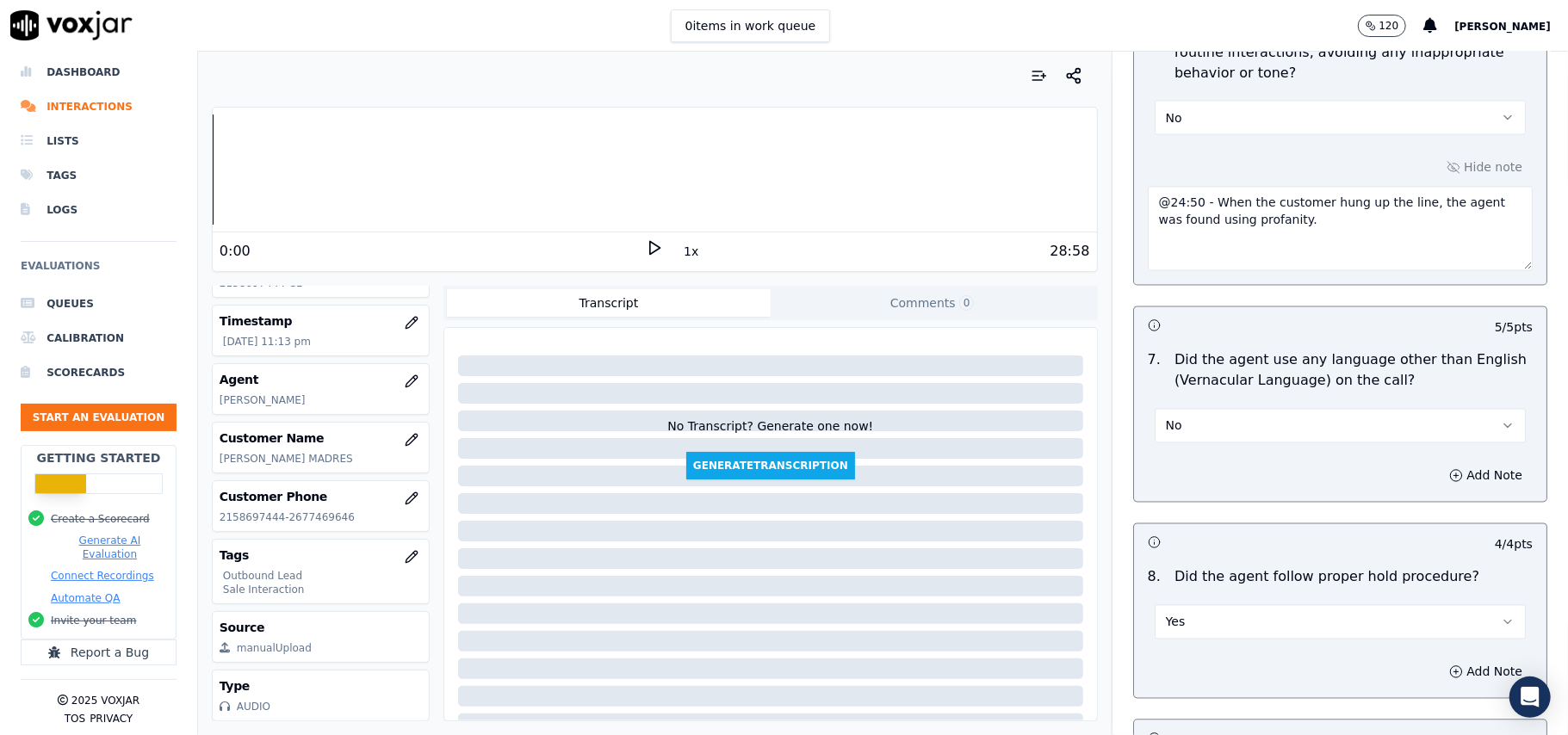
click at [1206, 409] on button "No" at bounding box center [1340, 426] width 371 height 35
click at [1167, 447] on div "Yes" at bounding box center [1303, 451] width 333 height 27
click at [1439, 466] on button "Add Note" at bounding box center [1485, 476] width 94 height 24
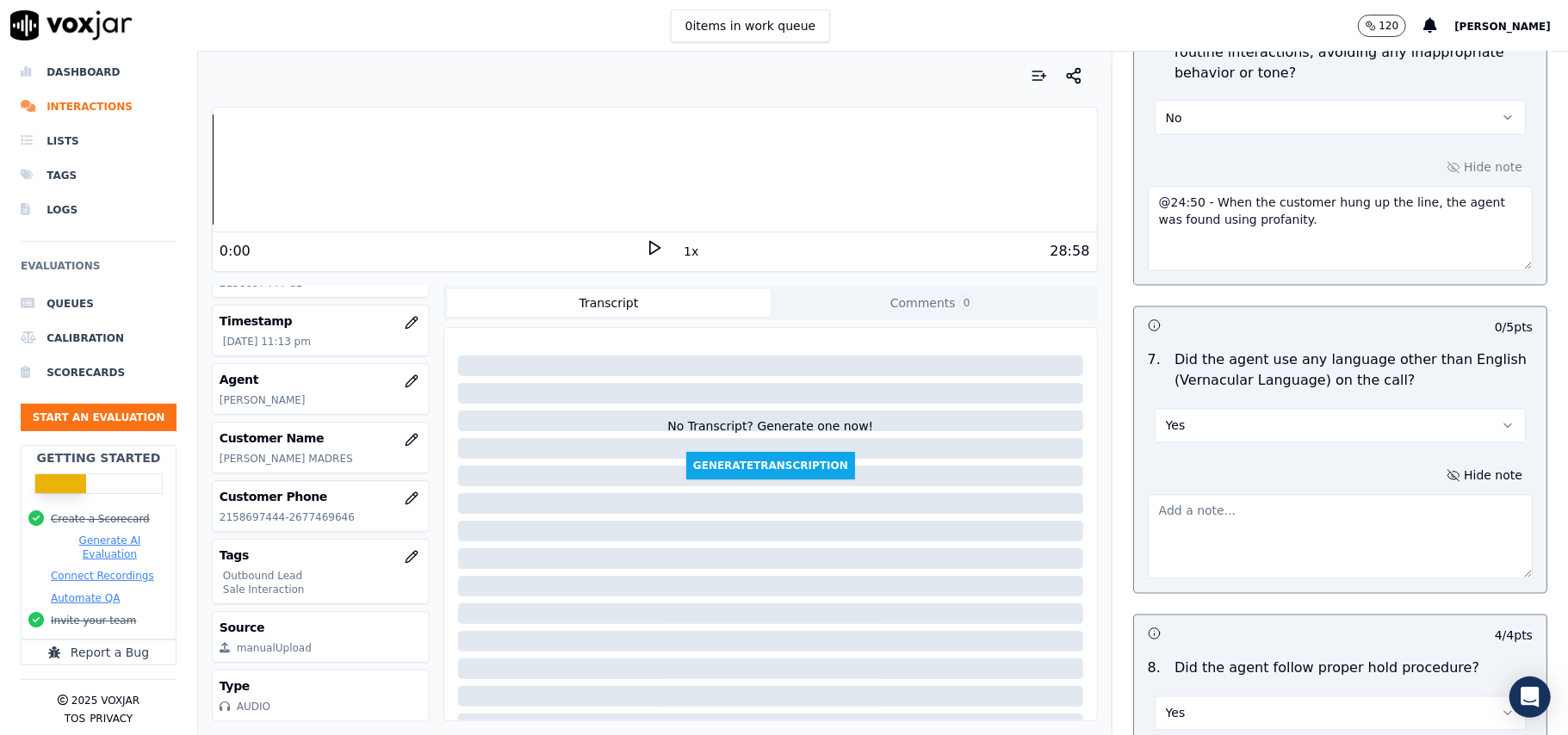
click at [1214, 508] on textarea at bounding box center [1341, 537] width 385 height 84
paste textarea "@24:50 - When the customer hung up the line, the agent was found using profanit…"
click at [1148, 503] on textarea "@24:50 - When the customer hung up the line, the agent was found using profanit…" at bounding box center [1341, 537] width 385 height 84
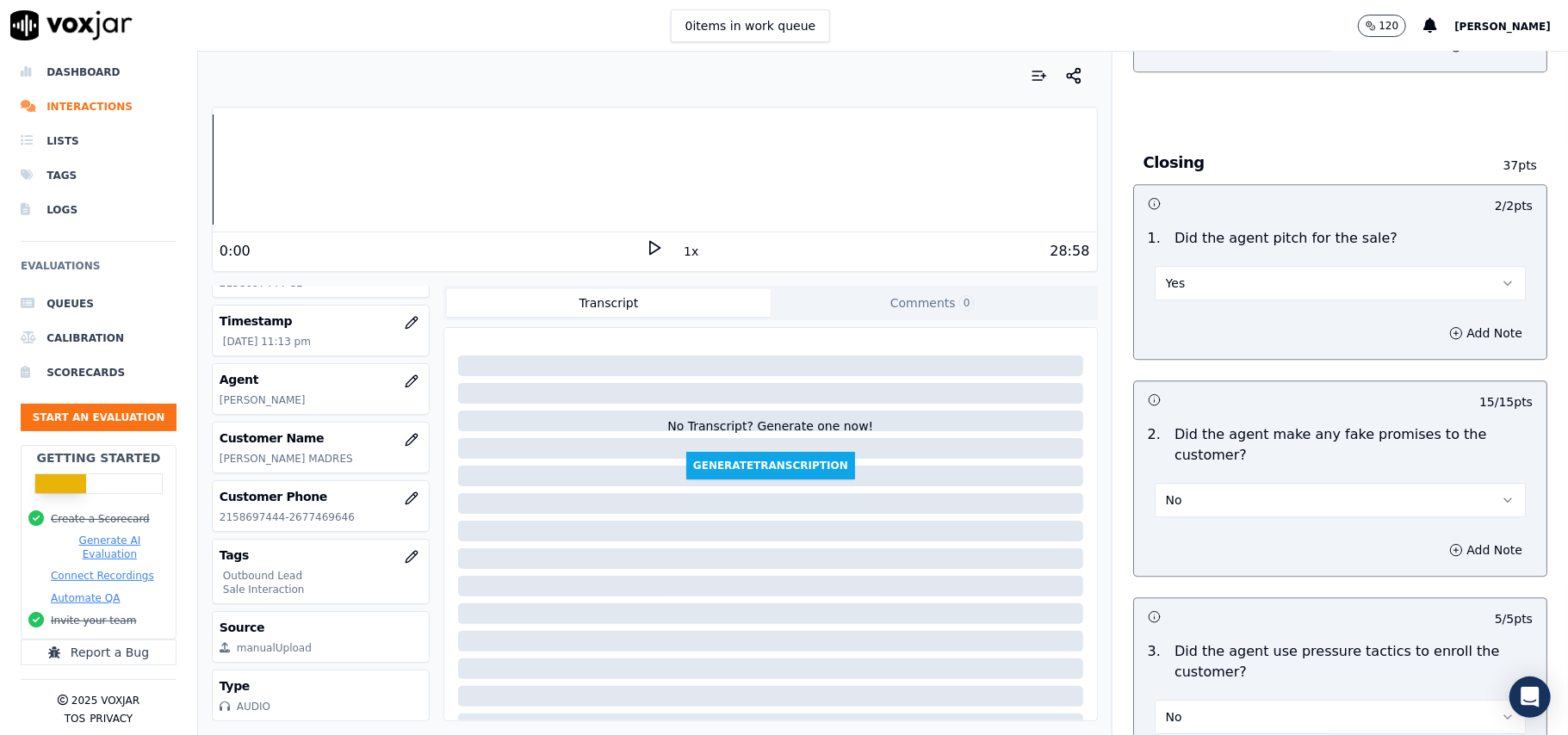
scroll to position [4476, 0]
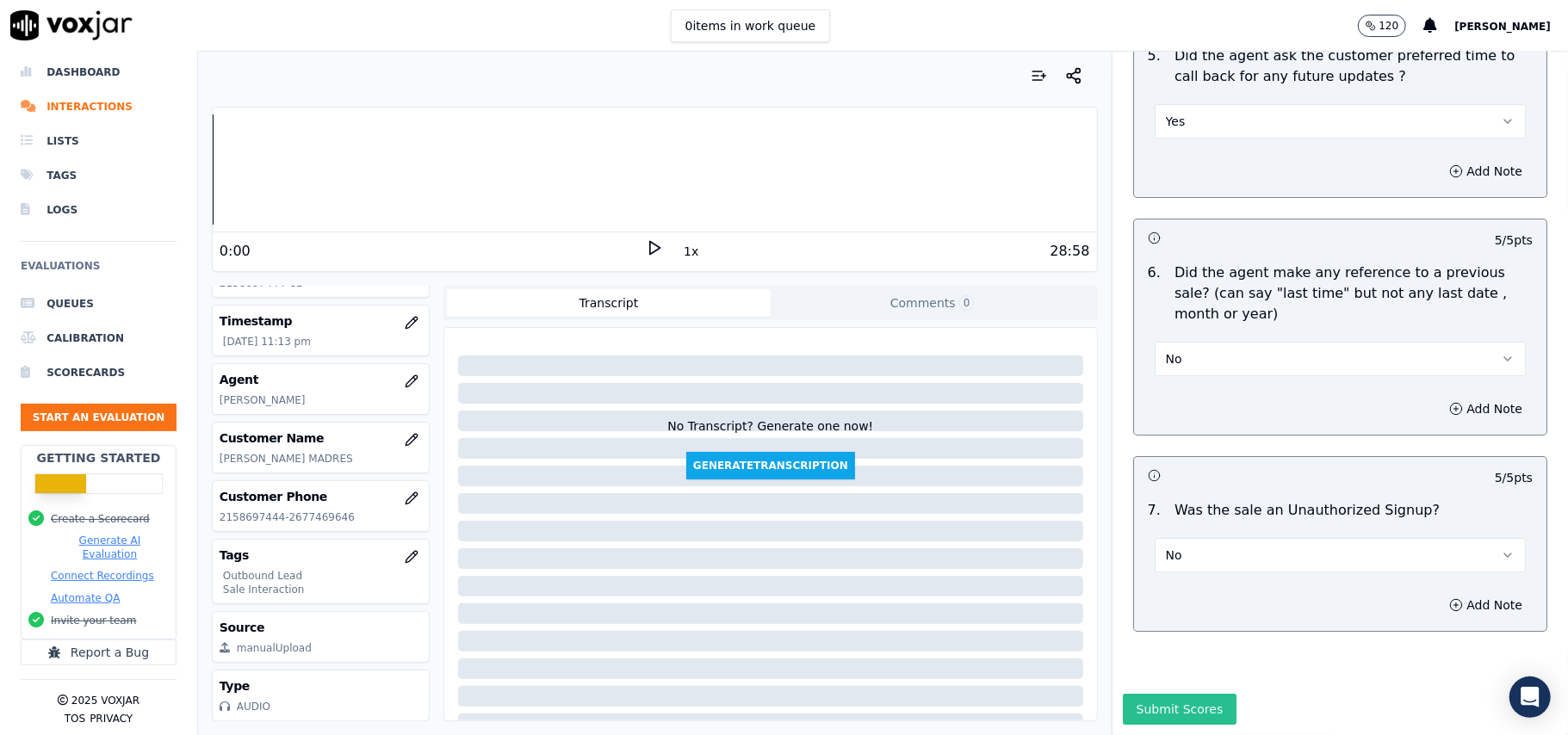
type textarea "@24:50 - When the customer hung up the line, the agent was found using profanit…"
click at [1145, 694] on button "Submit Scores" at bounding box center [1180, 709] width 115 height 31
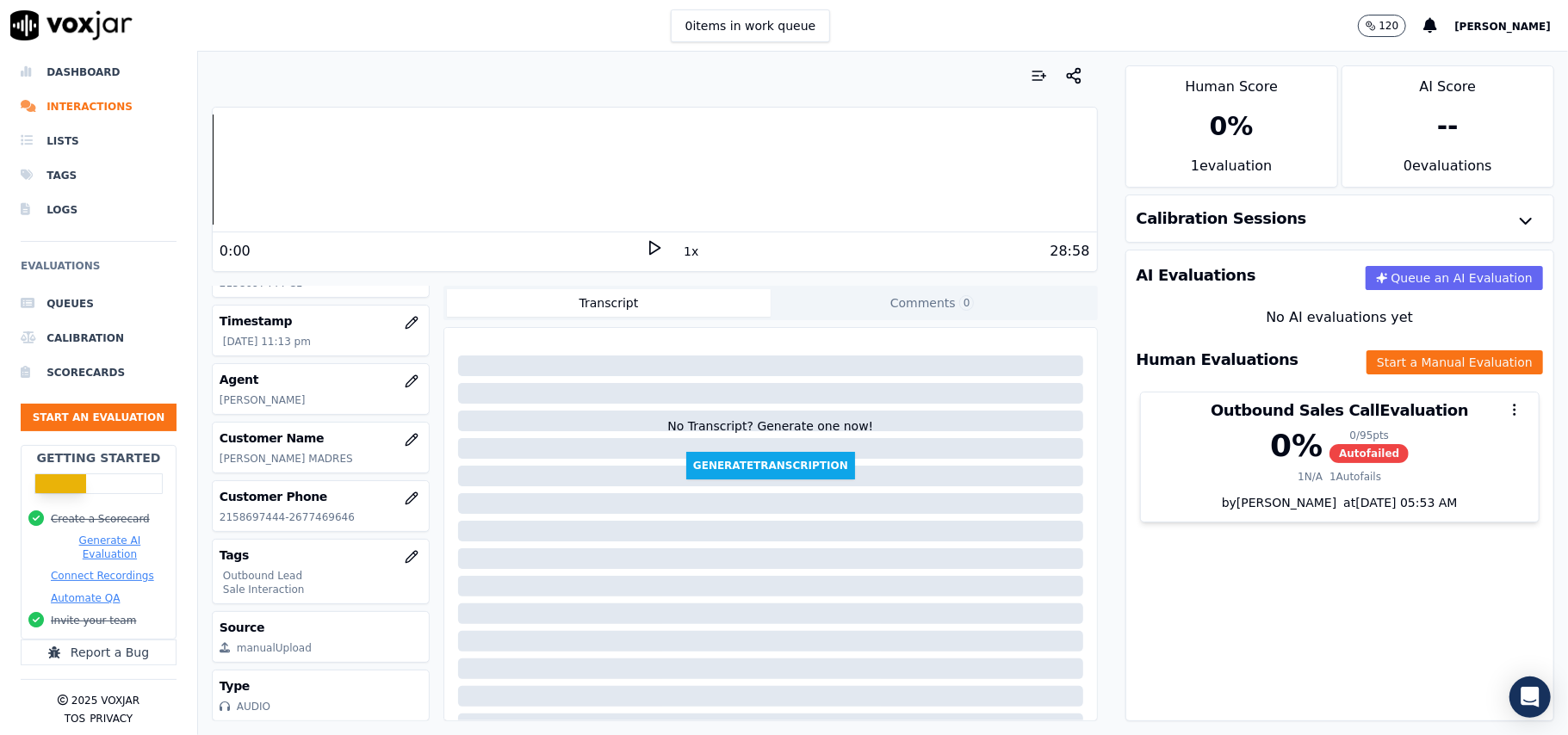
scroll to position [3213, 0]
